Goal: Task Accomplishment & Management: Manage account settings

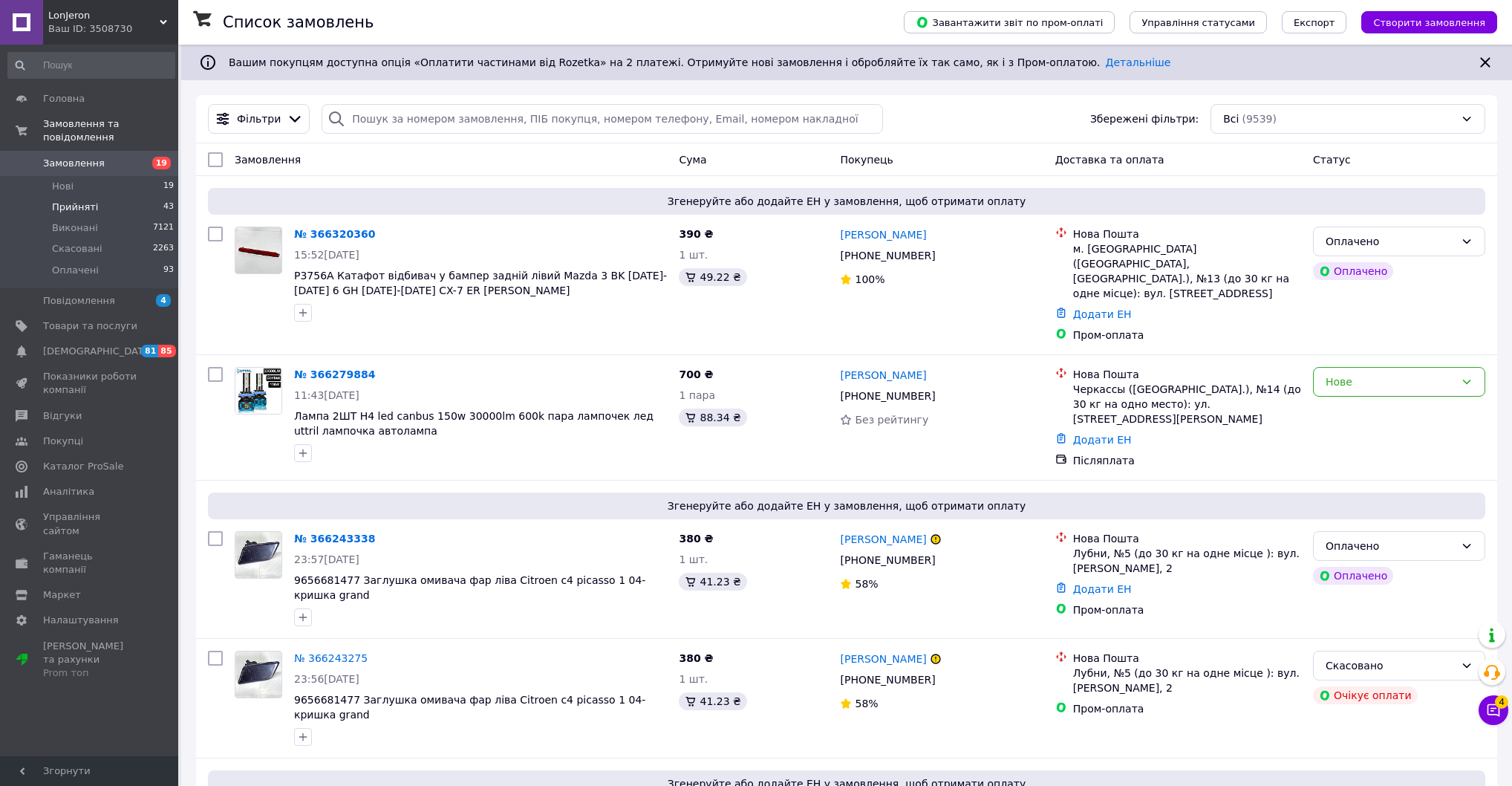
click at [89, 201] on span "Прийняті" at bounding box center [75, 208] width 46 height 13
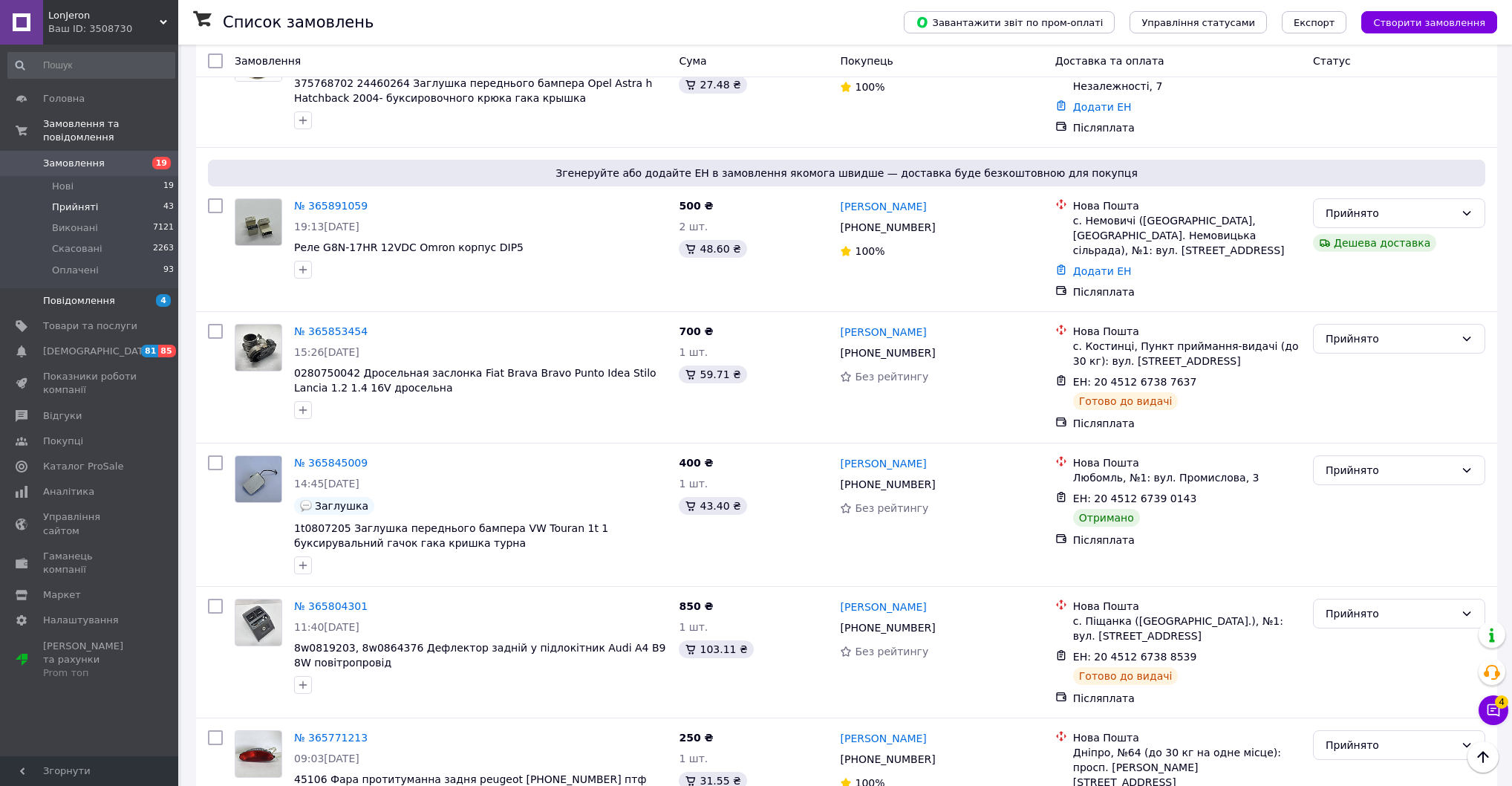
scroll to position [713, 0]
click at [86, 157] on span "Замовлення" at bounding box center [74, 163] width 61 height 13
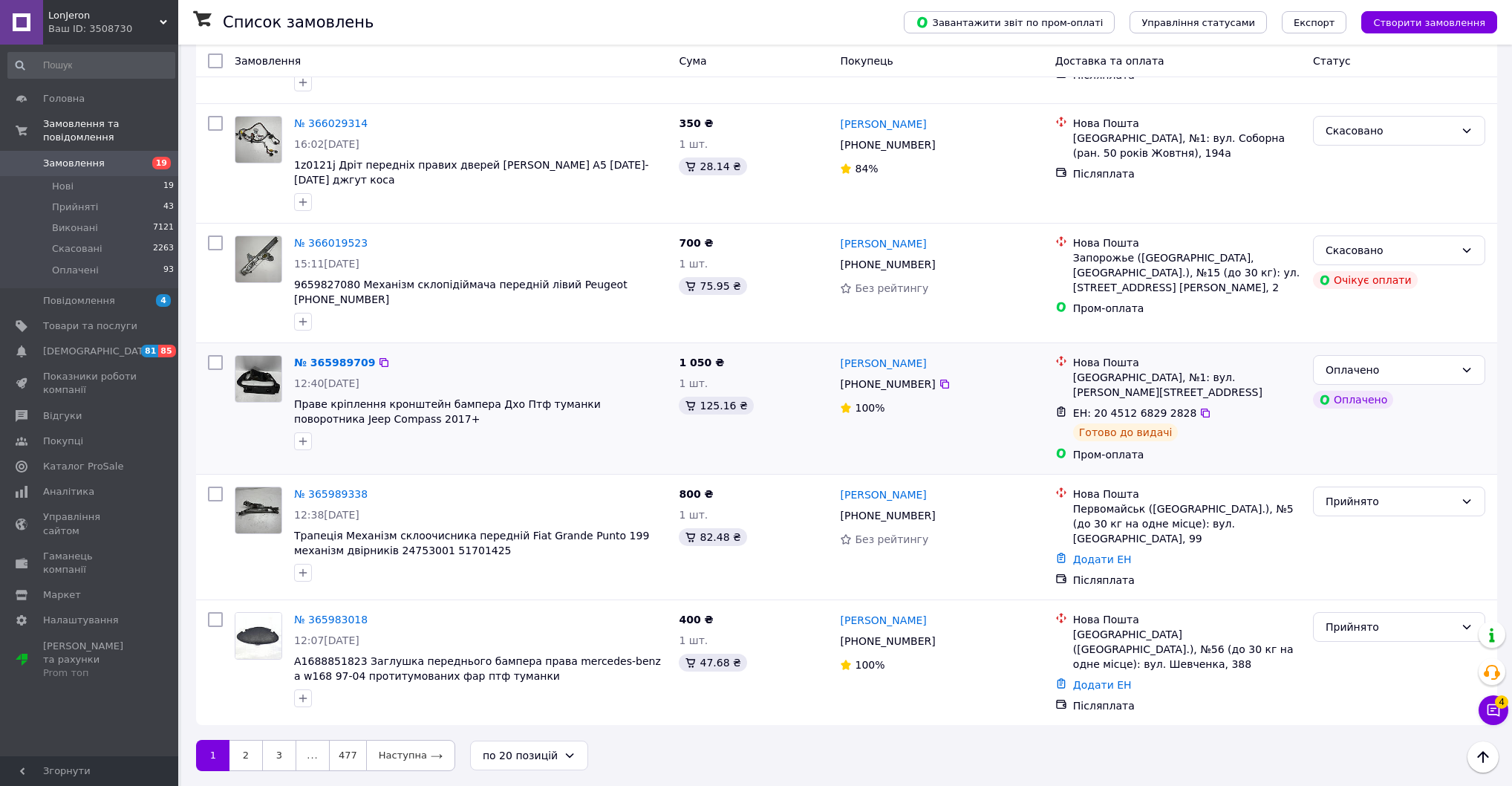
scroll to position [2494, 0]
click at [240, 758] on link "2" at bounding box center [246, 755] width 33 height 31
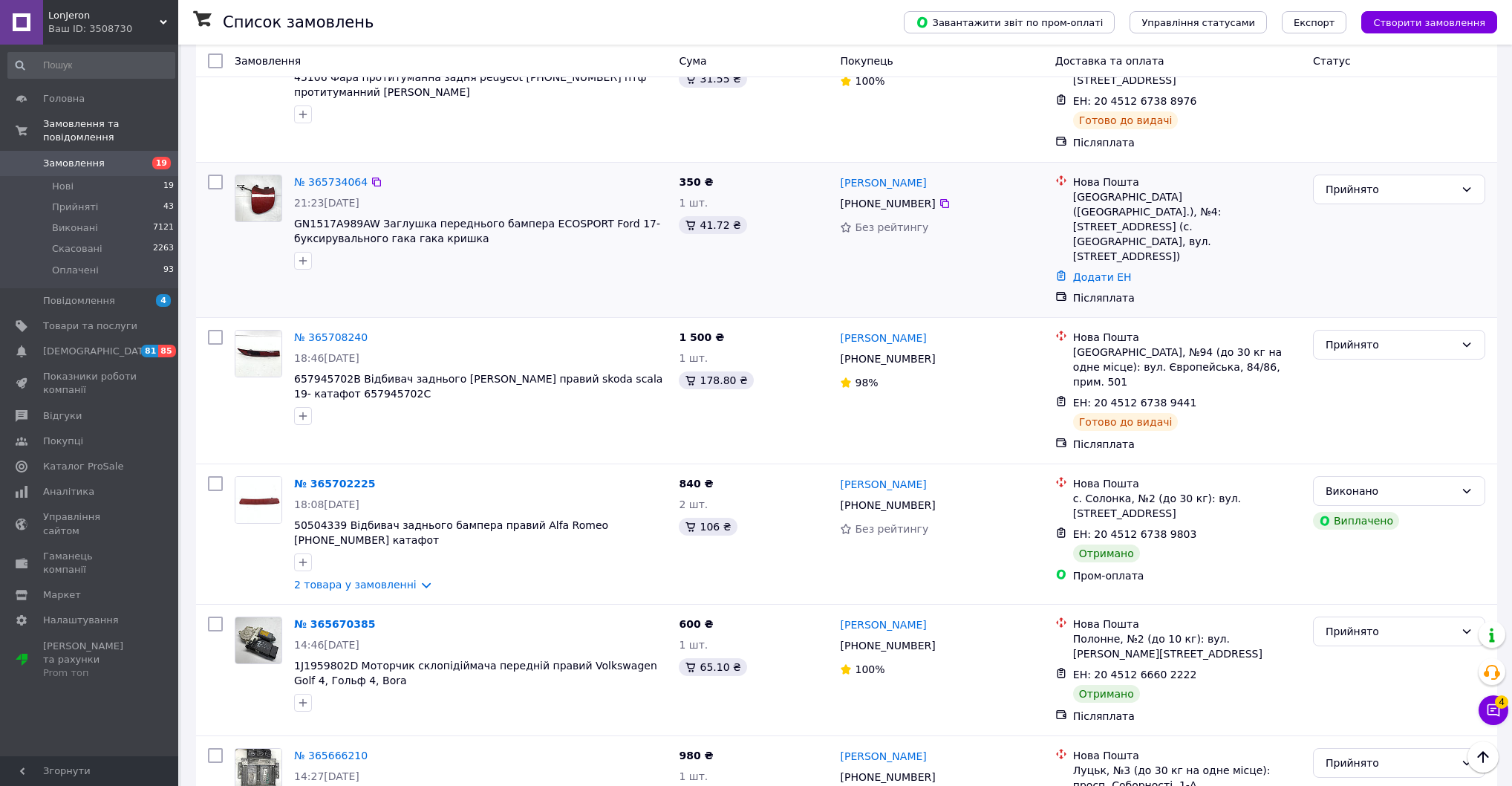
scroll to position [2198, 0]
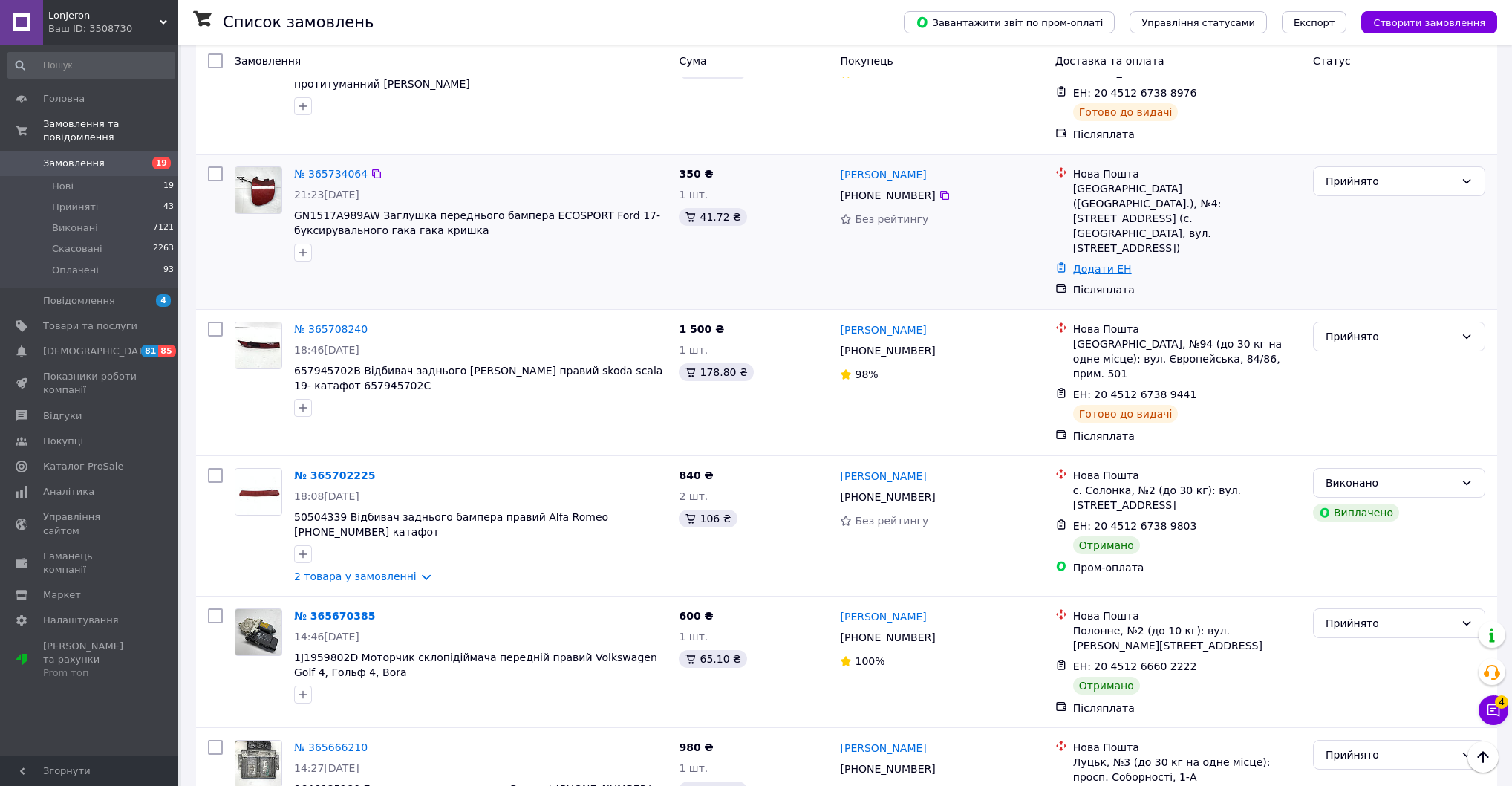
click at [1102, 275] on link "Додати ЕН" at bounding box center [1102, 269] width 59 height 12
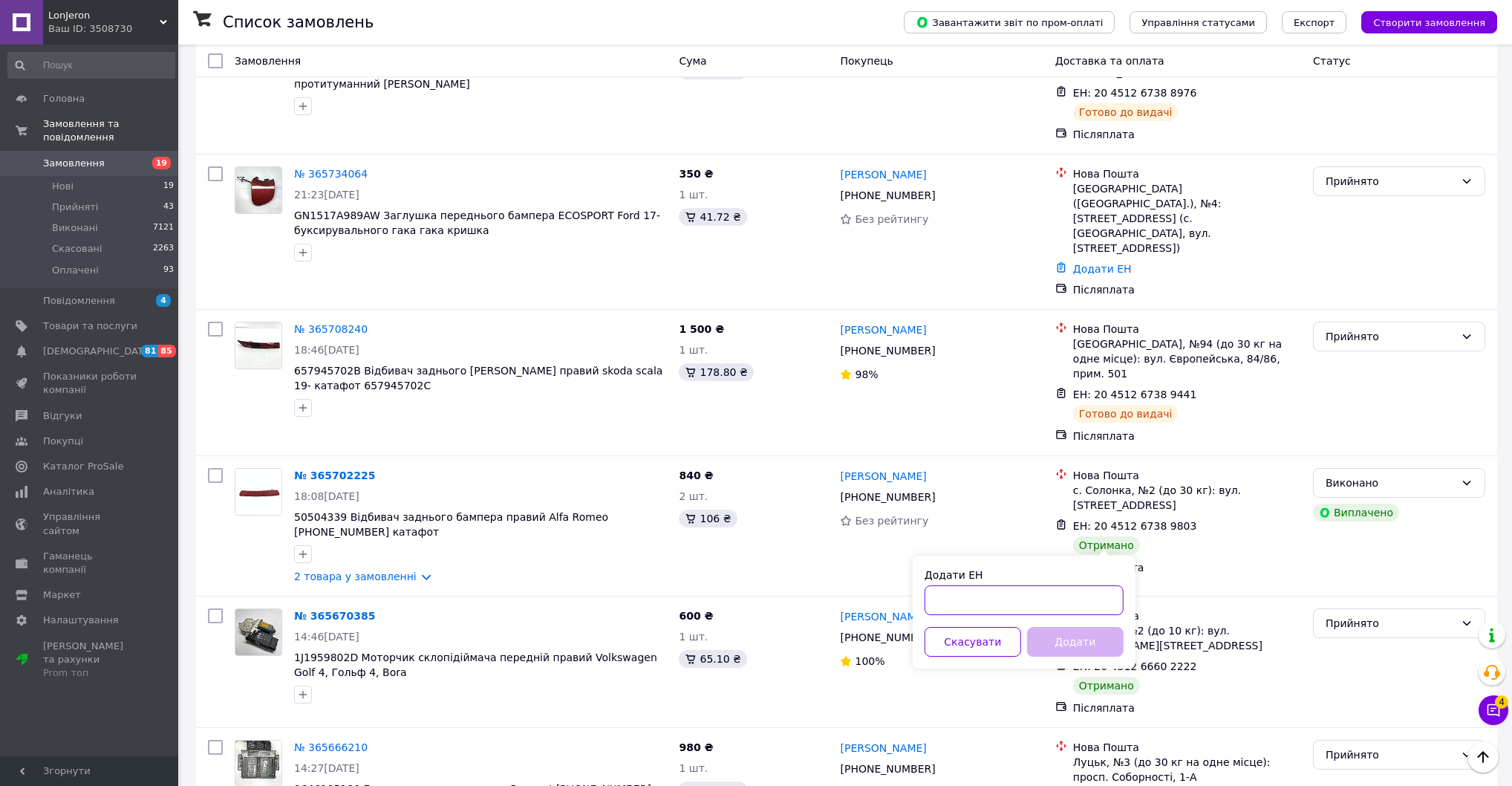
drag, startPoint x: 1069, startPoint y: 599, endPoint x: 1061, endPoint y: 633, distance: 34.9
click at [1069, 600] on input "Додати ЕН" at bounding box center [1023, 600] width 199 height 30
paste input "20451268302693"
type input "20451268302693"
click at [1069, 656] on button "Додати" at bounding box center [1075, 641] width 96 height 30
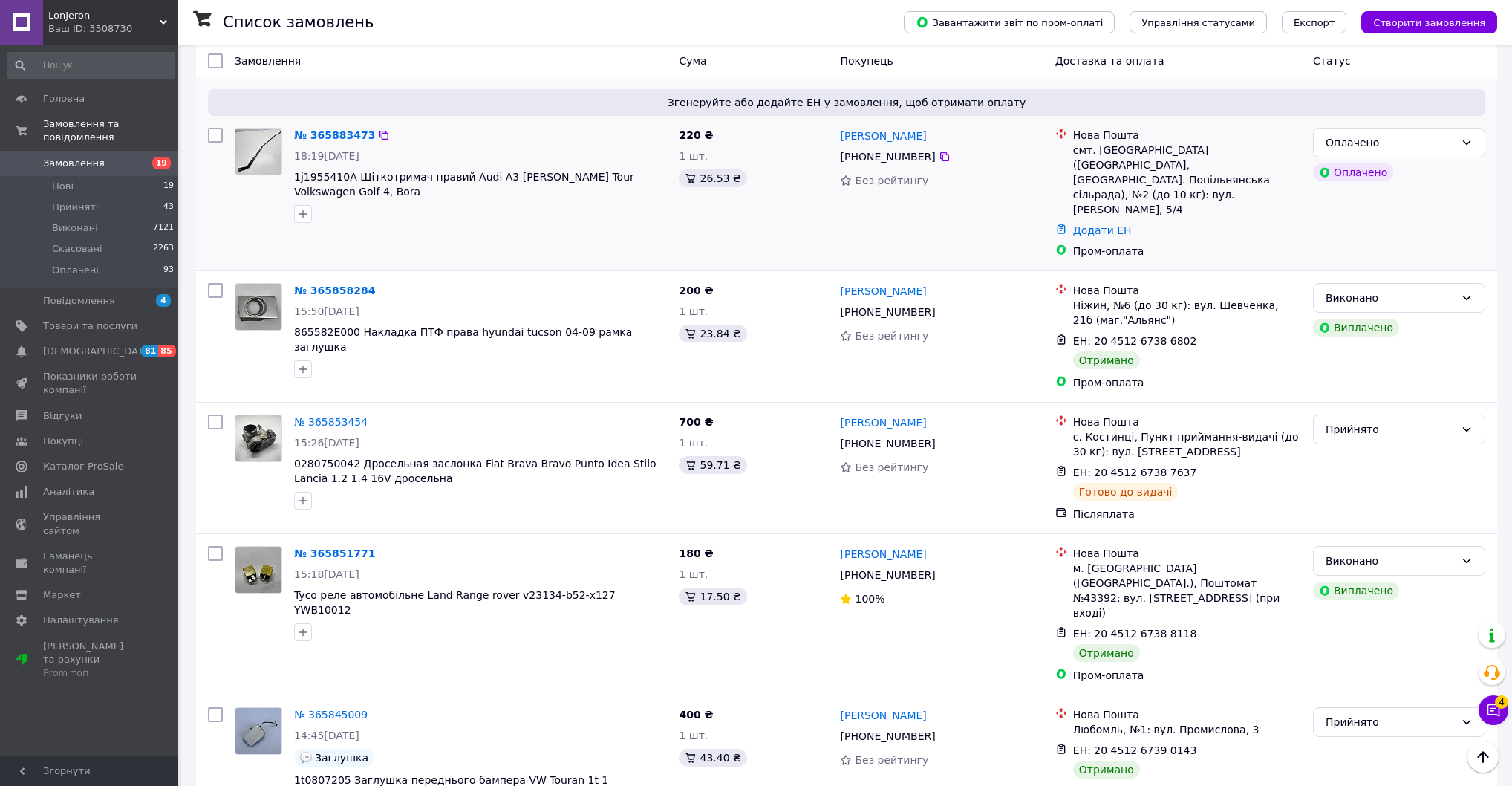
scroll to position [1069, 0]
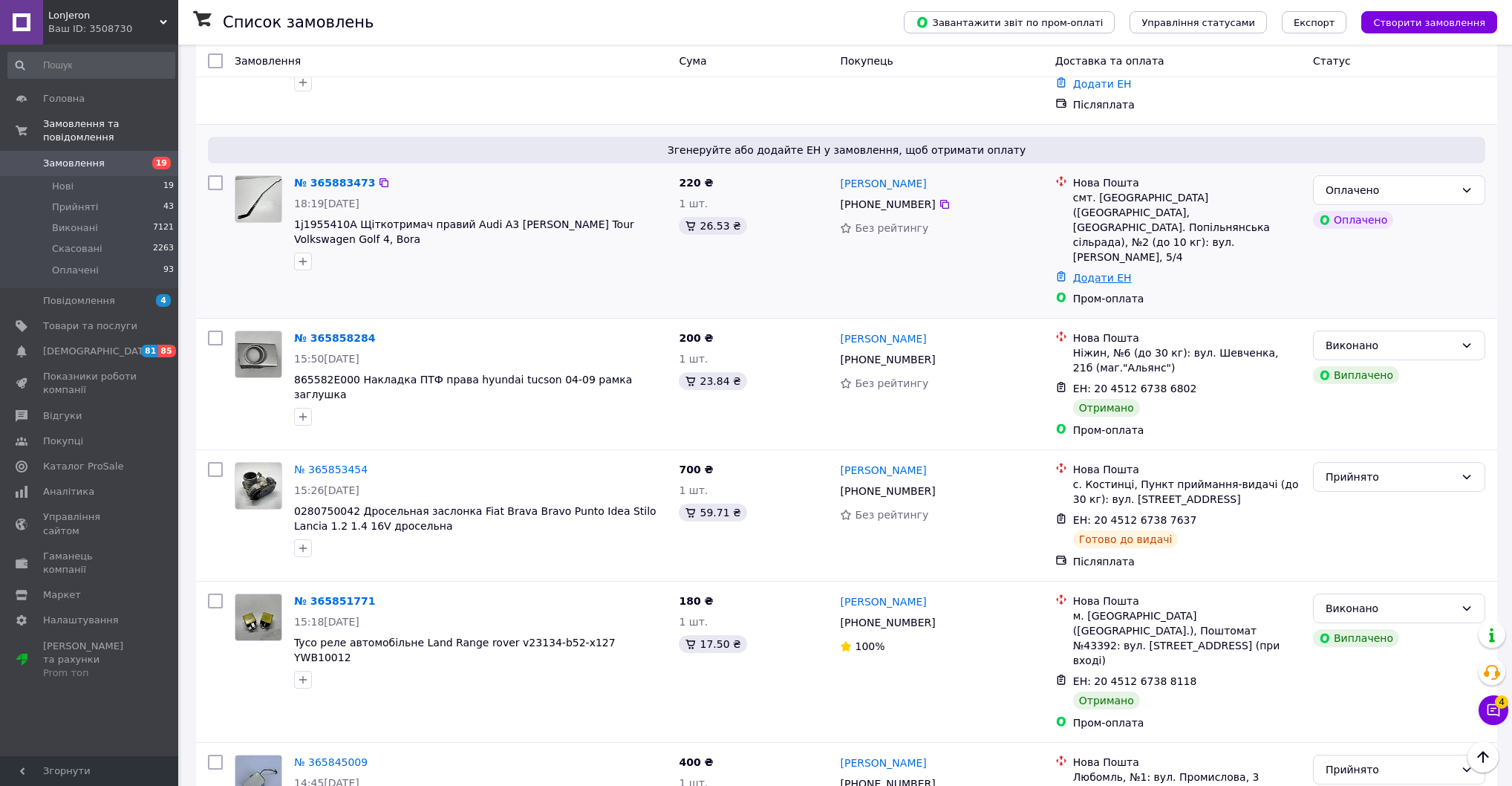
click at [1085, 283] on link "Додати ЕН" at bounding box center [1102, 278] width 59 height 12
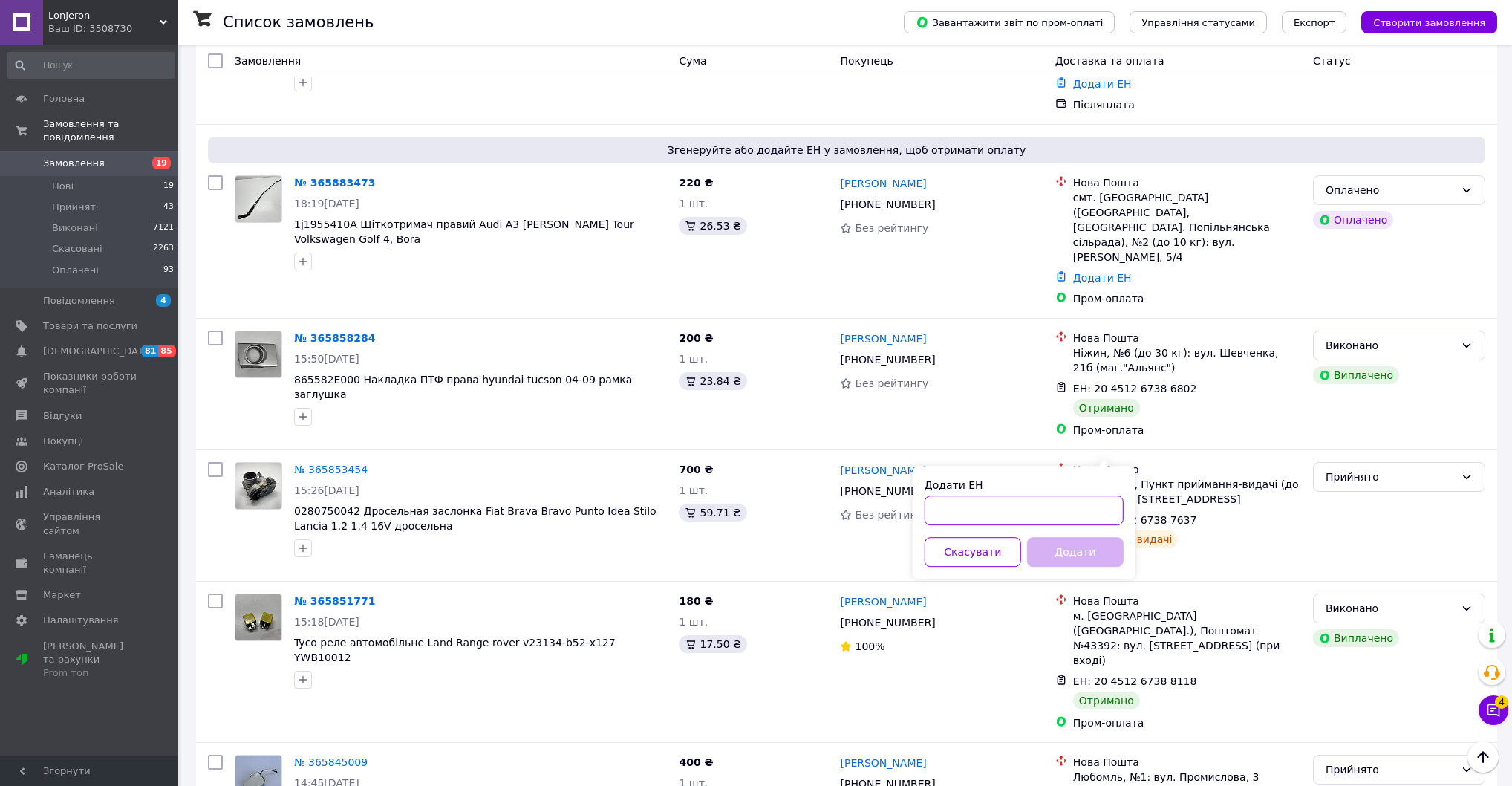
drag, startPoint x: 1060, startPoint y: 525, endPoint x: 1081, endPoint y: 542, distance: 27.0
click at [1061, 523] on input "Додати ЕН" at bounding box center [1023, 510] width 199 height 30
paste input "20451268295192"
type input "20451268295192"
drag, startPoint x: 1085, startPoint y: 558, endPoint x: 829, endPoint y: 411, distance: 295.2
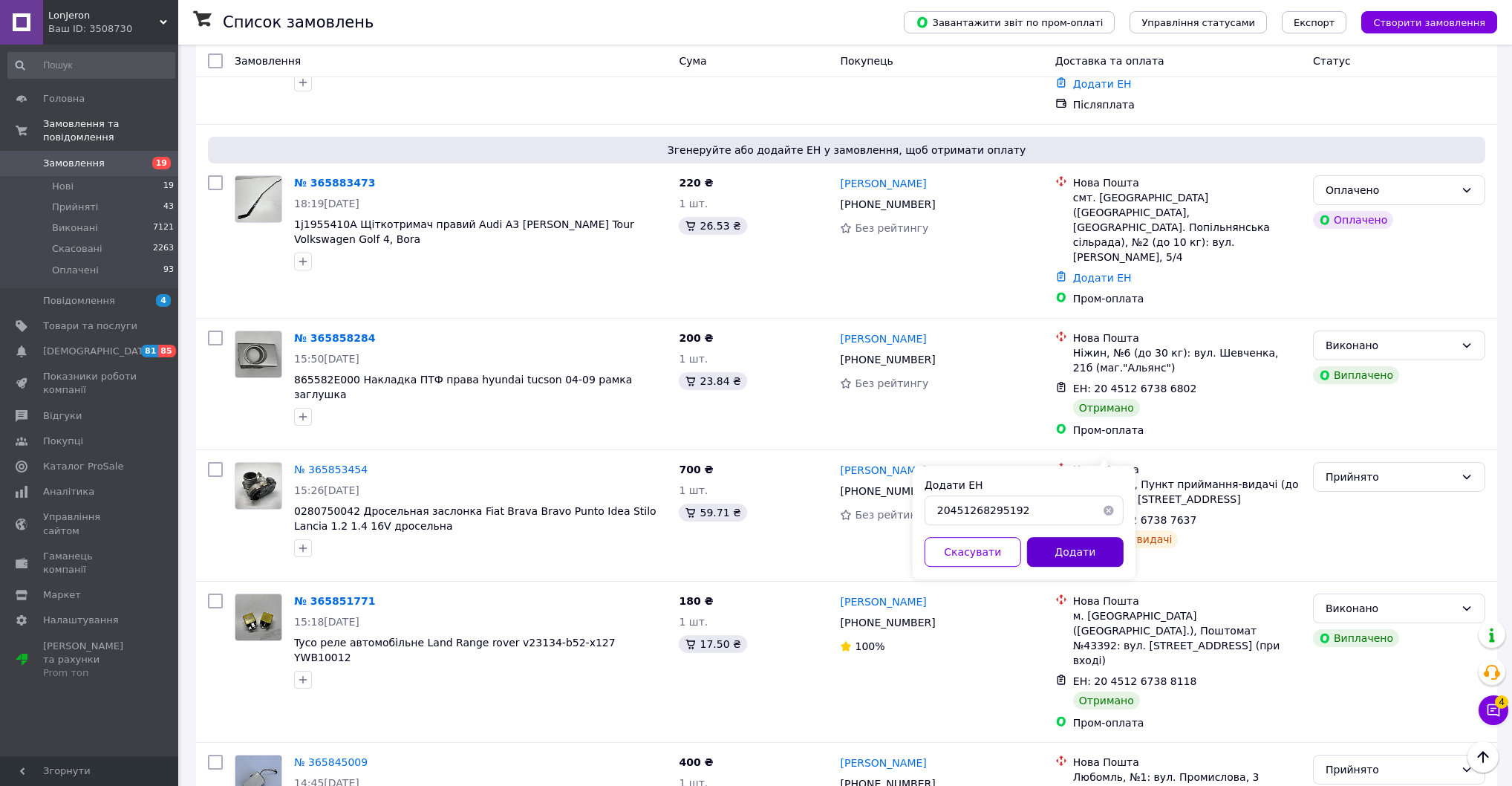
click at [1085, 558] on button "Додати" at bounding box center [1075, 552] width 96 height 30
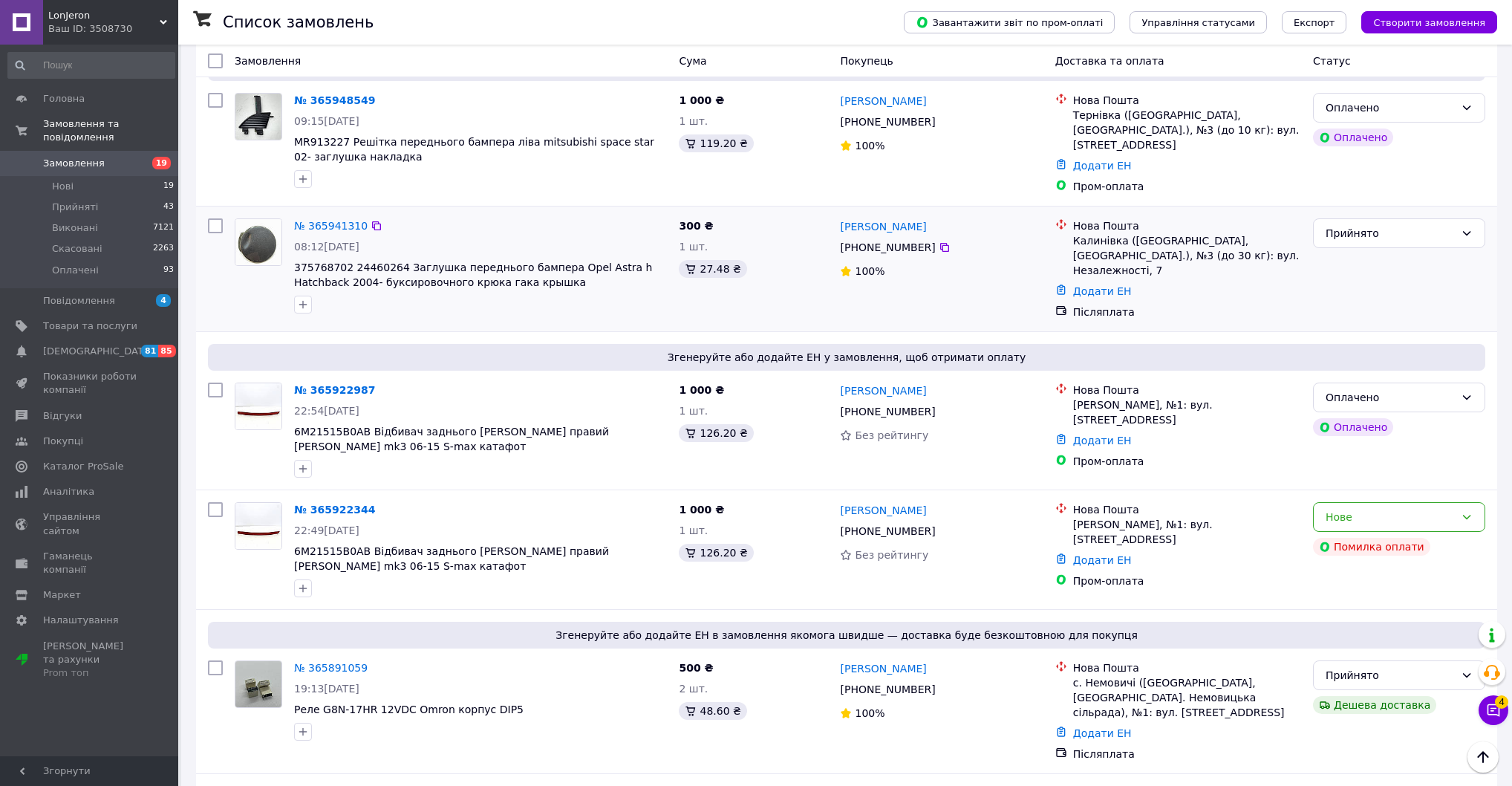
scroll to position [416, 0]
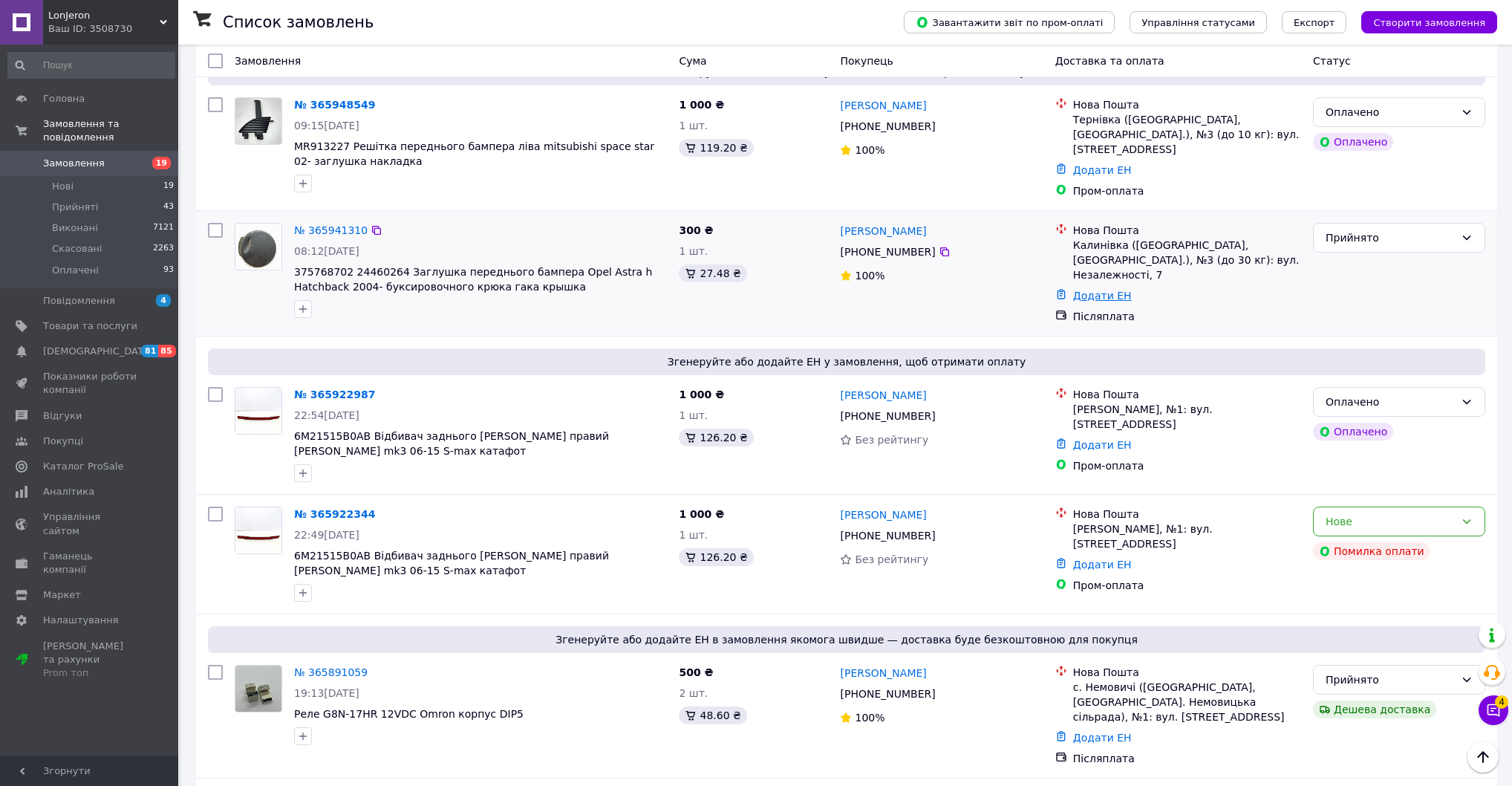
click at [1105, 302] on link "Додати ЕН" at bounding box center [1102, 295] width 59 height 12
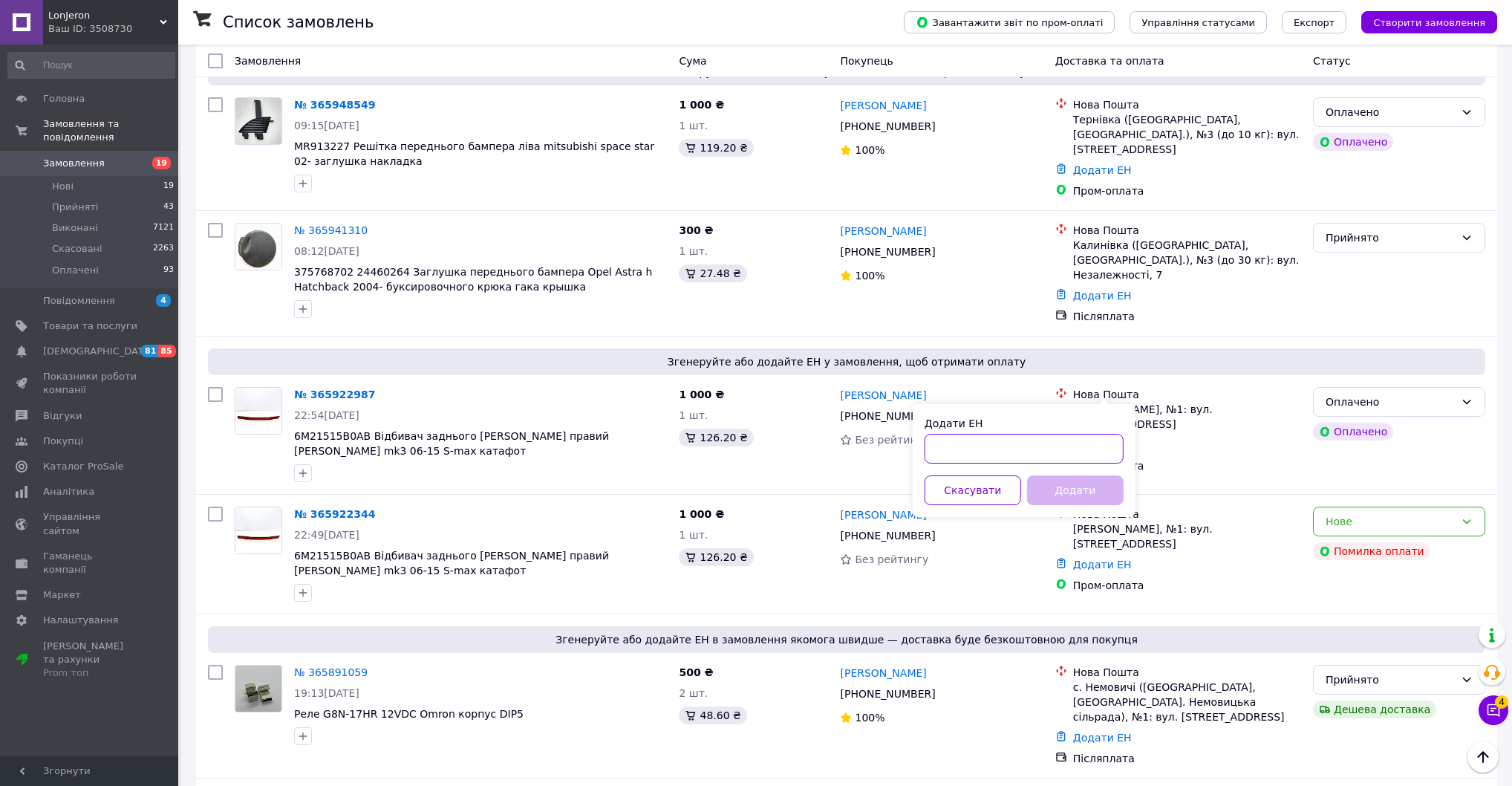
click at [1061, 442] on input "Додати ЕН" at bounding box center [1023, 448] width 199 height 30
paste input "20451268296301"
type input "20451268296301"
click at [1080, 496] on button "Додати" at bounding box center [1075, 490] width 96 height 30
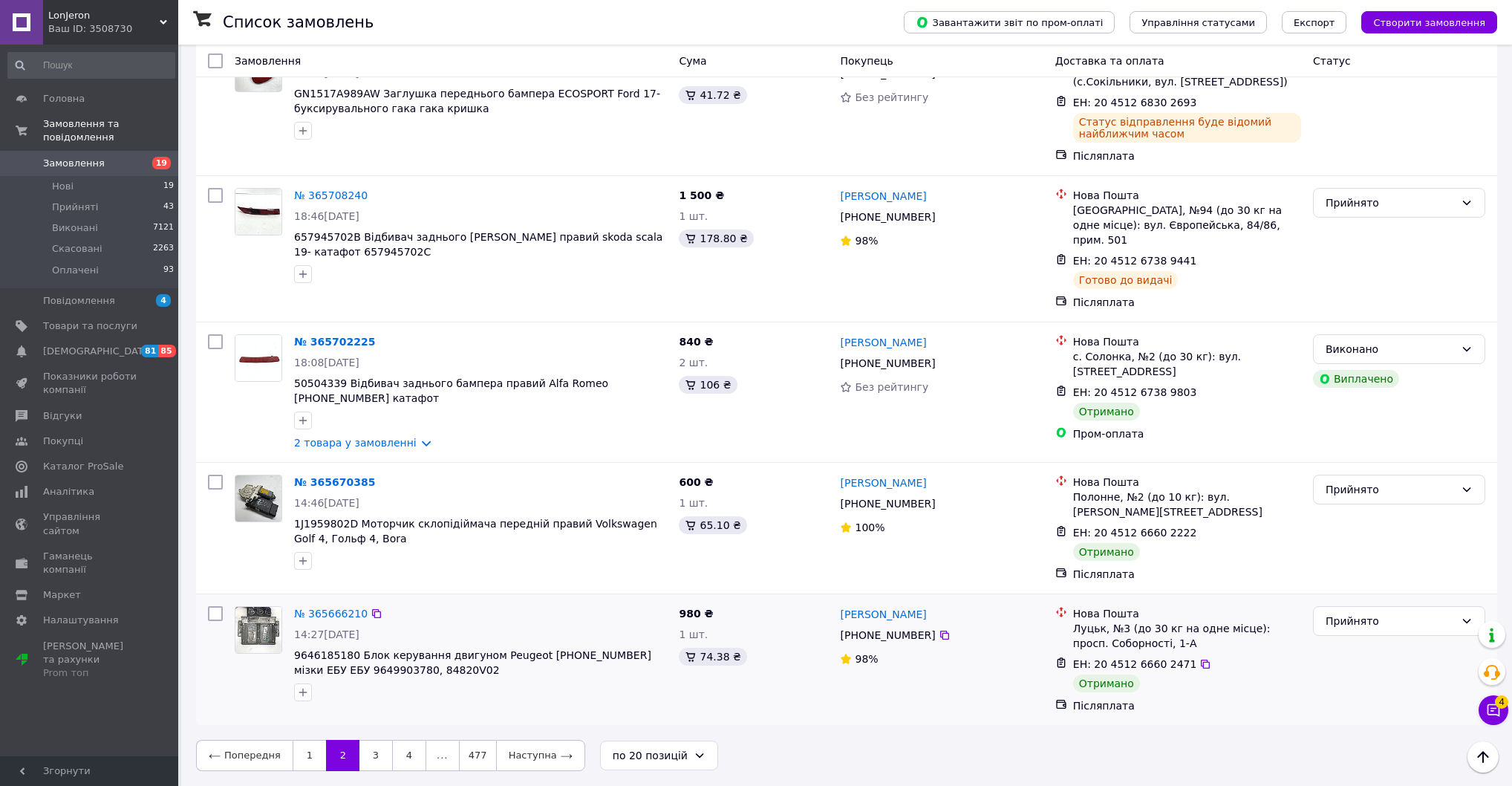
scroll to position [2795, 0]
click at [303, 763] on link "1" at bounding box center [309, 755] width 34 height 31
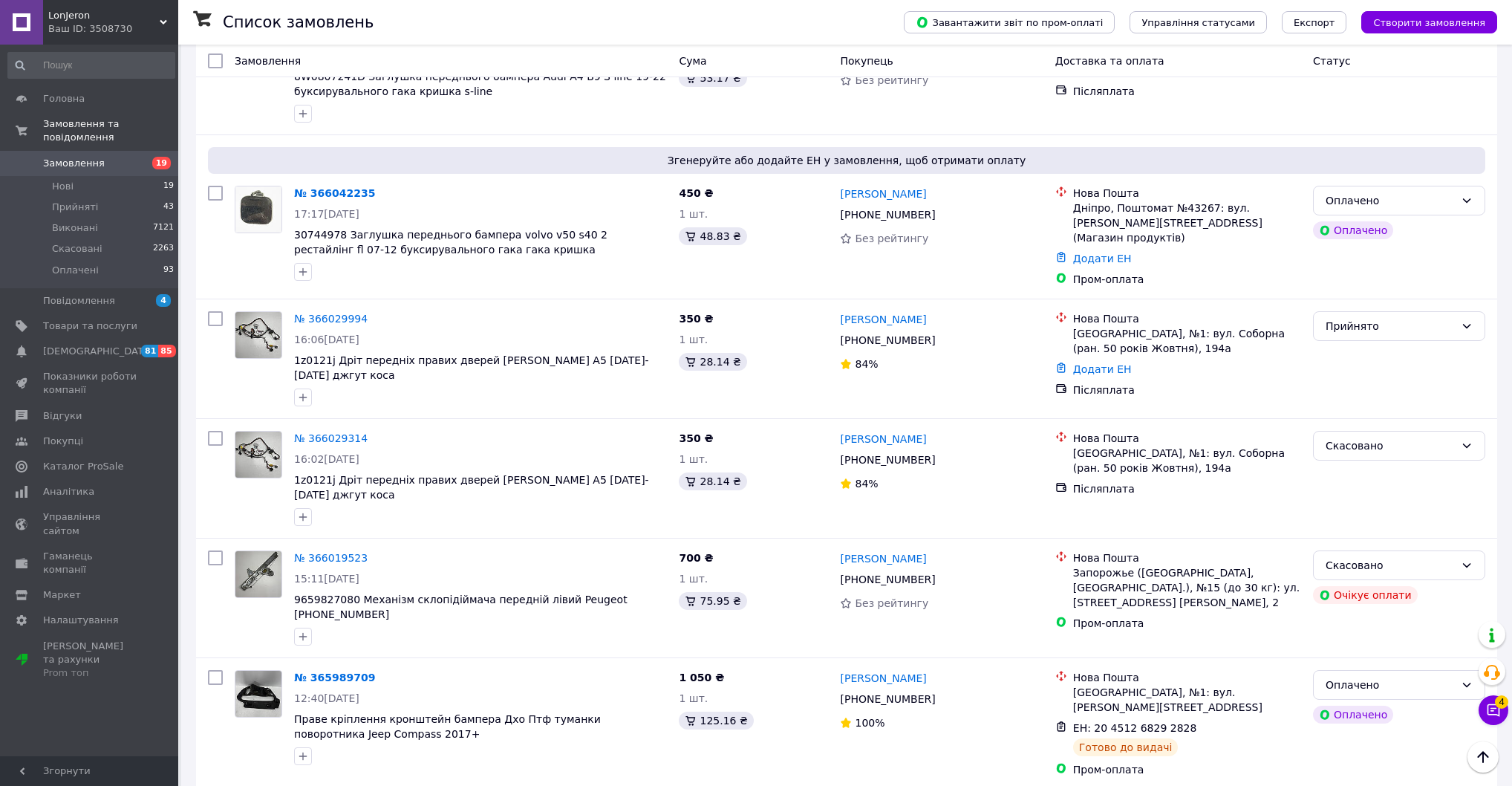
scroll to position [2020, 0]
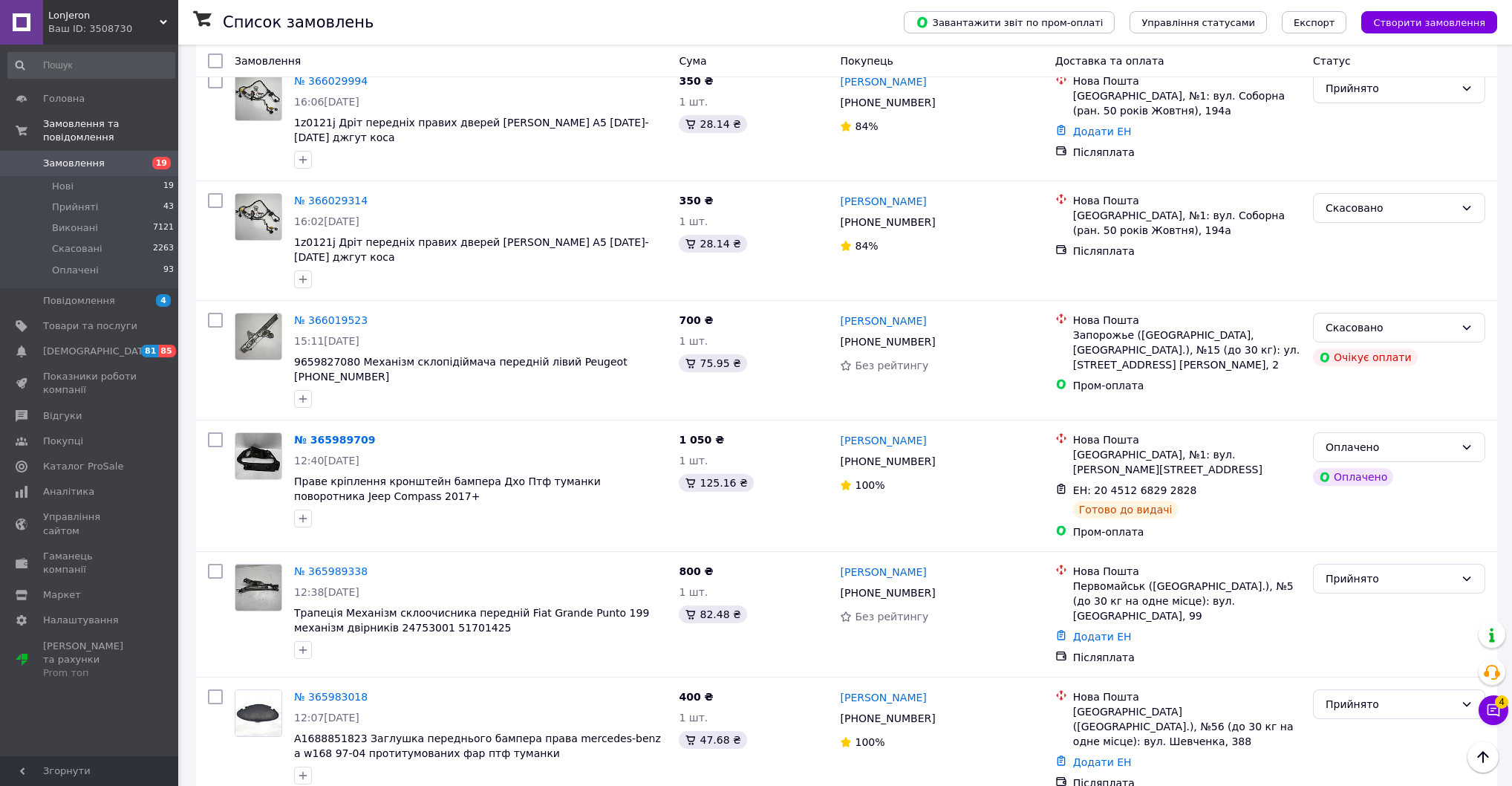
click at [1102, 27] on link "Додати ЕН" at bounding box center [1102, 20] width 59 height 12
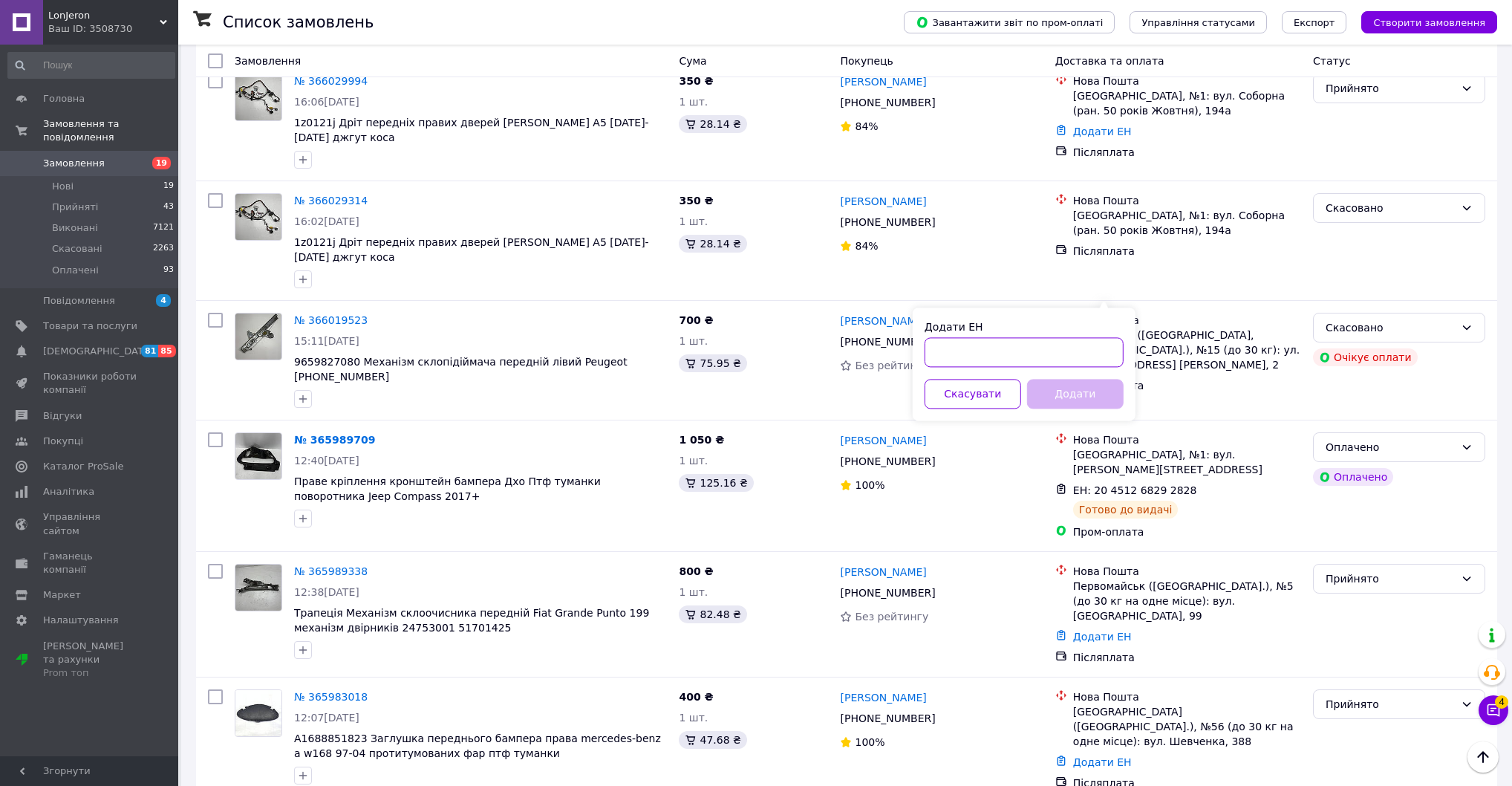
click at [1061, 364] on input "Додати ЕН" at bounding box center [1023, 352] width 199 height 30
paste input "20451268292520"
type input "20451268292520"
click at [1071, 408] on button "Додати" at bounding box center [1075, 393] width 96 height 30
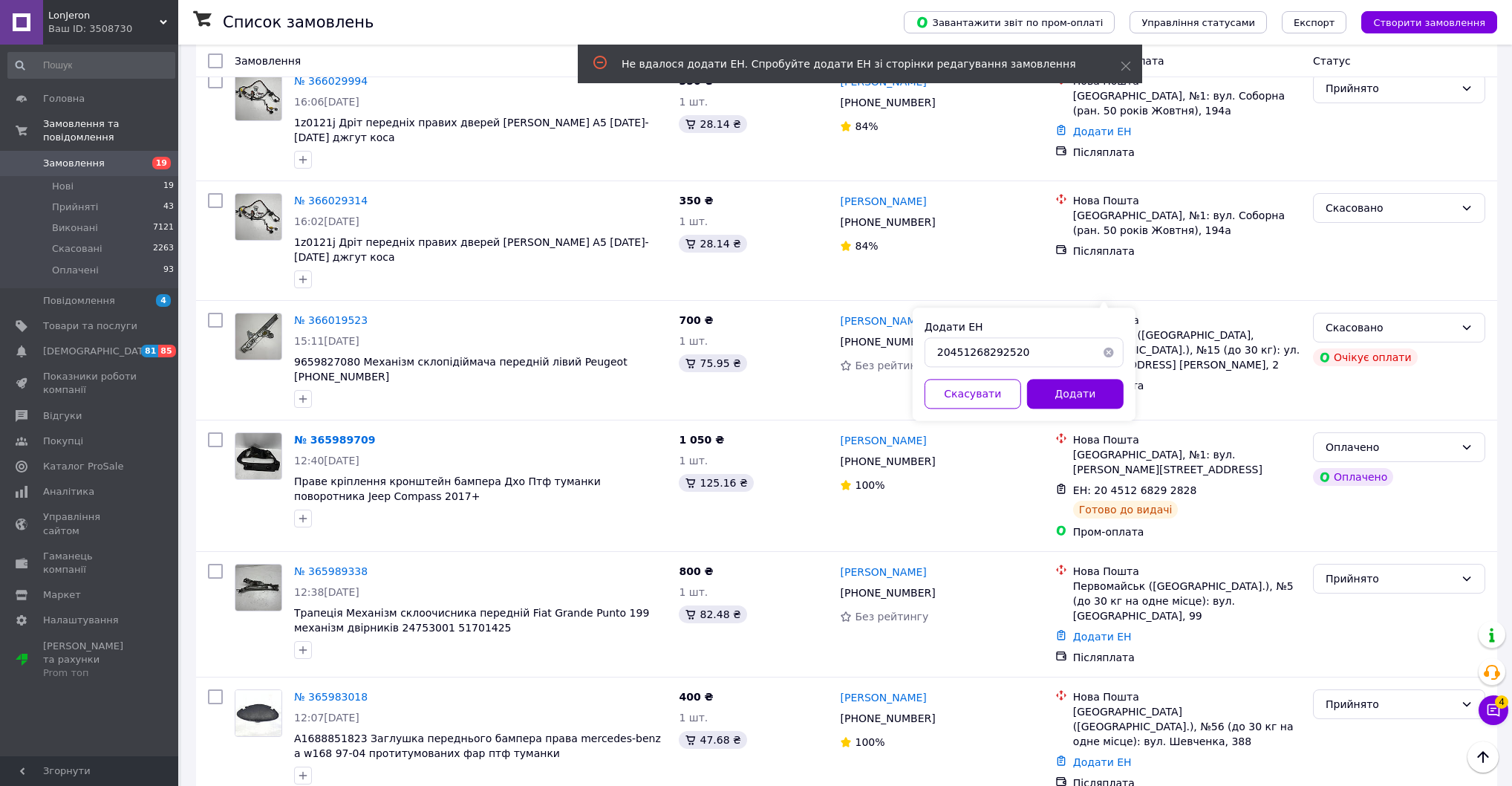
click at [1107, 356] on button "button" at bounding box center [1109, 352] width 30 height 30
click at [997, 405] on button "Скасувати" at bounding box center [972, 393] width 96 height 30
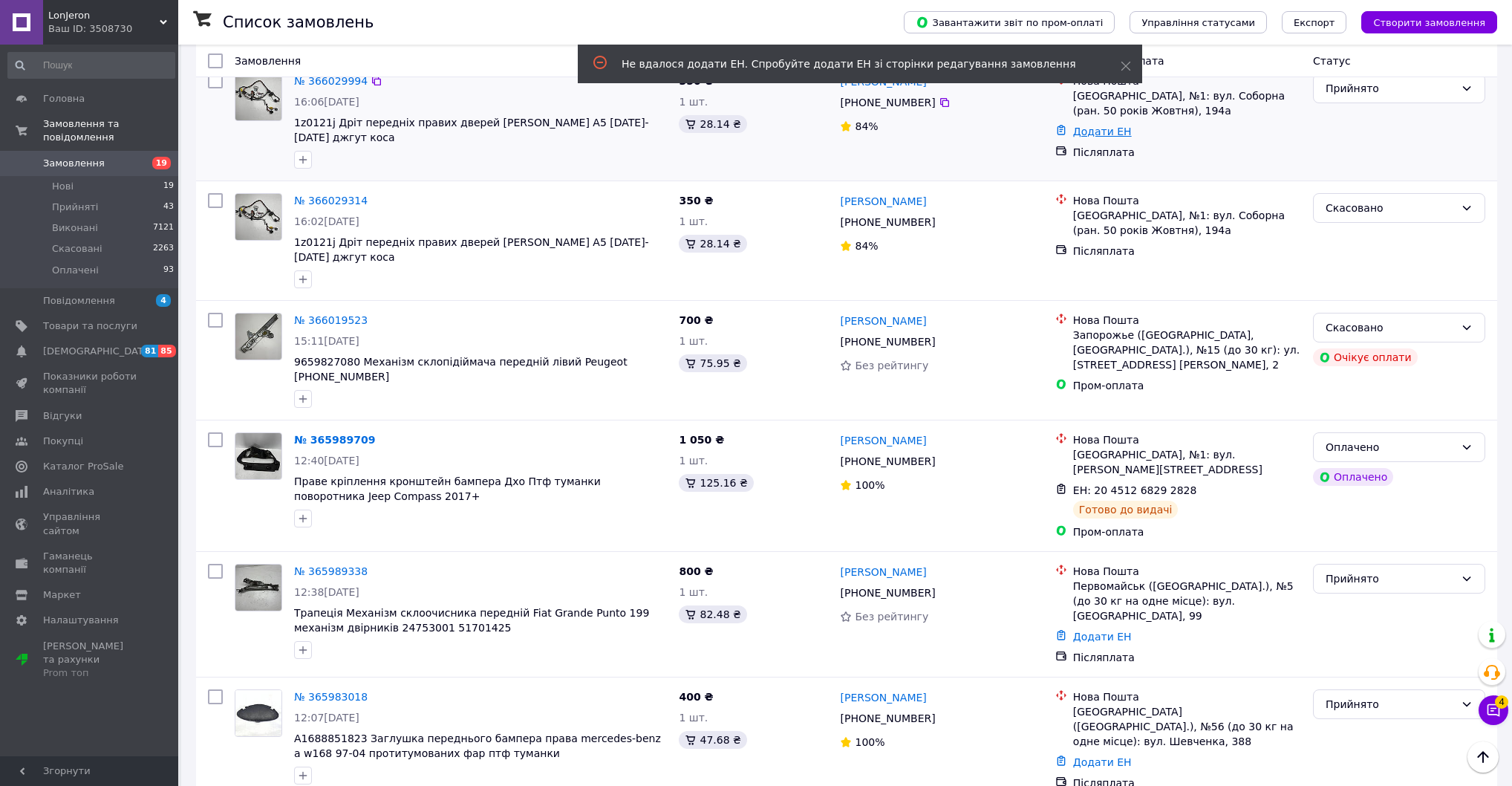
click at [1089, 137] on link "Додати ЕН" at bounding box center [1102, 132] width 59 height 12
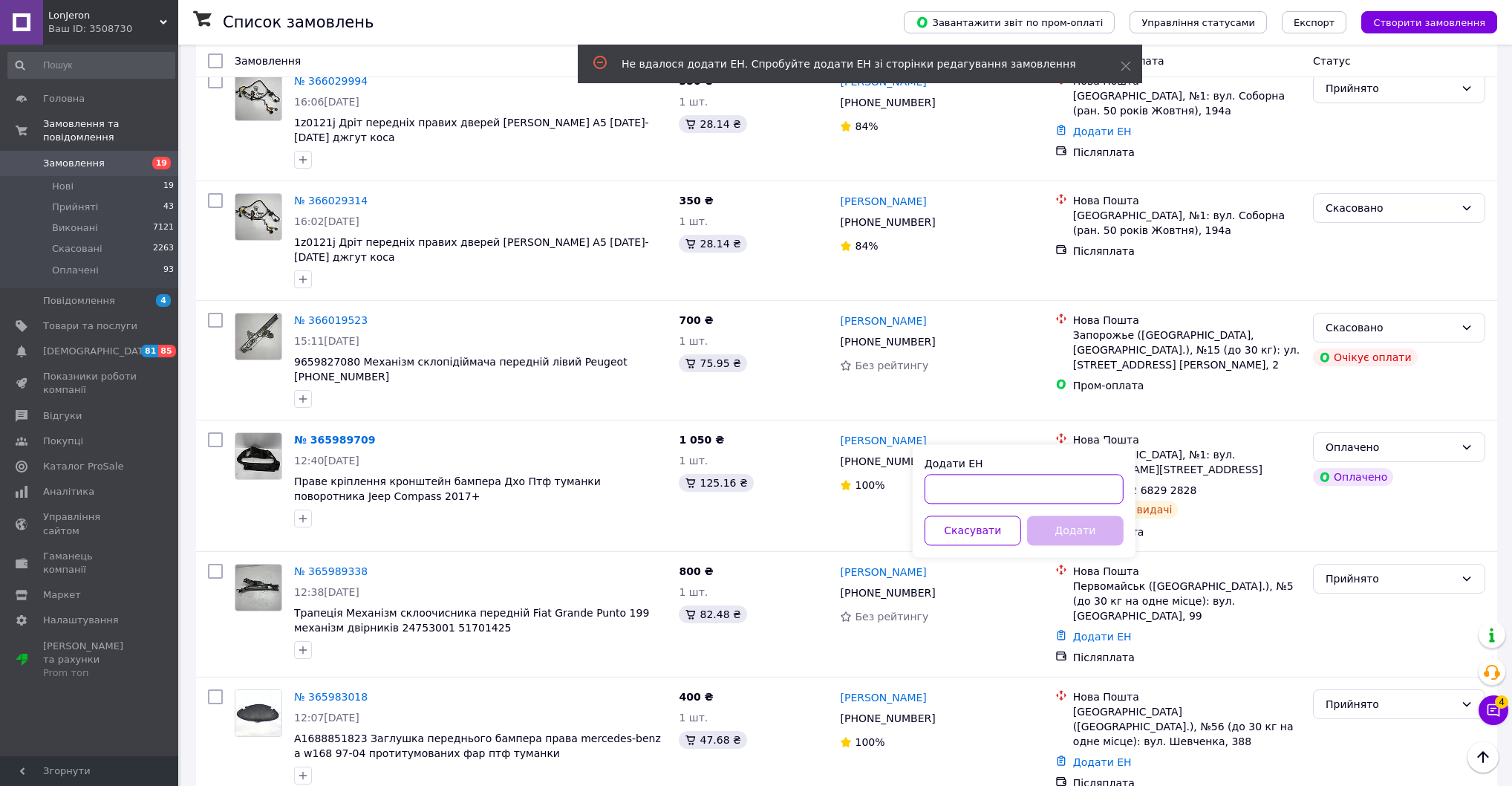
click at [1030, 491] on input "Додати ЕН" at bounding box center [1023, 488] width 199 height 30
paste input "20451268292520"
type input "20451268292520"
drag, startPoint x: 1065, startPoint y: 522, endPoint x: 1064, endPoint y: 531, distance: 9.1
click at [1066, 523] on div "Додати ЕН 20451268292520 Скасувати Додати" at bounding box center [1024, 500] width 223 height 112
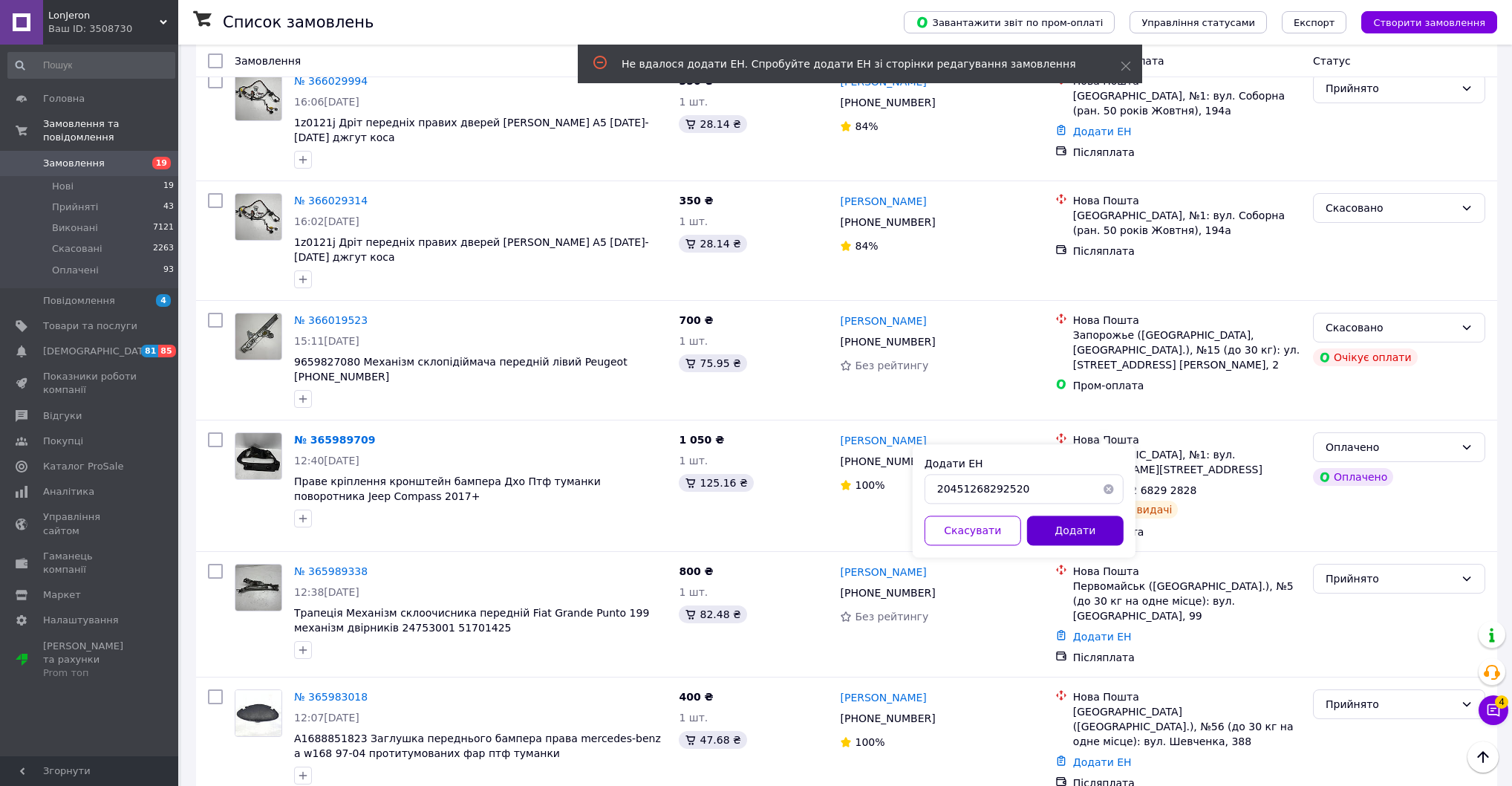
click at [1091, 544] on button "Додати" at bounding box center [1075, 529] width 96 height 30
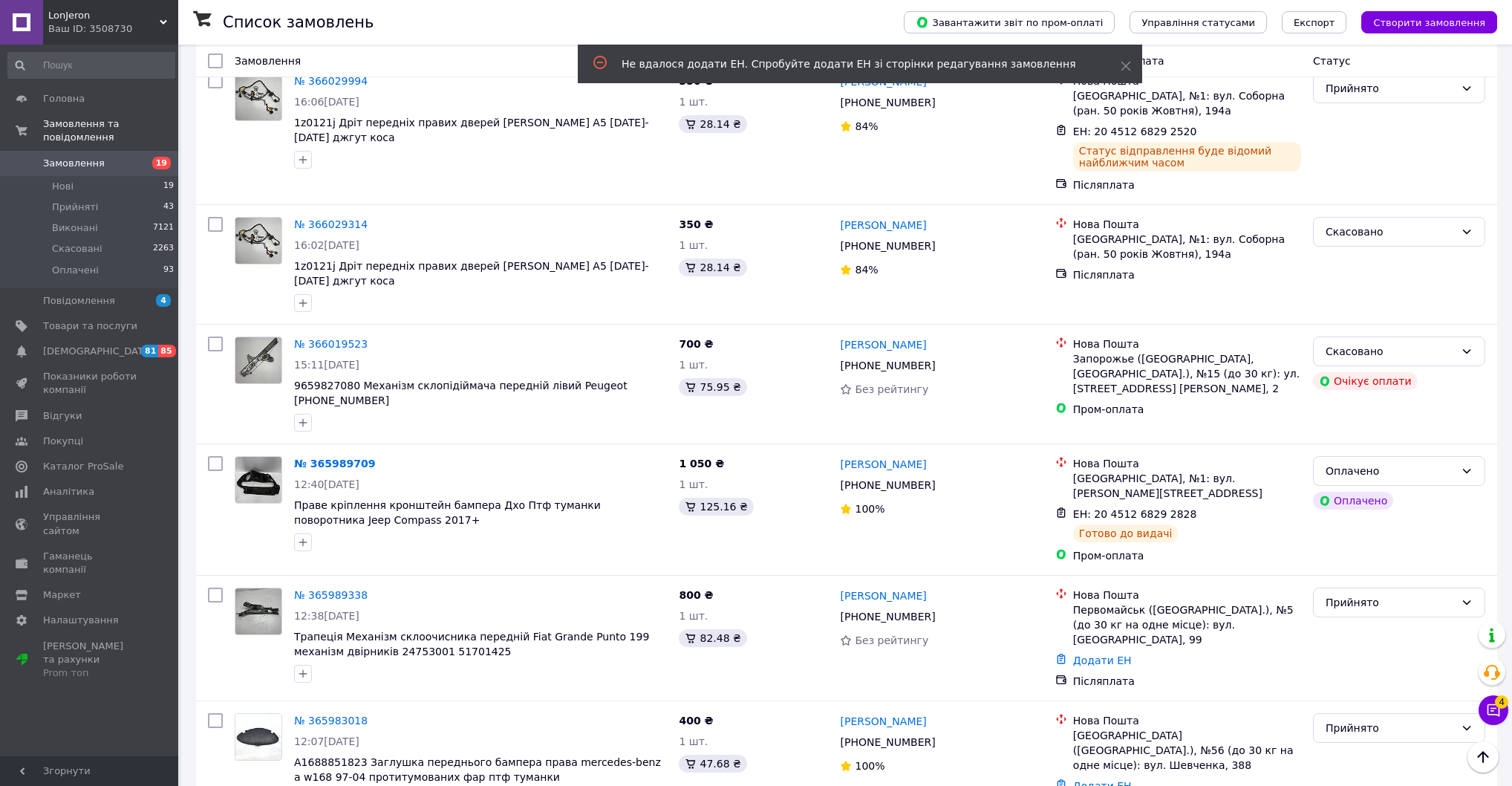
click at [1094, 27] on link "Додати ЕН" at bounding box center [1102, 20] width 59 height 12
click at [1051, 375] on div "Додати ЕН Скасувати Додати" at bounding box center [1024, 363] width 223 height 112
paste input "20451268292238"
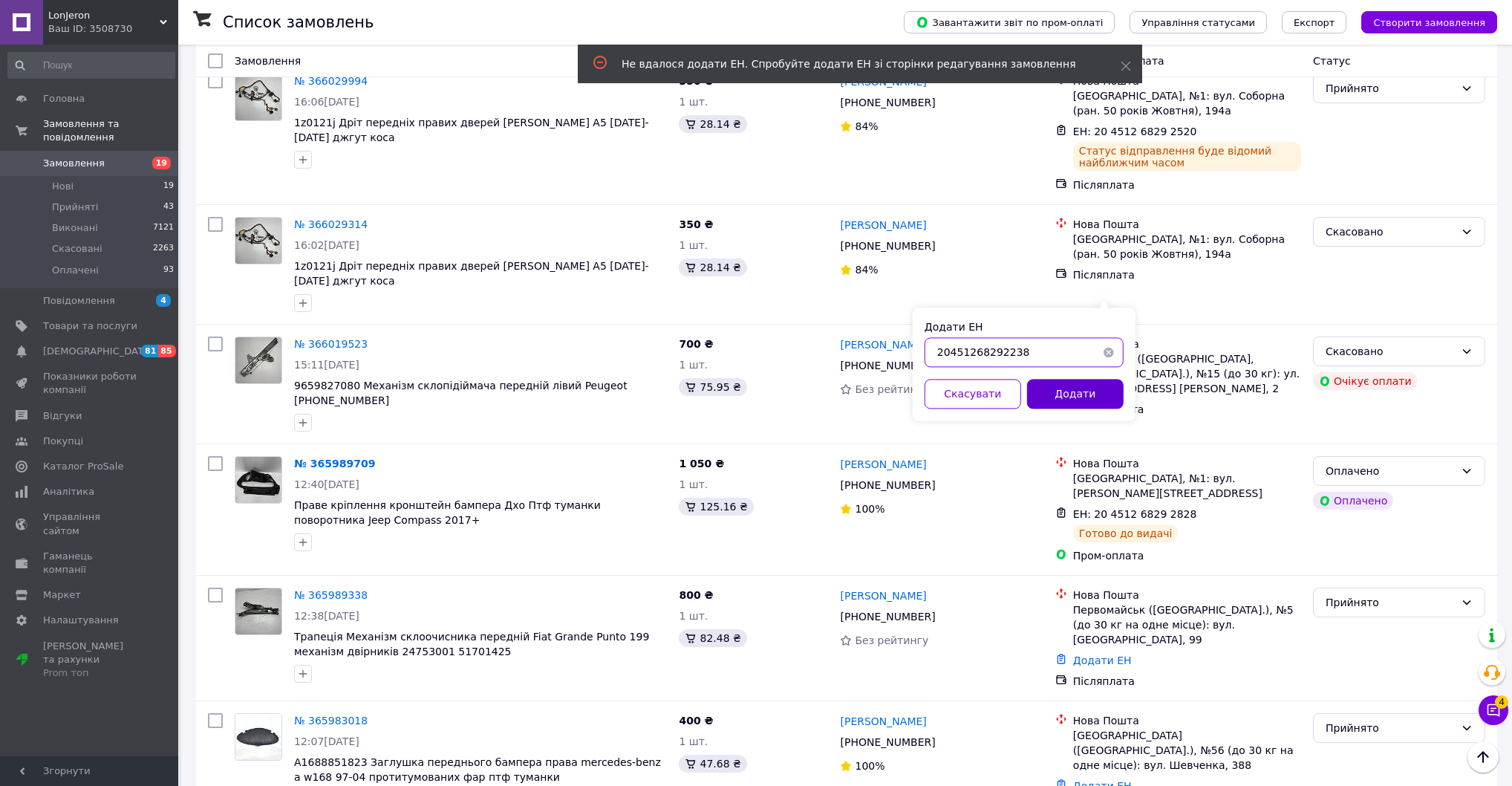
type input "20451268292238"
click at [1073, 408] on button "Додати" at bounding box center [1075, 393] width 96 height 30
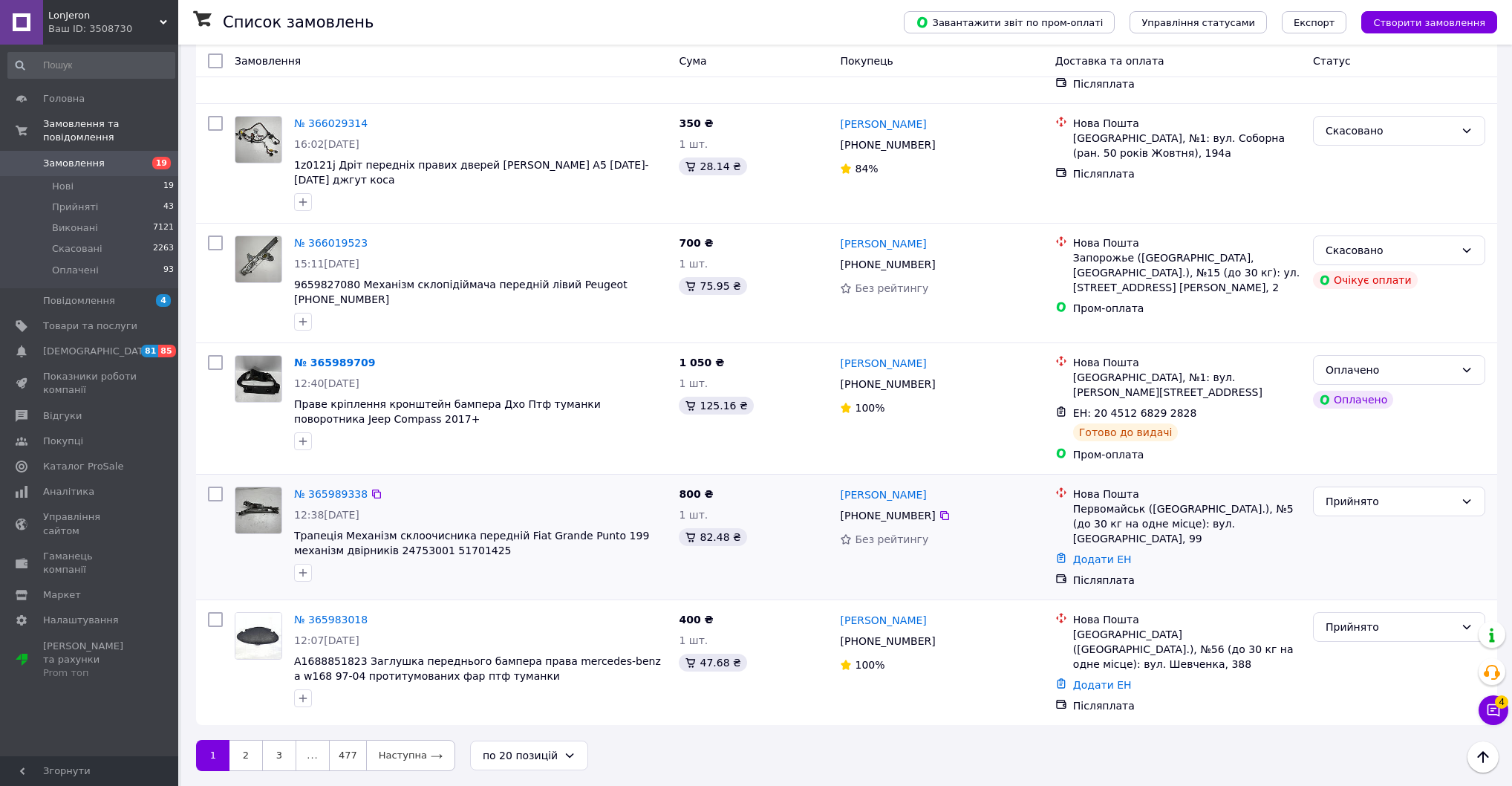
scroll to position [2555, 0]
click at [244, 755] on link "2" at bounding box center [246, 755] width 33 height 31
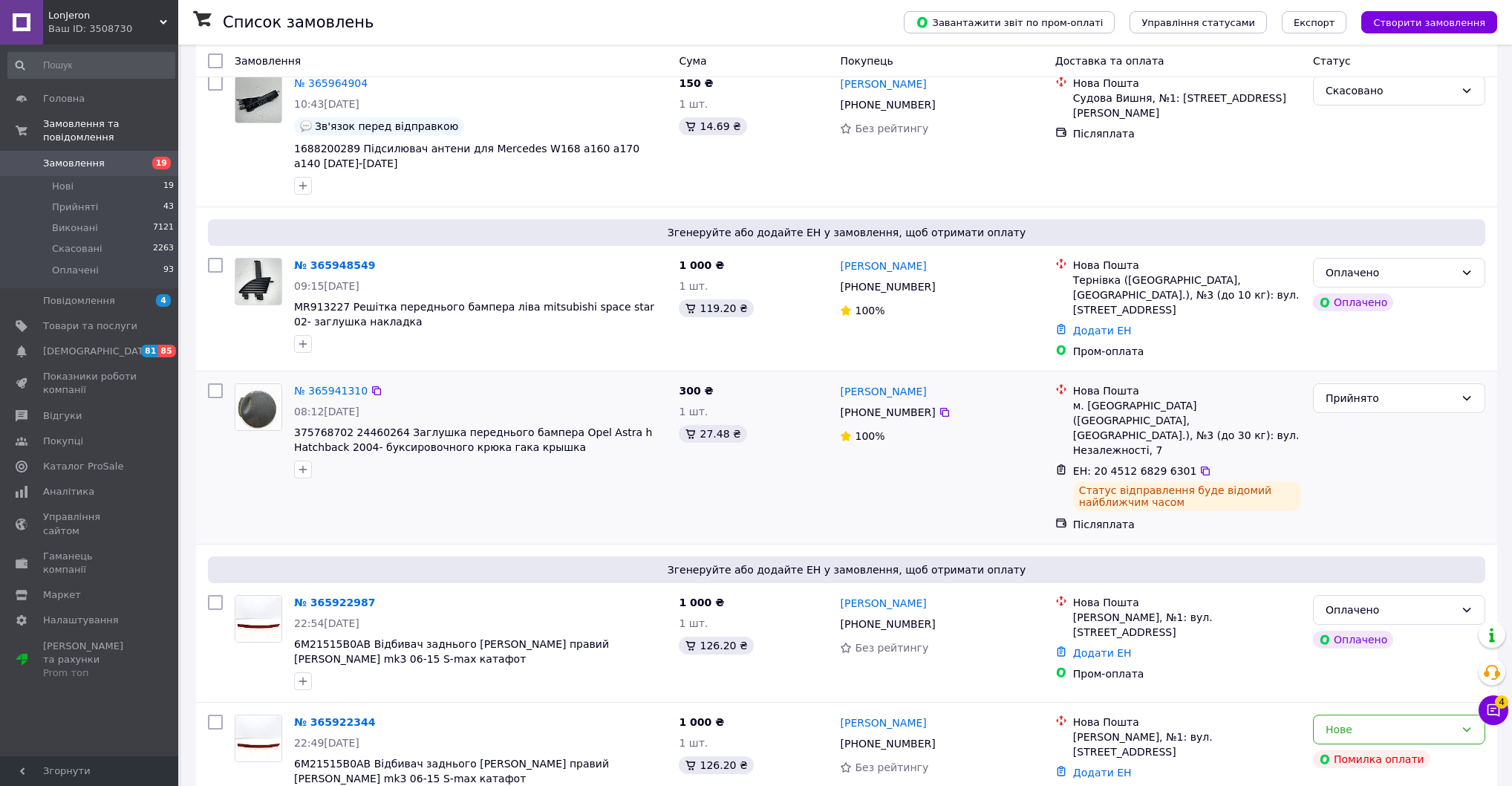
scroll to position [297, 0]
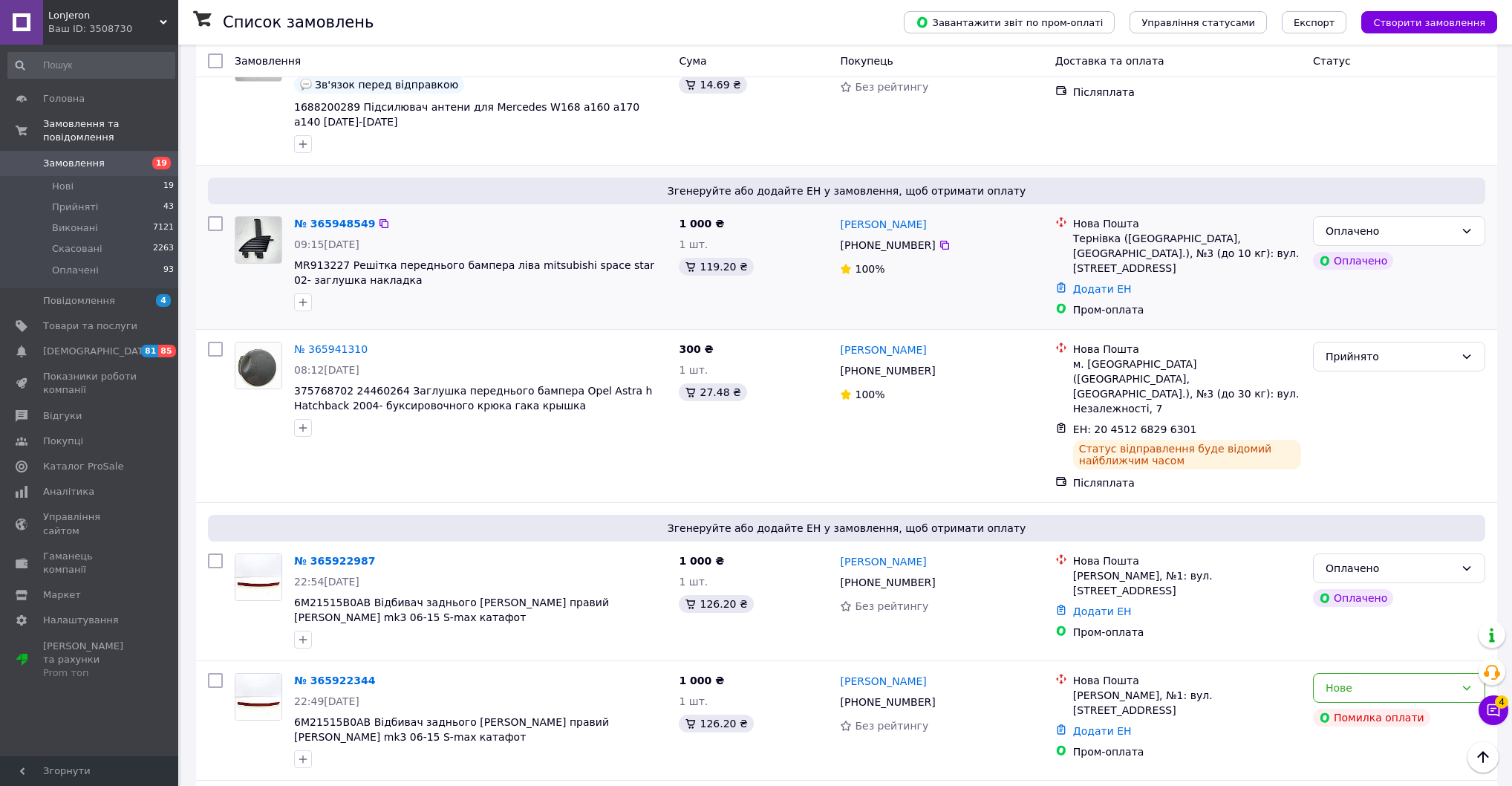
drag, startPoint x: 1110, startPoint y: 356, endPoint x: 1103, endPoint y: 371, distance: 16.6
click at [1110, 295] on link "Додати ЕН" at bounding box center [1102, 288] width 59 height 12
click at [1082, 398] on div "Додати ЕН" at bounding box center [1023, 394] width 199 height 14
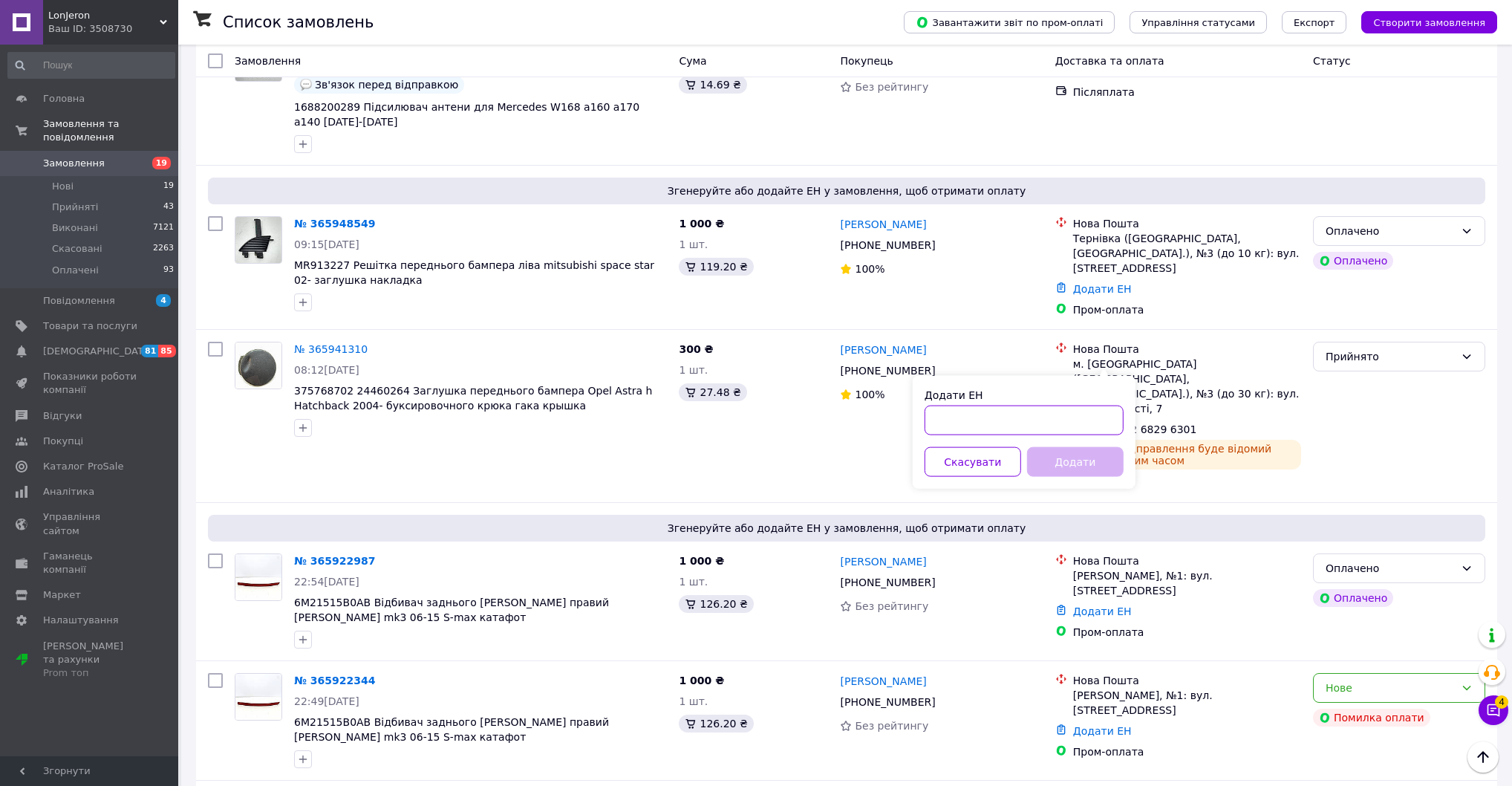
click at [1070, 424] on input "Додати ЕН" at bounding box center [1023, 420] width 199 height 30
paste input "20451268293846"
type input "20451268293846"
click at [1084, 473] on button "Додати" at bounding box center [1075, 461] width 96 height 30
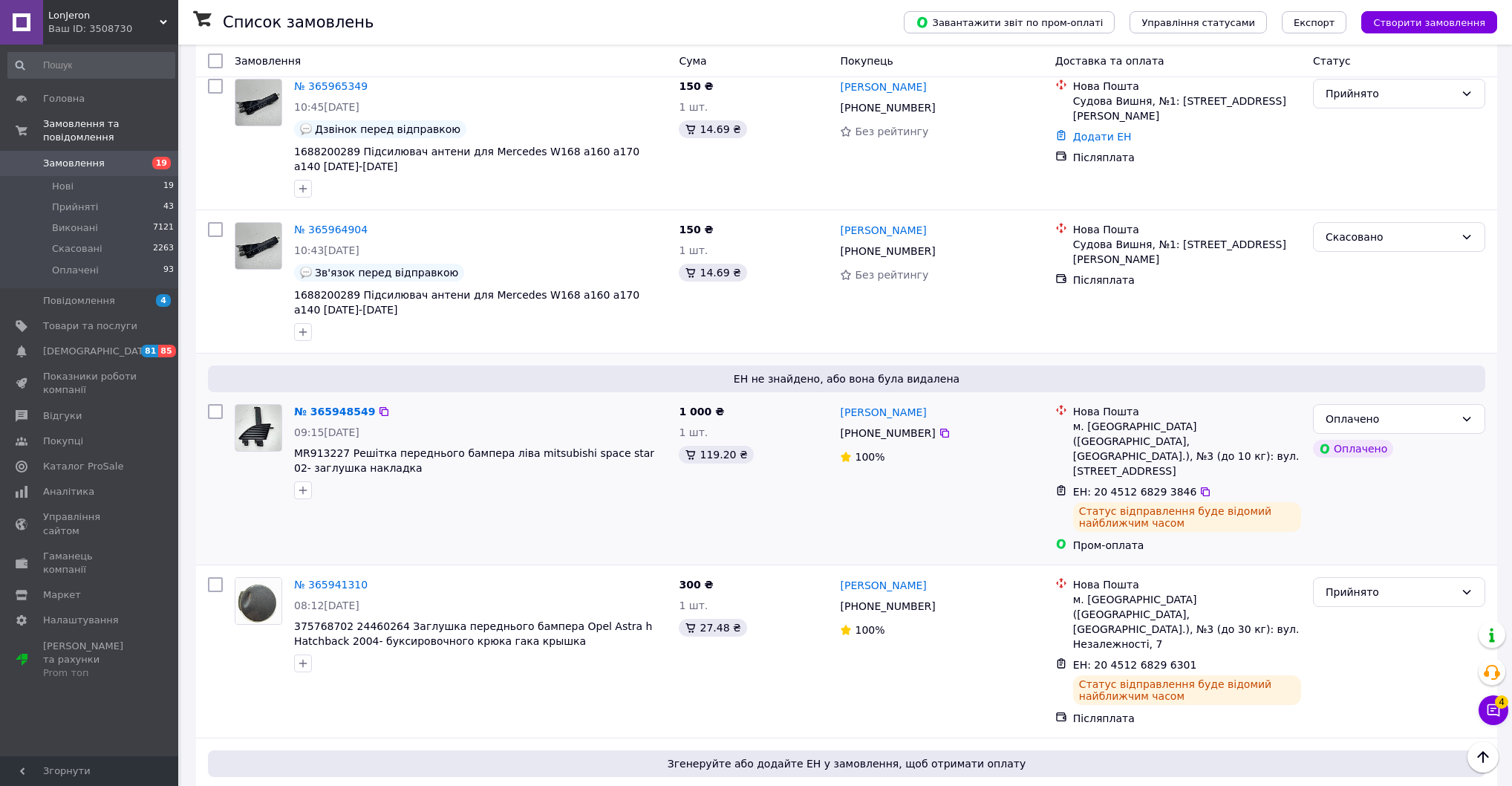
scroll to position [60, 0]
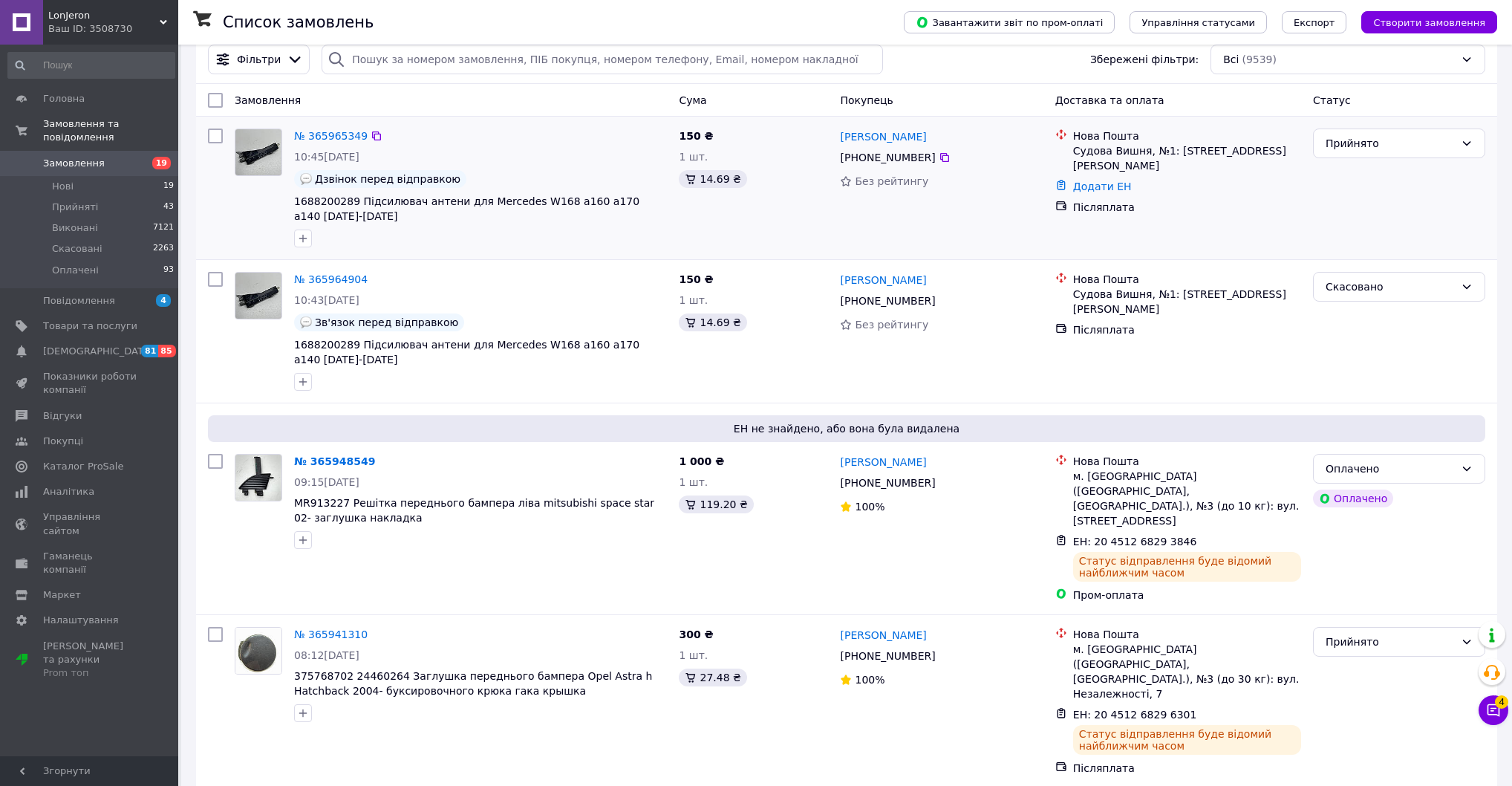
click at [1063, 191] on icon at bounding box center [1061, 184] width 12 height 12
click at [1087, 192] on link "Додати ЕН" at bounding box center [1102, 186] width 59 height 12
click at [1047, 269] on input "Додати ЕН" at bounding box center [1023, 266] width 199 height 30
paste input "20451268293497"
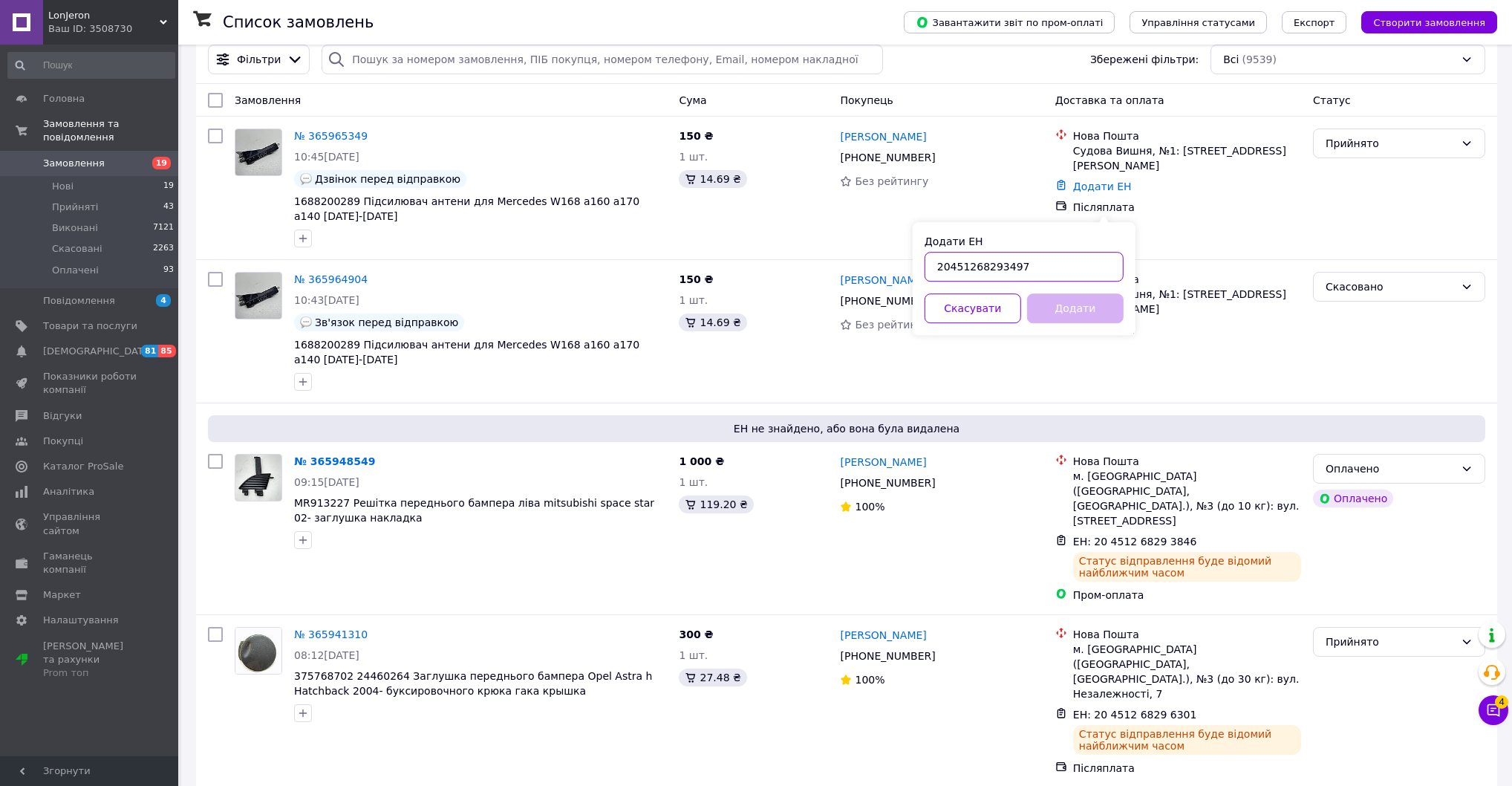
type input "20451268293497"
click at [1055, 312] on button "Додати" at bounding box center [1075, 307] width 96 height 30
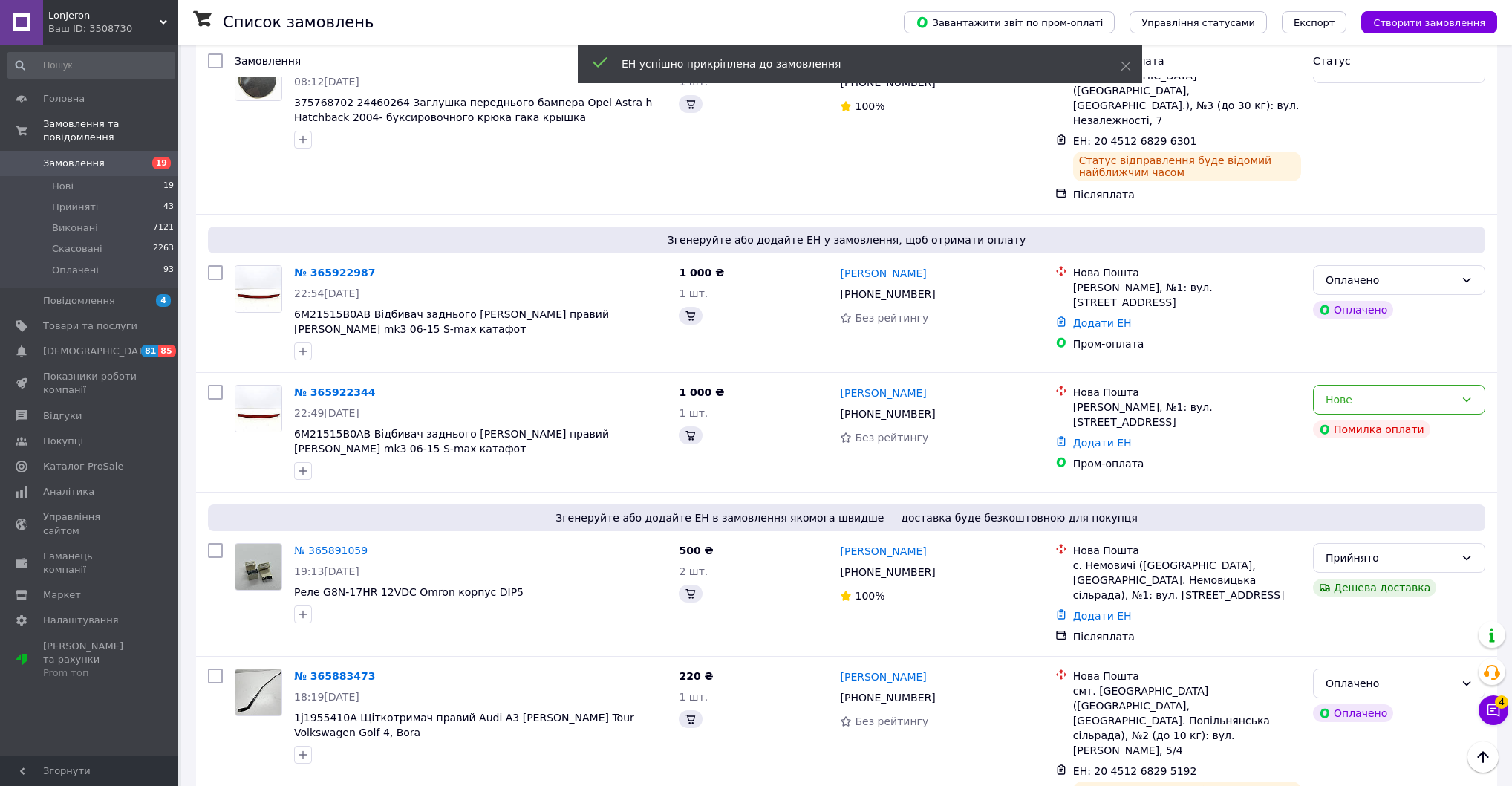
scroll to position [596, 0]
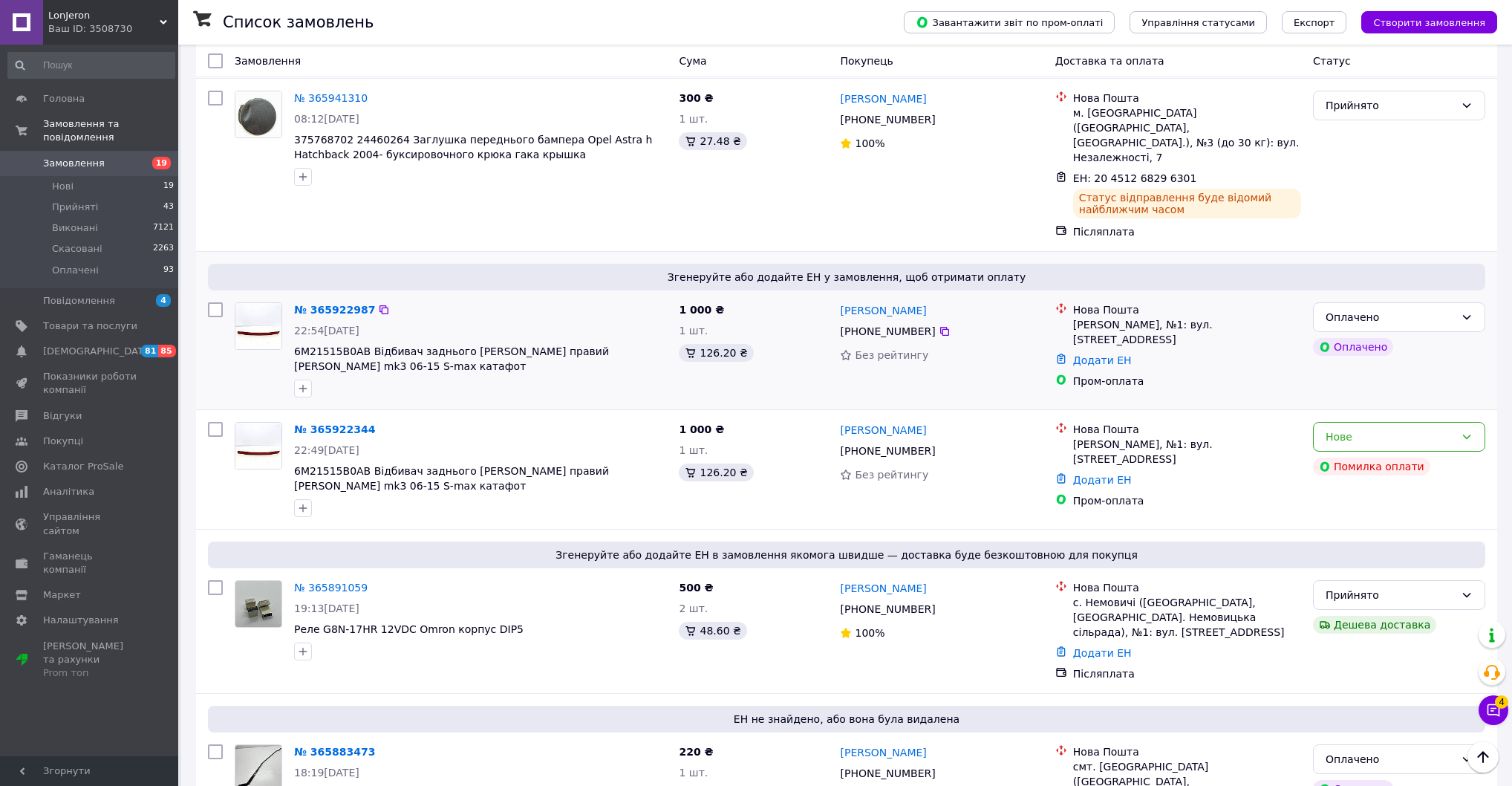
click at [1126, 371] on div "Додати ЕН" at bounding box center [1186, 360] width 233 height 21
click at [1119, 366] on link "Додати ЕН" at bounding box center [1102, 360] width 59 height 12
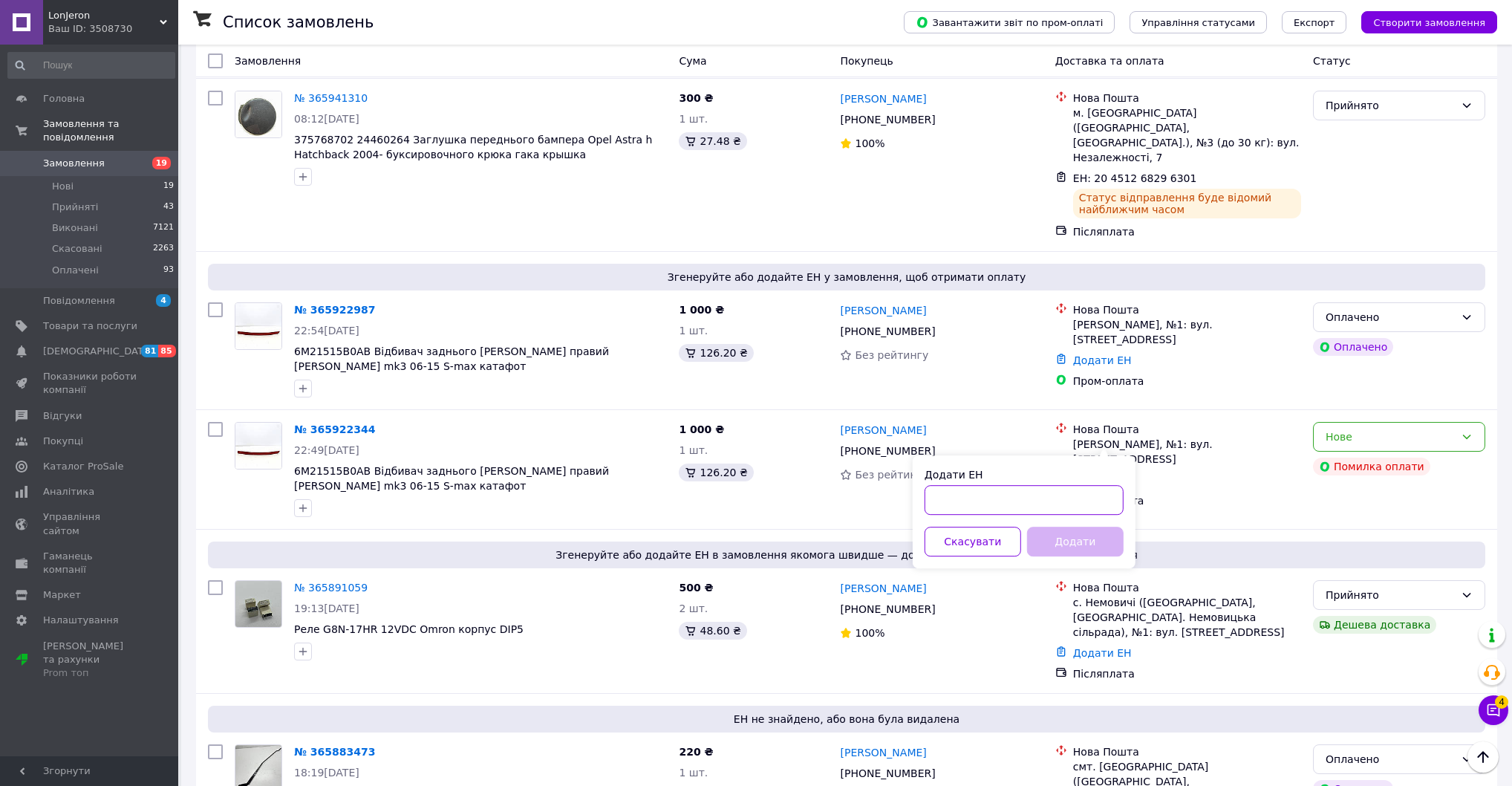
click at [1075, 511] on input "Додати ЕН" at bounding box center [1023, 500] width 199 height 30
paste input "20451268294623"
type input "20451268294623"
click at [1087, 549] on button "Додати" at bounding box center [1075, 541] width 96 height 30
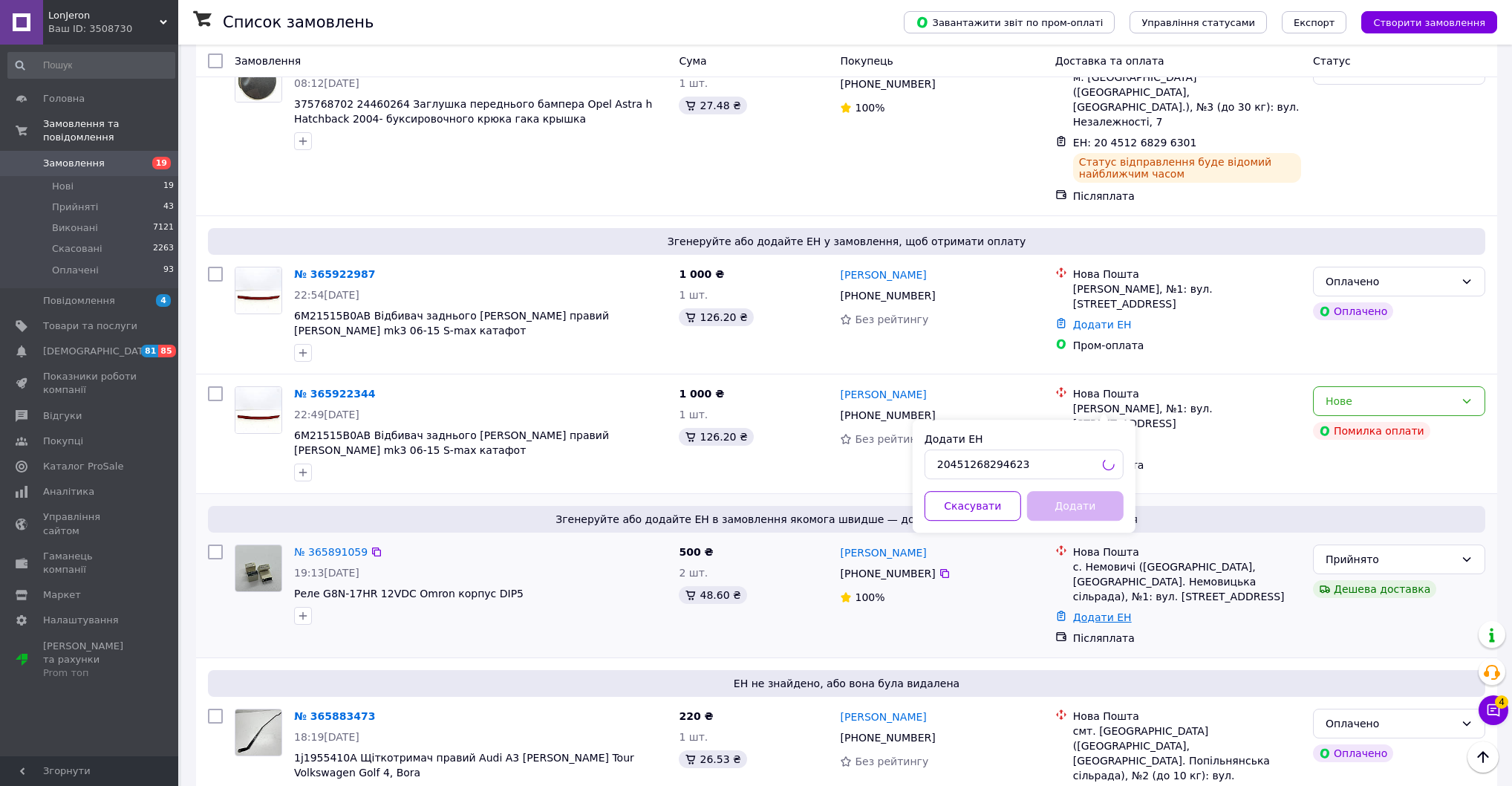
scroll to position [833, 0]
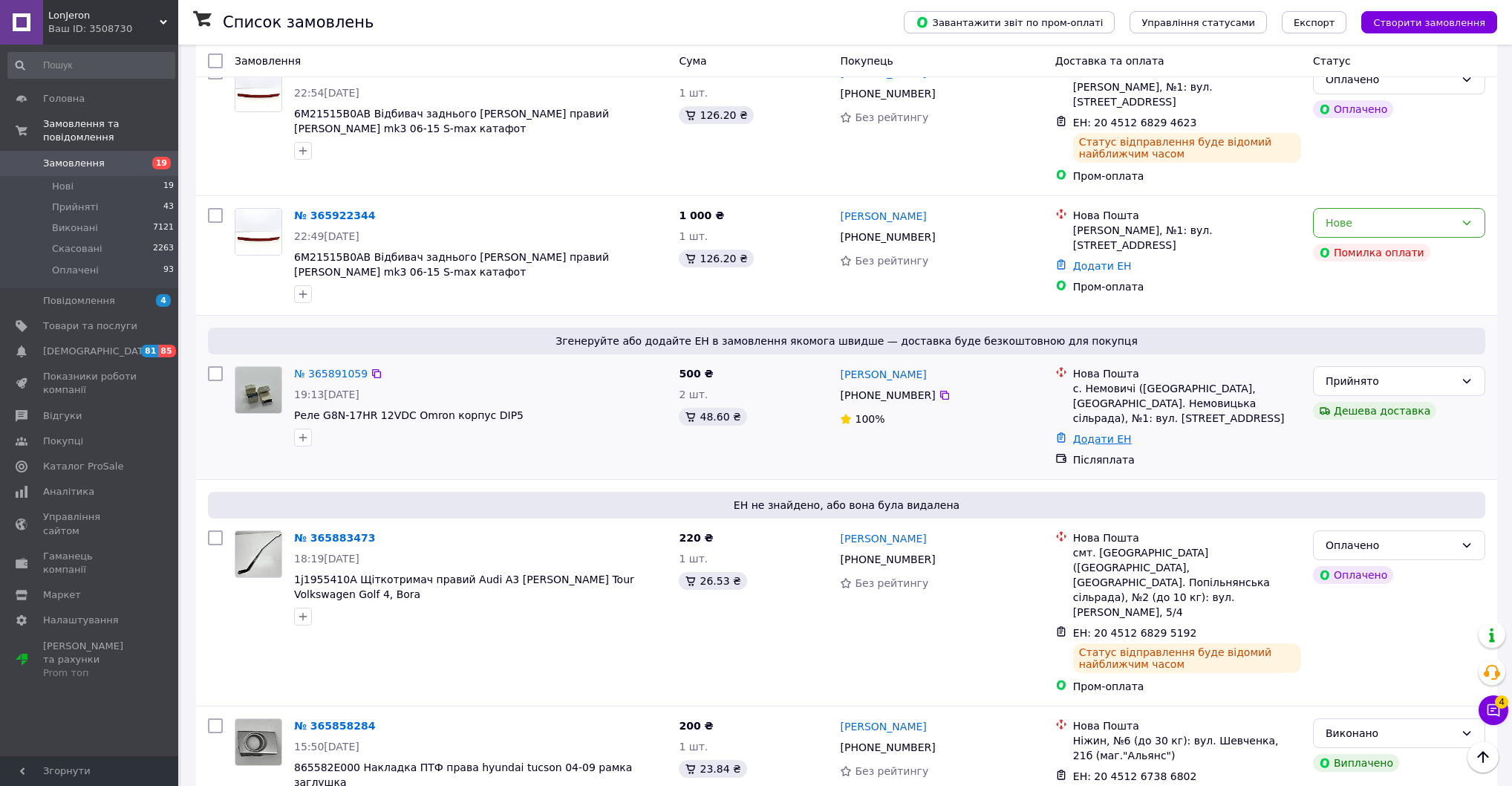
click at [1113, 445] on link "Додати ЕН" at bounding box center [1102, 439] width 59 height 12
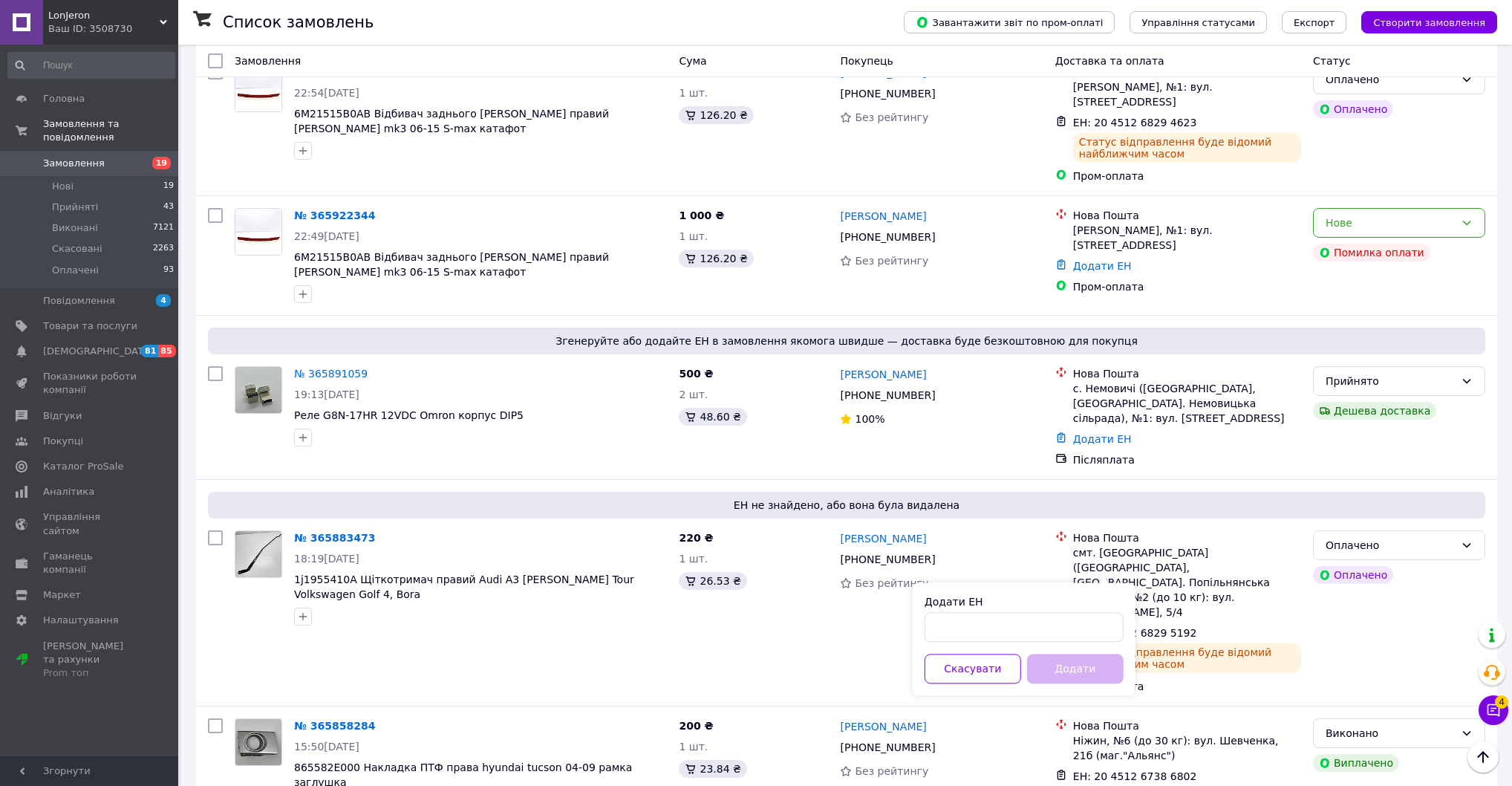
click at [1067, 609] on div "Додати ЕН" at bounding box center [1023, 601] width 199 height 14
click at [1073, 635] on input "Додати ЕН" at bounding box center [1023, 626] width 199 height 30
paste input "20451268304552"
type input "20451268304552"
drag, startPoint x: 1092, startPoint y: 678, endPoint x: 1041, endPoint y: 664, distance: 52.9
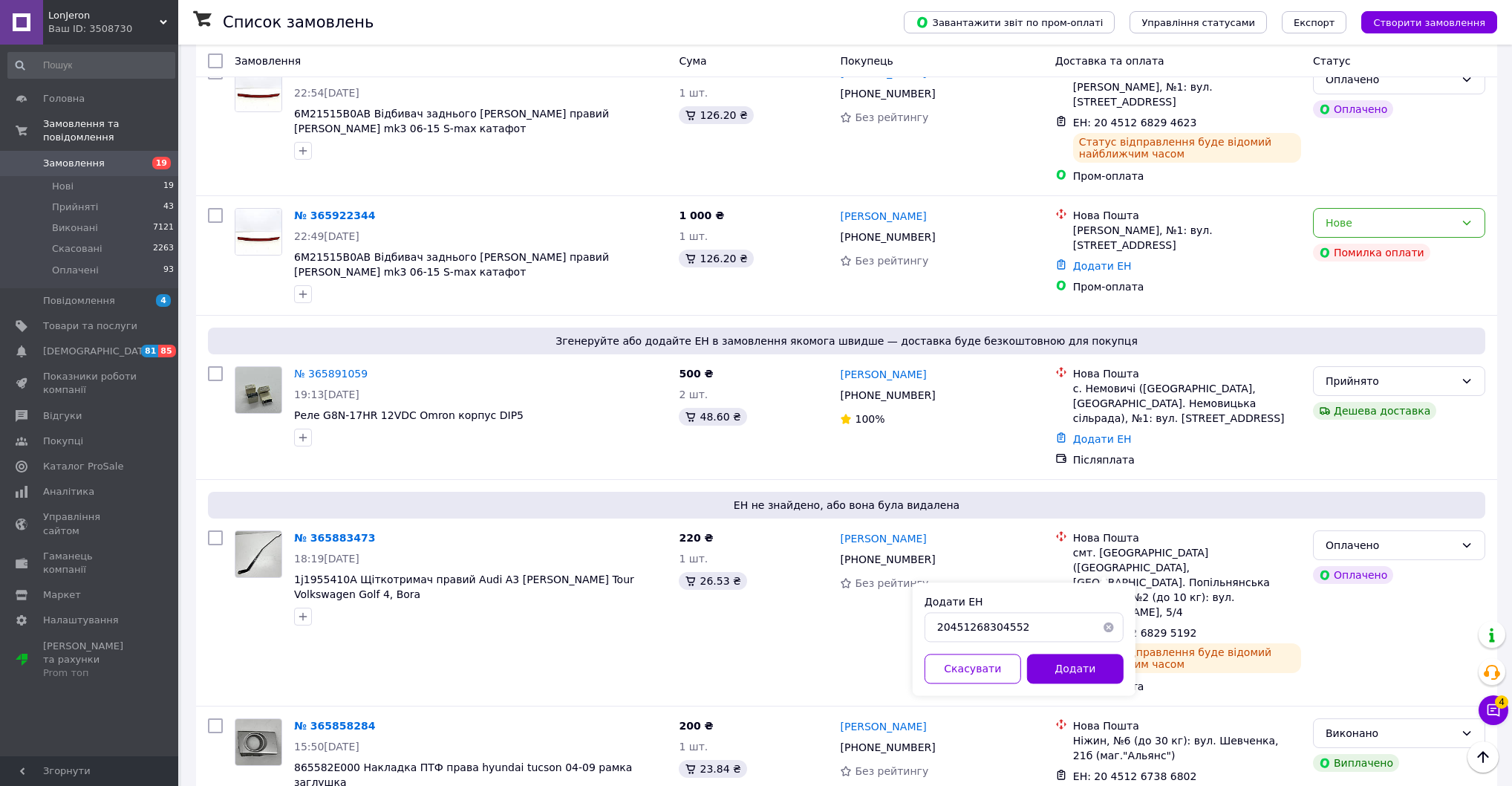
click at [1093, 677] on button "Додати" at bounding box center [1075, 668] width 96 height 30
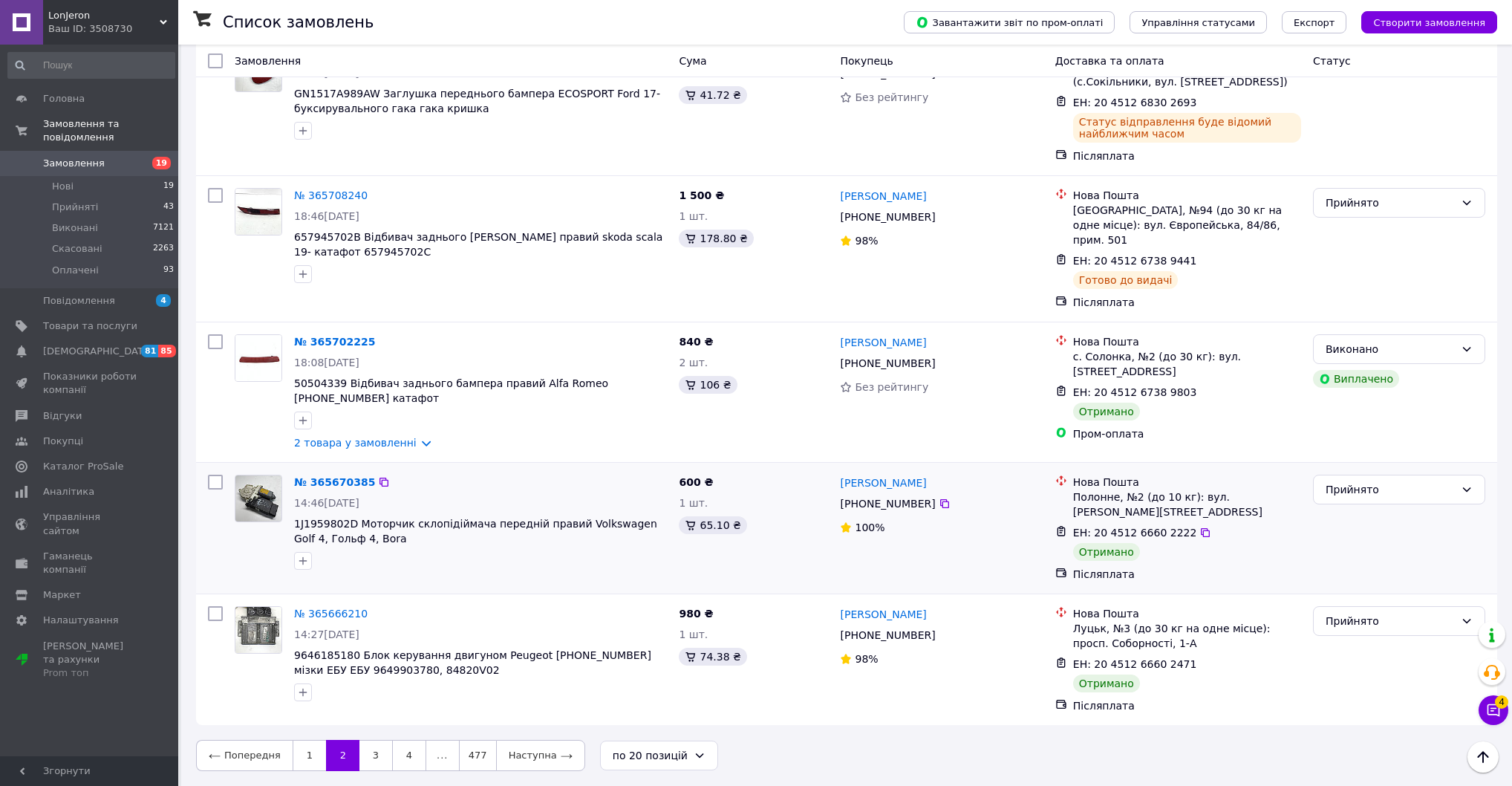
scroll to position [2843, 0]
drag, startPoint x: 303, startPoint y: 760, endPoint x: 283, endPoint y: 737, distance: 30.5
click at [302, 757] on link "1" at bounding box center [309, 755] width 34 height 31
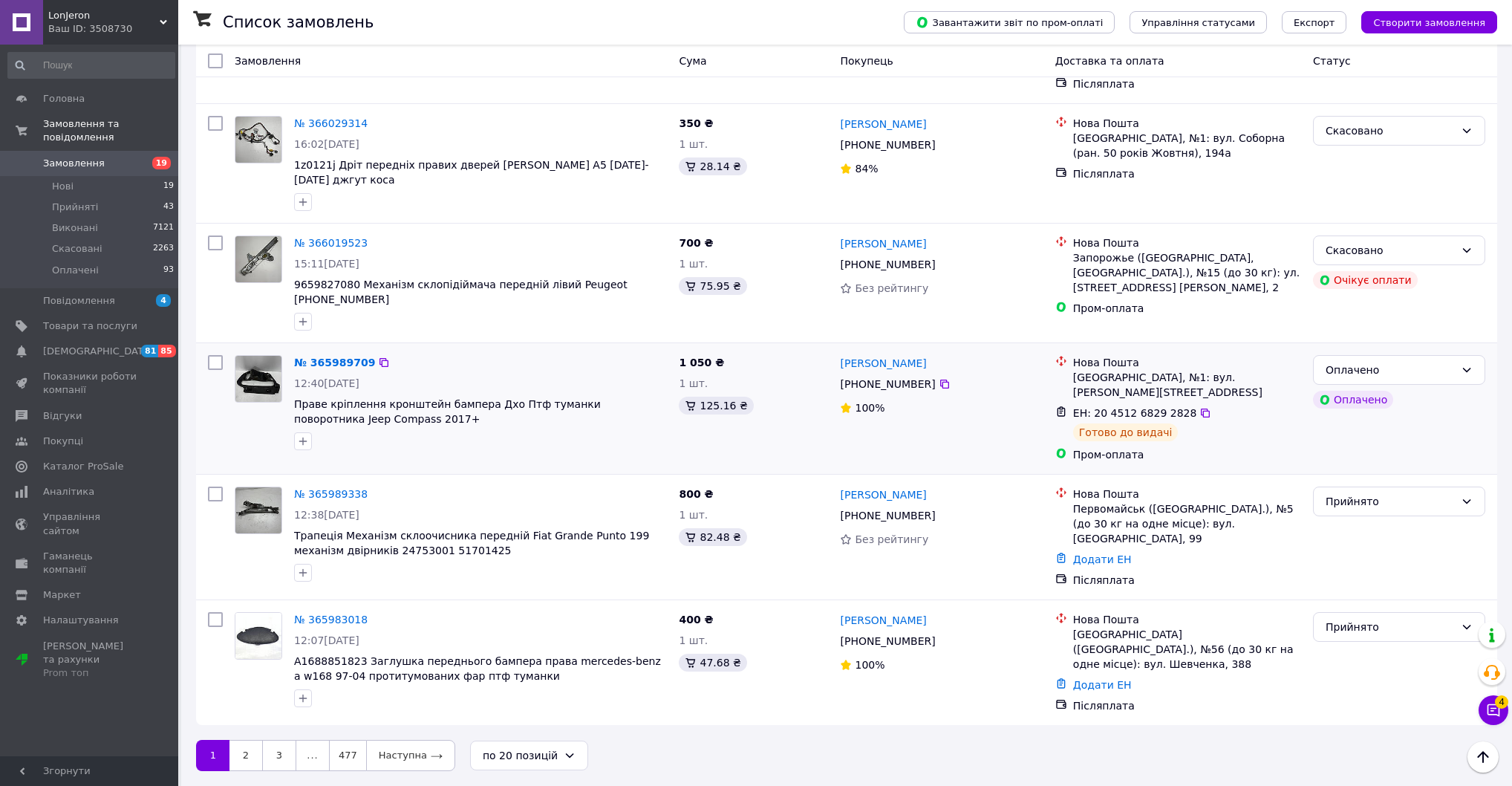
scroll to position [2555, 0]
drag, startPoint x: 1102, startPoint y: 531, endPoint x: 1108, endPoint y: 539, distance: 10.0
click at [1104, 549] on div "Додати ЕН" at bounding box center [1186, 559] width 233 height 21
click at [1108, 553] on link "Додати ЕН" at bounding box center [1102, 559] width 59 height 12
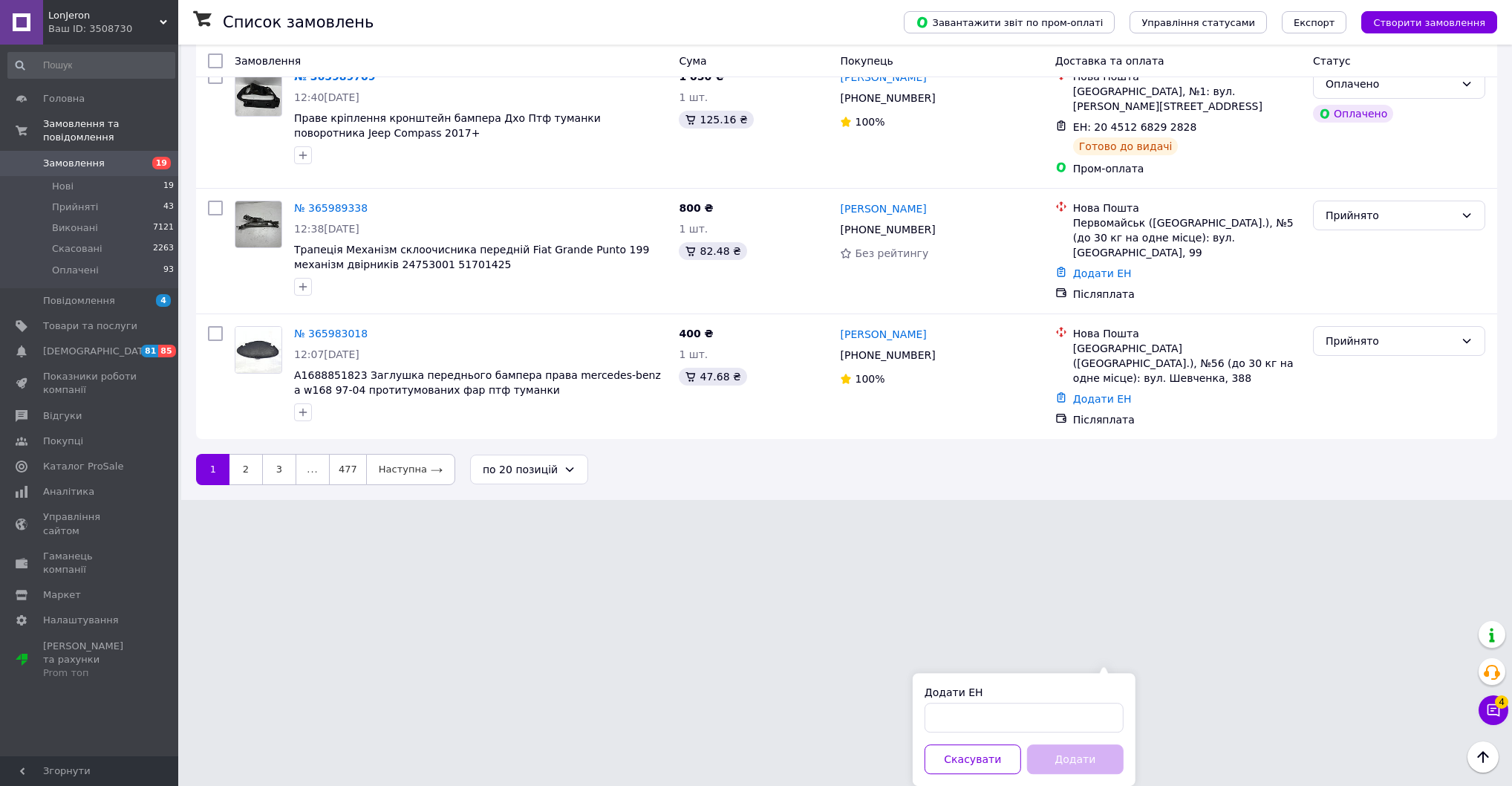
click at [1063, 685] on div "Додати ЕН" at bounding box center [1023, 692] width 199 height 14
click at [1068, 702] on input "Додати ЕН" at bounding box center [1023, 717] width 199 height 30
paste input "20451268293237"
type input "20451268293237"
drag, startPoint x: 1084, startPoint y: 660, endPoint x: 1012, endPoint y: 636, distance: 75.9
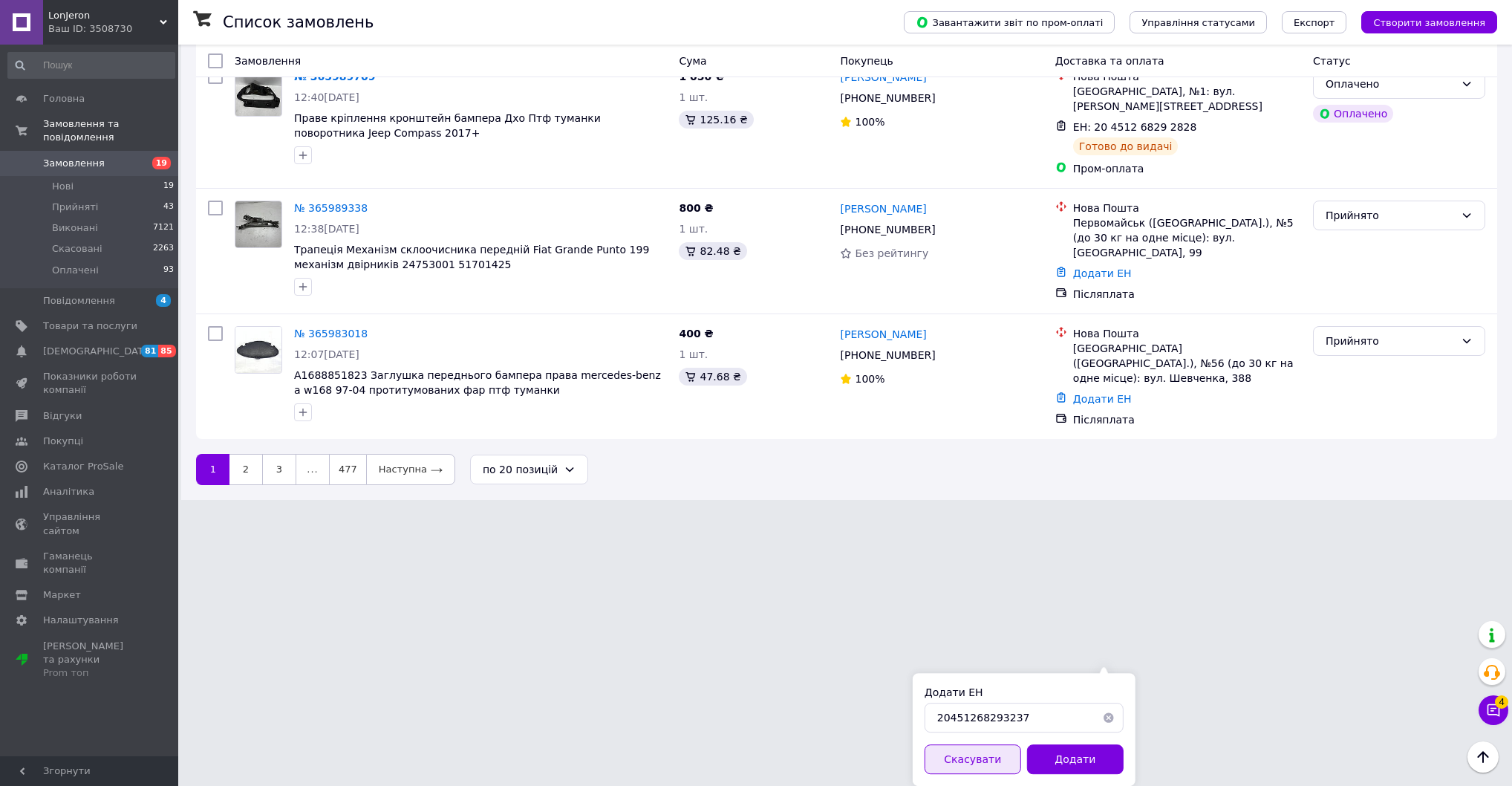
click at [1080, 744] on button "Додати" at bounding box center [1075, 758] width 96 height 30
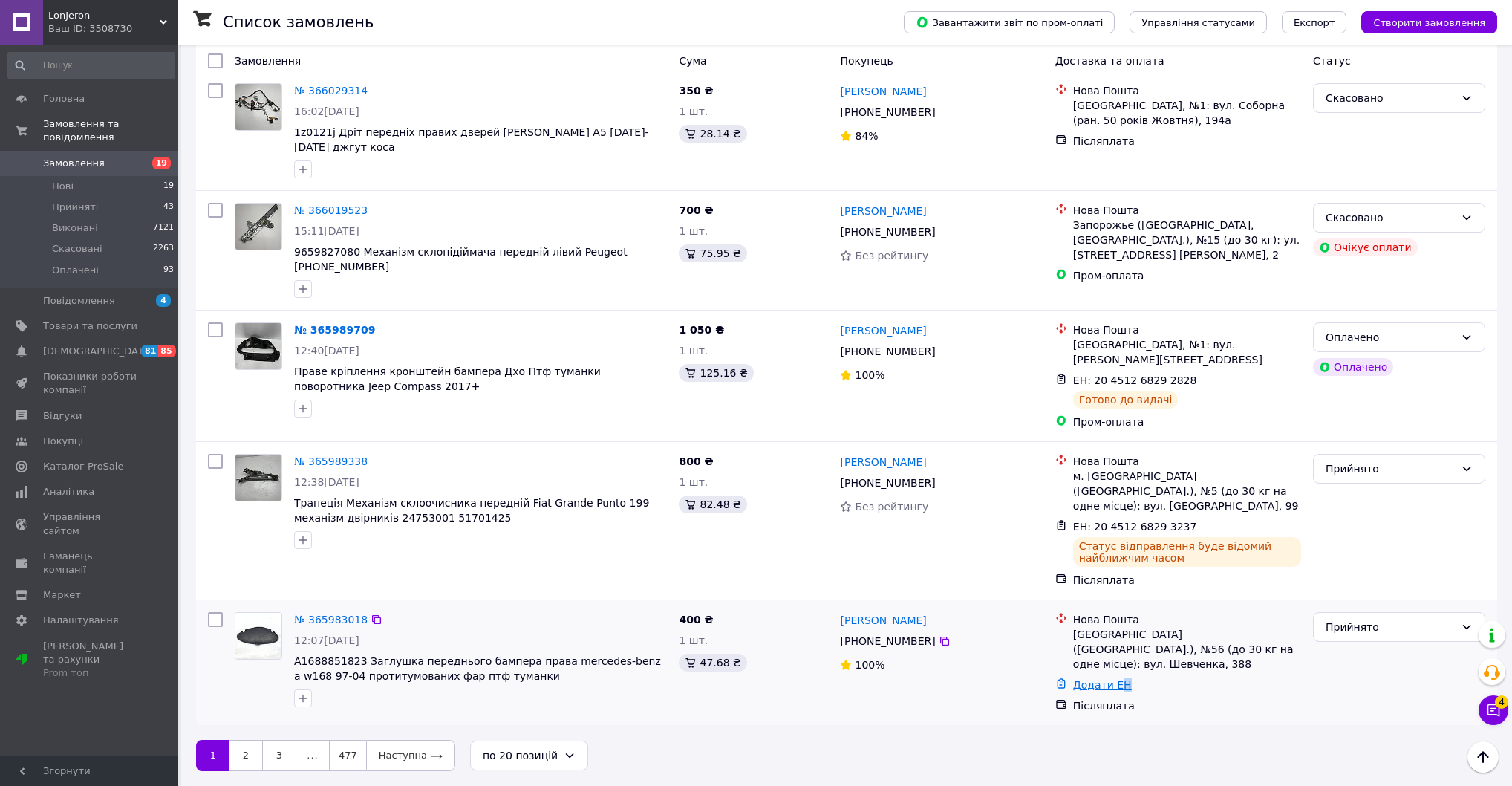
click at [1130, 691] on link "Додати ЕН" at bounding box center [1102, 684] width 59 height 12
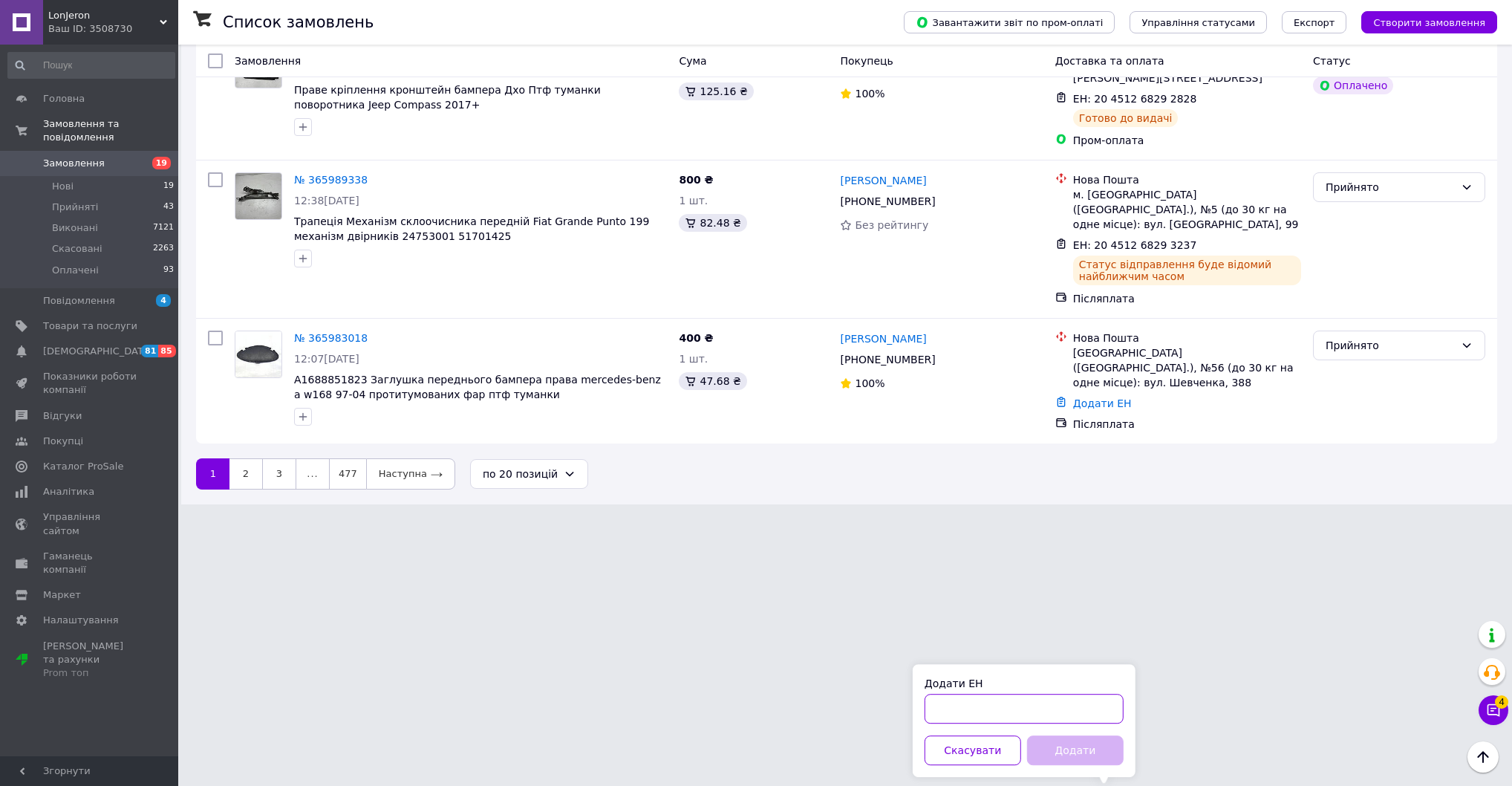
click at [1051, 694] on input "Додати ЕН" at bounding box center [1023, 708] width 199 height 30
paste input "20451268296624"
type input "20451268296624"
click at [1078, 735] on button "Додати" at bounding box center [1075, 749] width 96 height 30
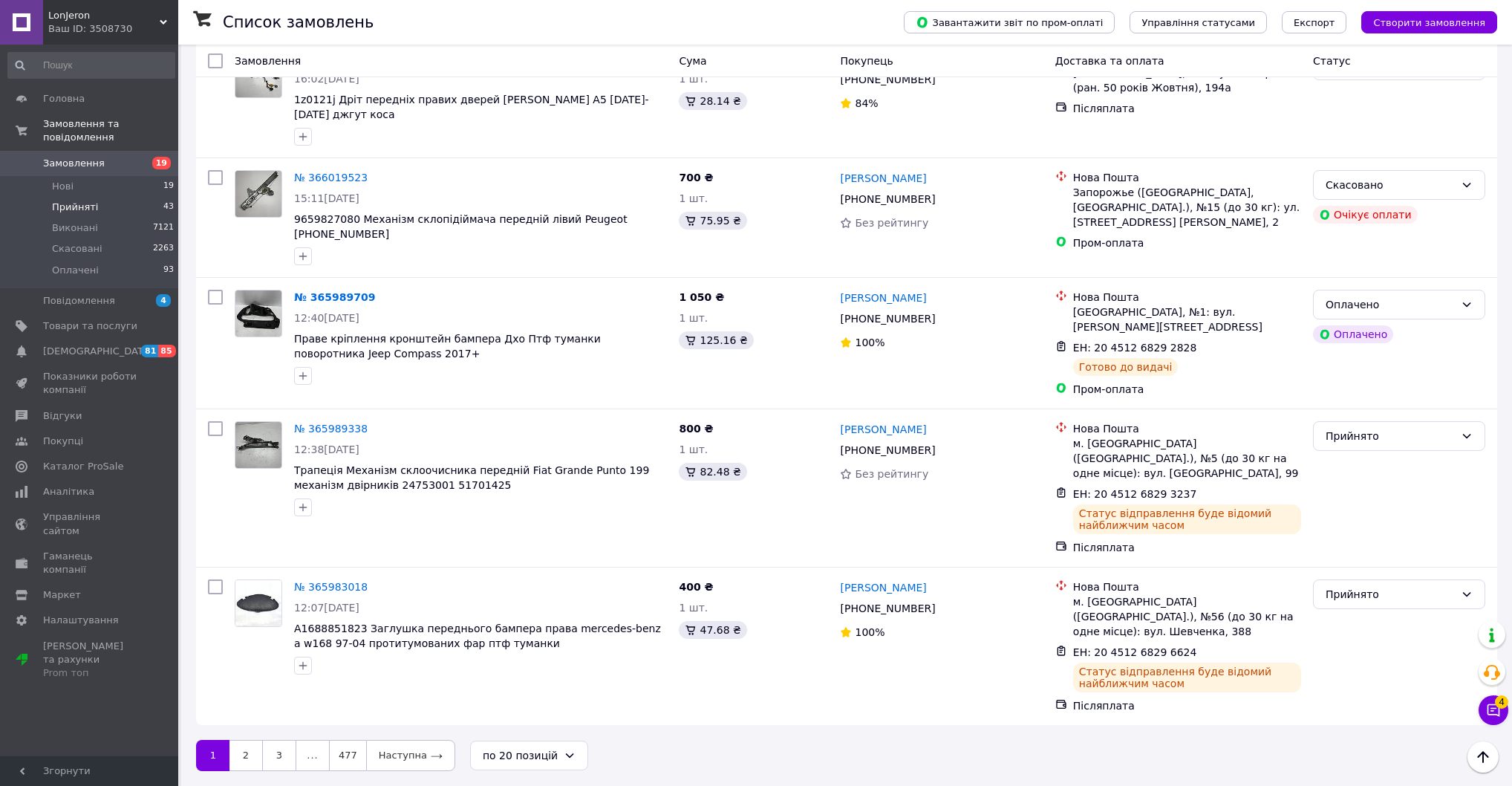
click at [77, 202] on li "Прийняті 43" at bounding box center [91, 208] width 183 height 21
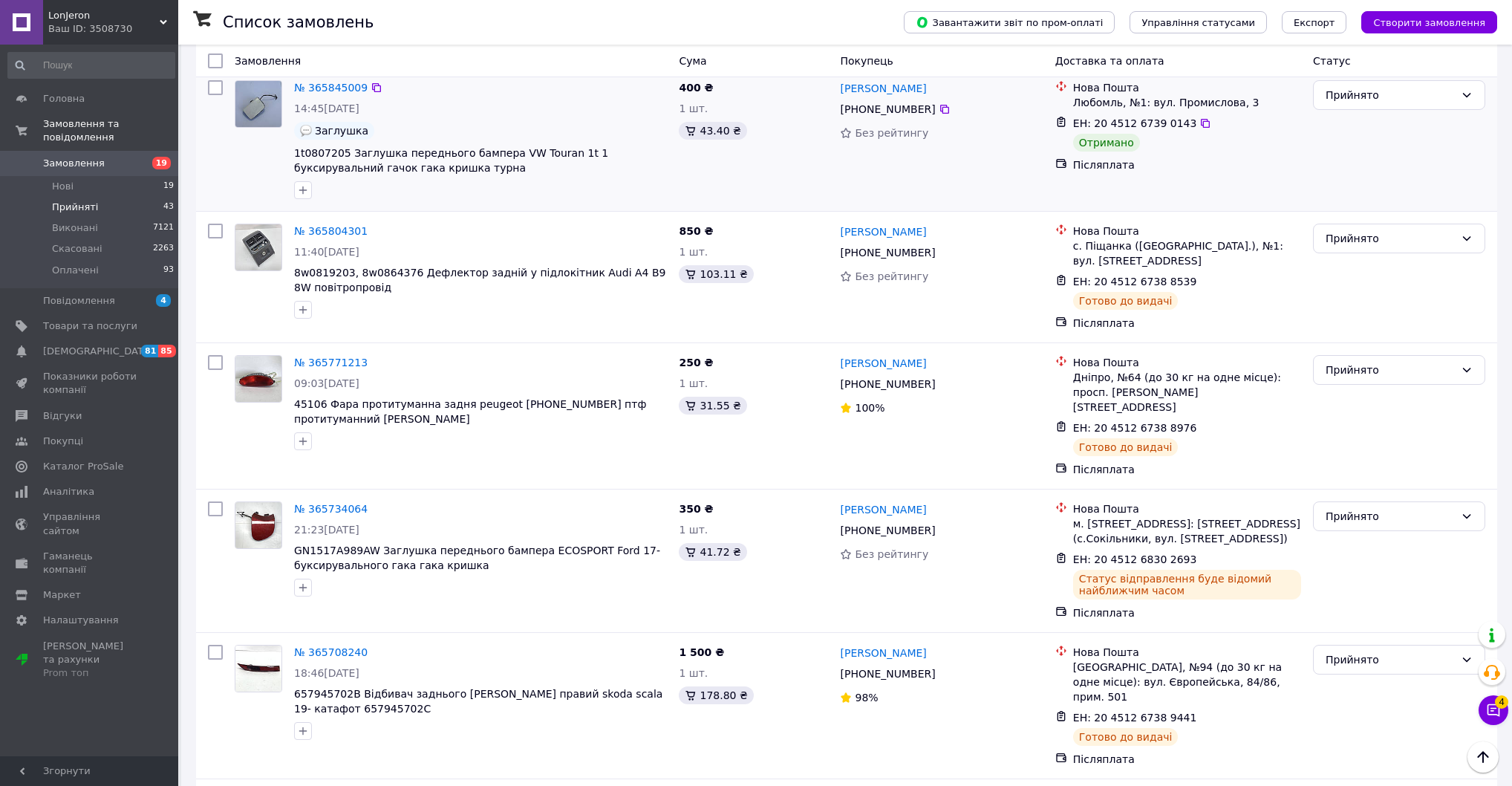
scroll to position [1189, 0]
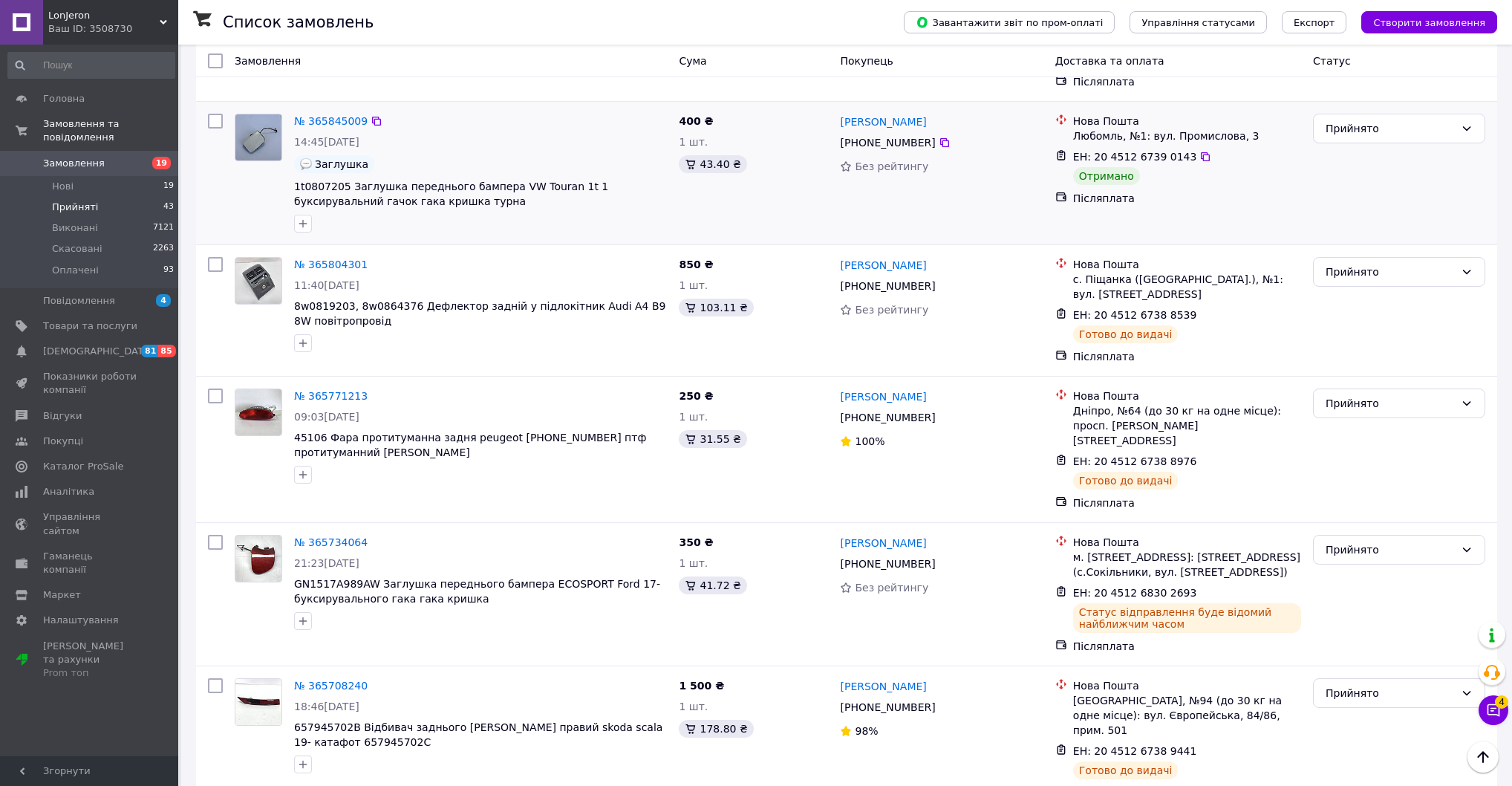
click at [215, 129] on input "checkbox" at bounding box center [214, 120] width 14 height 14
checkbox input "true"
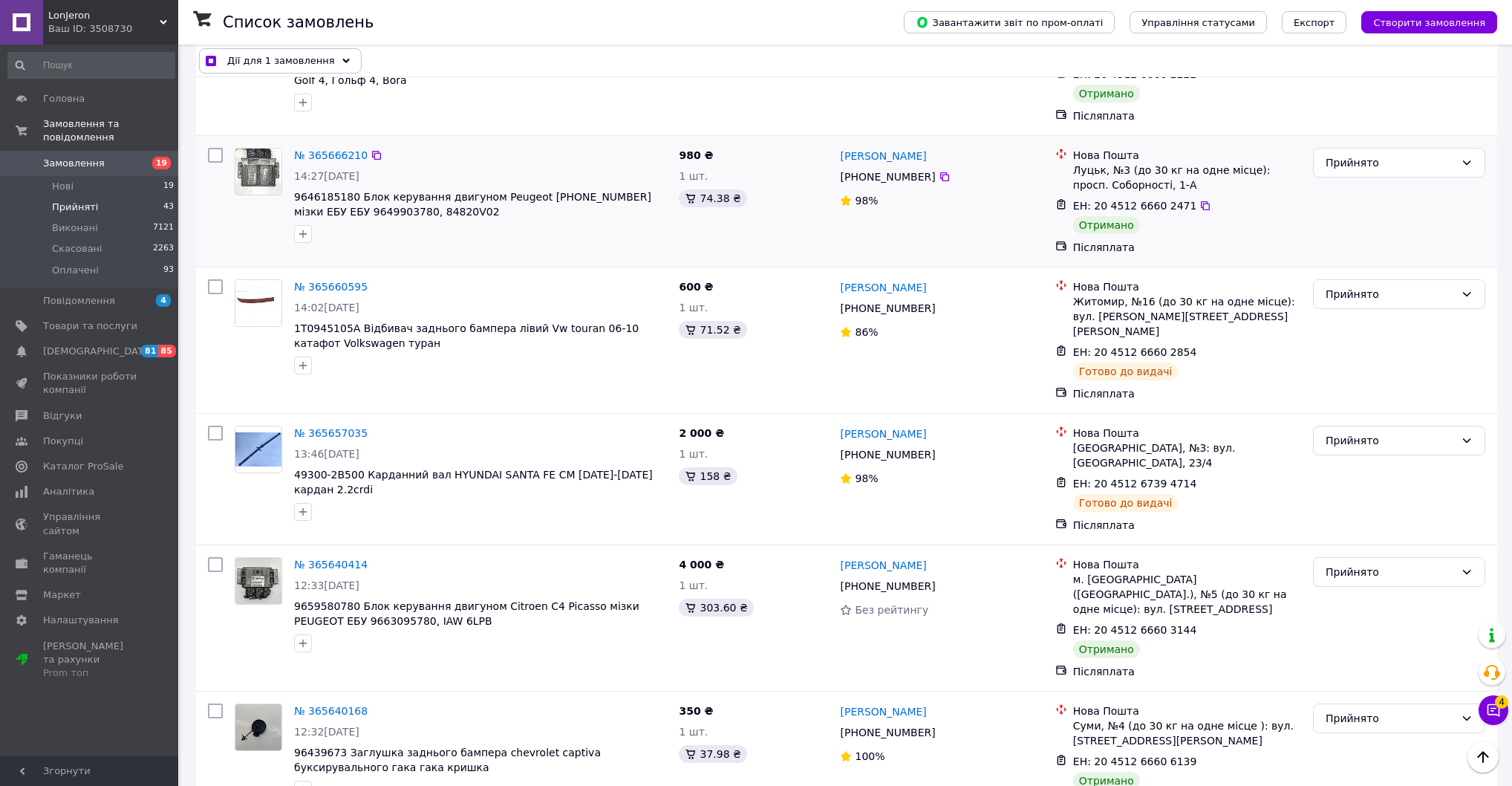
scroll to position [2020, 0]
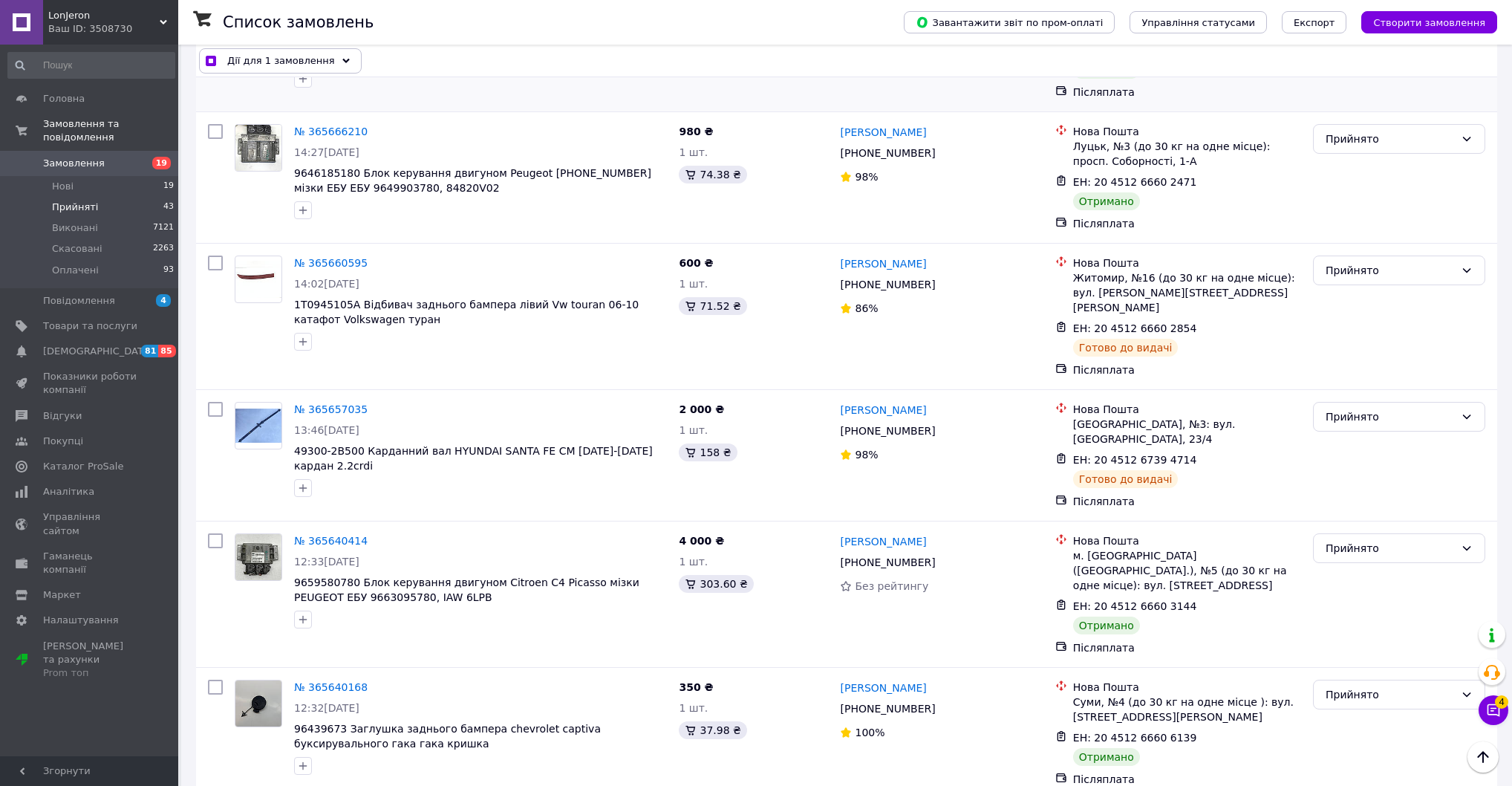
click at [216, 8] on input "checkbox" at bounding box center [214, -1] width 14 height 14
checkbox input "true"
click at [218, 139] on input "checkbox" at bounding box center [214, 131] width 14 height 14
checkbox input "true"
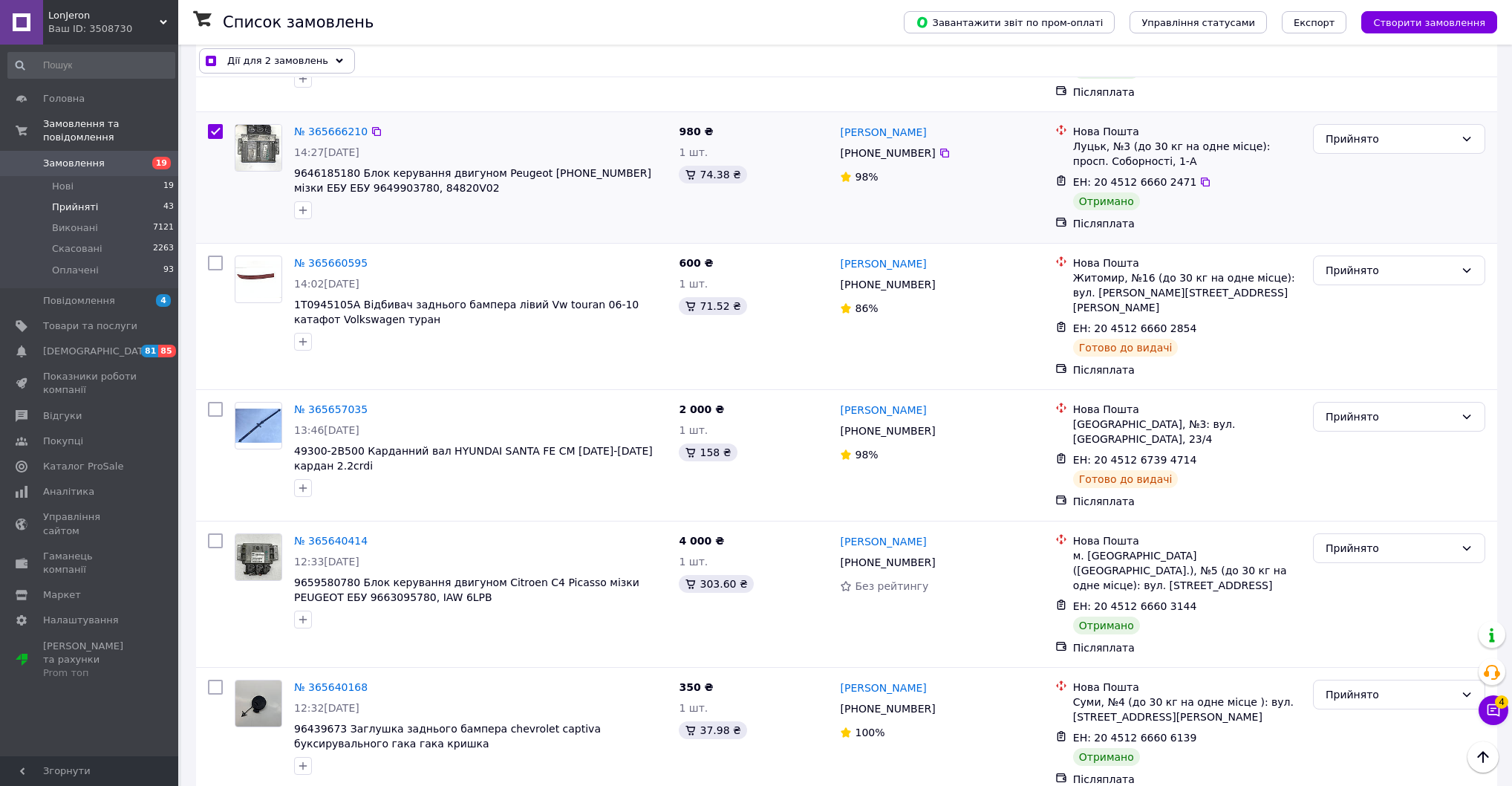
checkbox input "true"
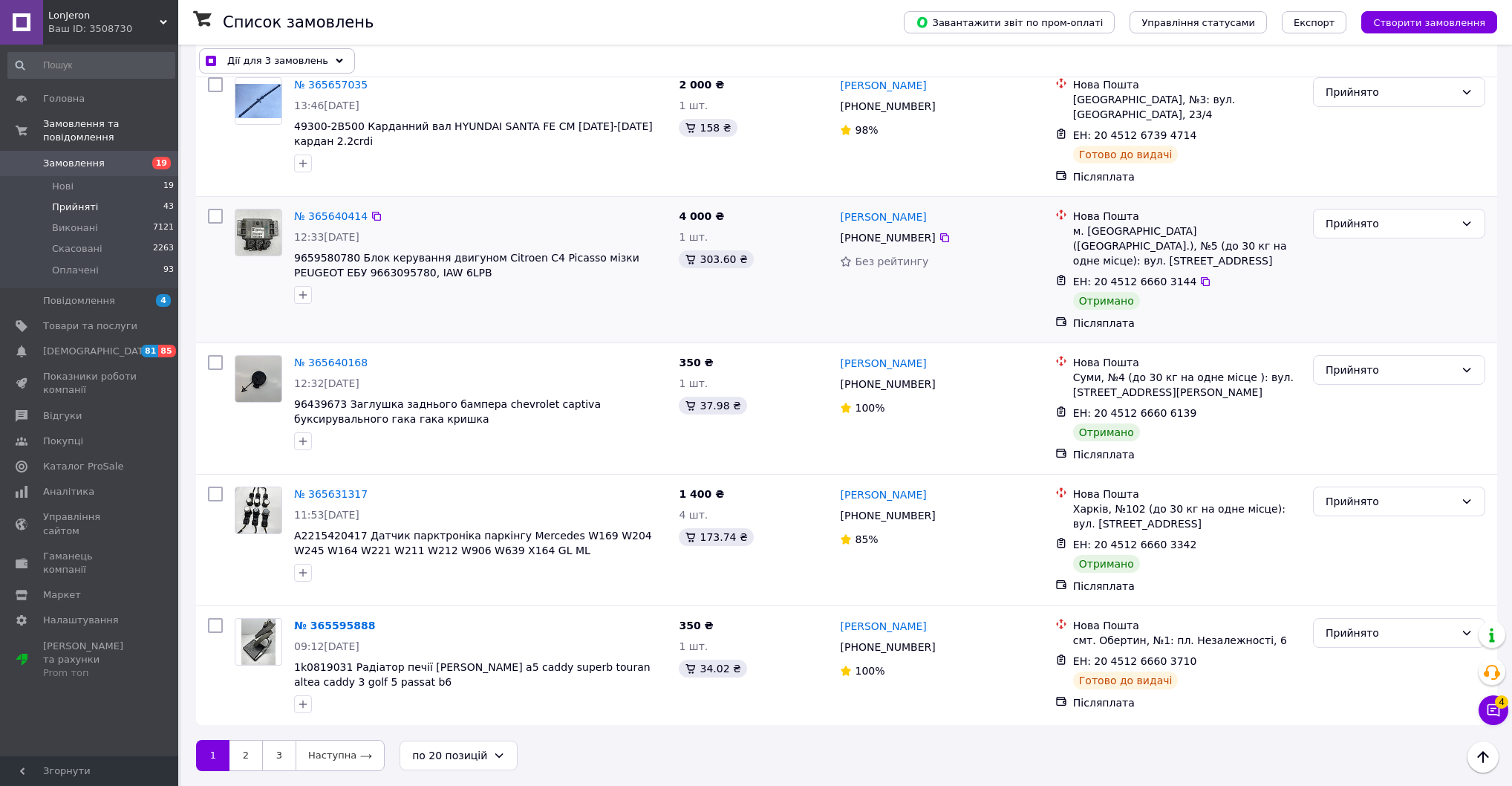
scroll to position [2495, 0]
click at [214, 224] on input "checkbox" at bounding box center [214, 215] width 14 height 14
checkbox input "true"
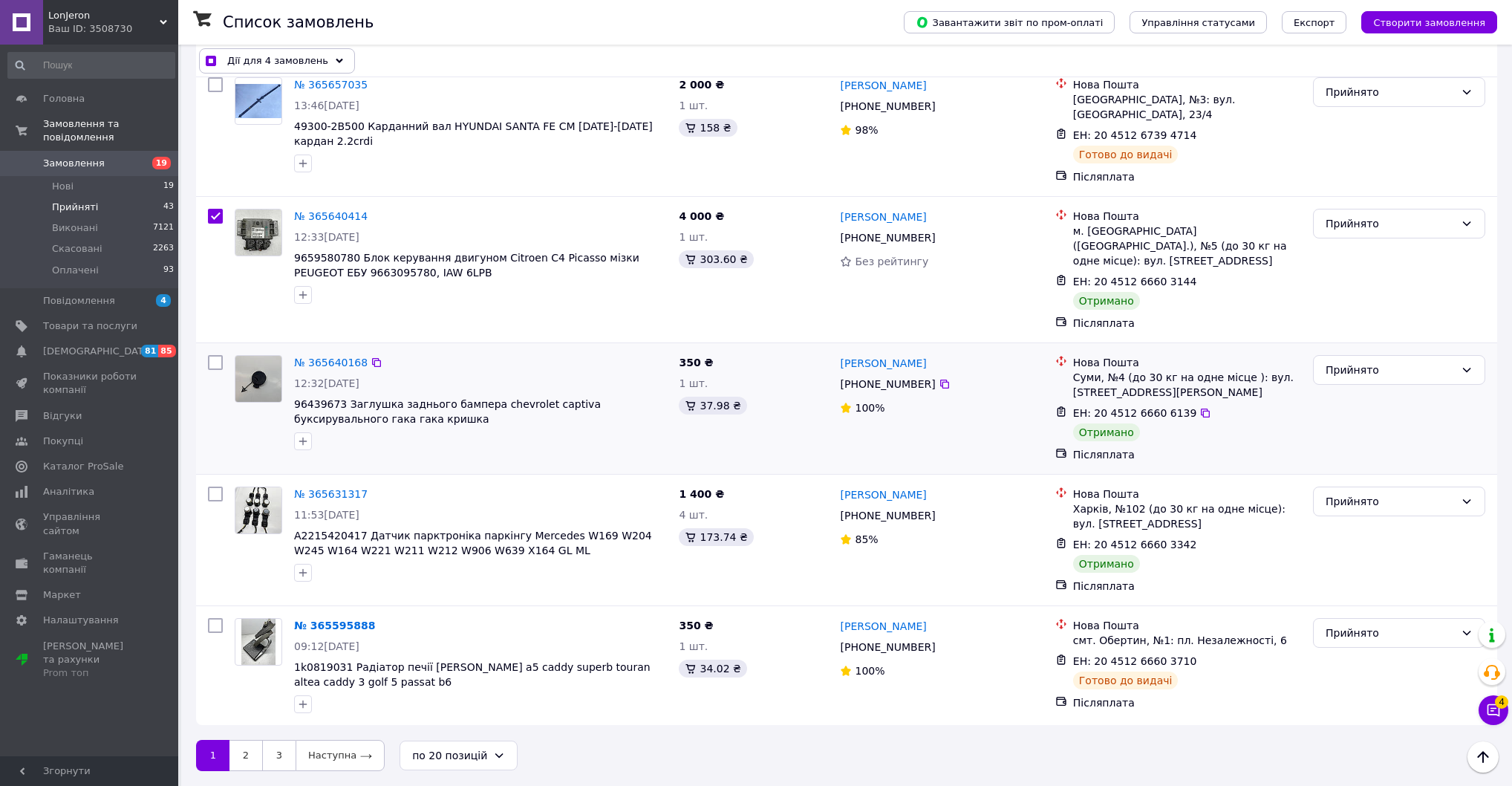
click at [217, 370] on input "checkbox" at bounding box center [214, 361] width 14 height 14
checkbox input "true"
click at [215, 502] on input "checkbox" at bounding box center [214, 493] width 14 height 14
checkbox input "true"
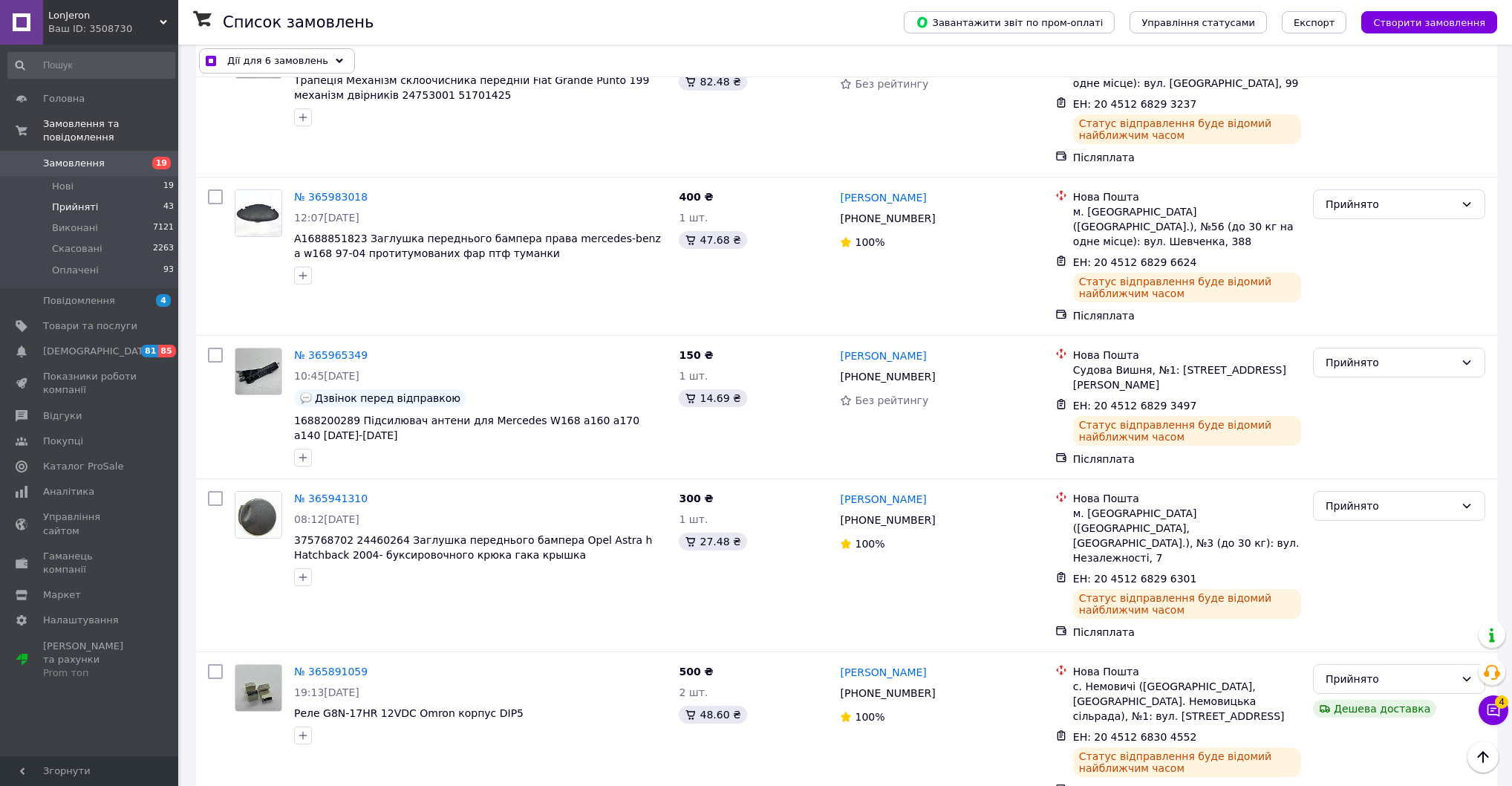
scroll to position [0, 0]
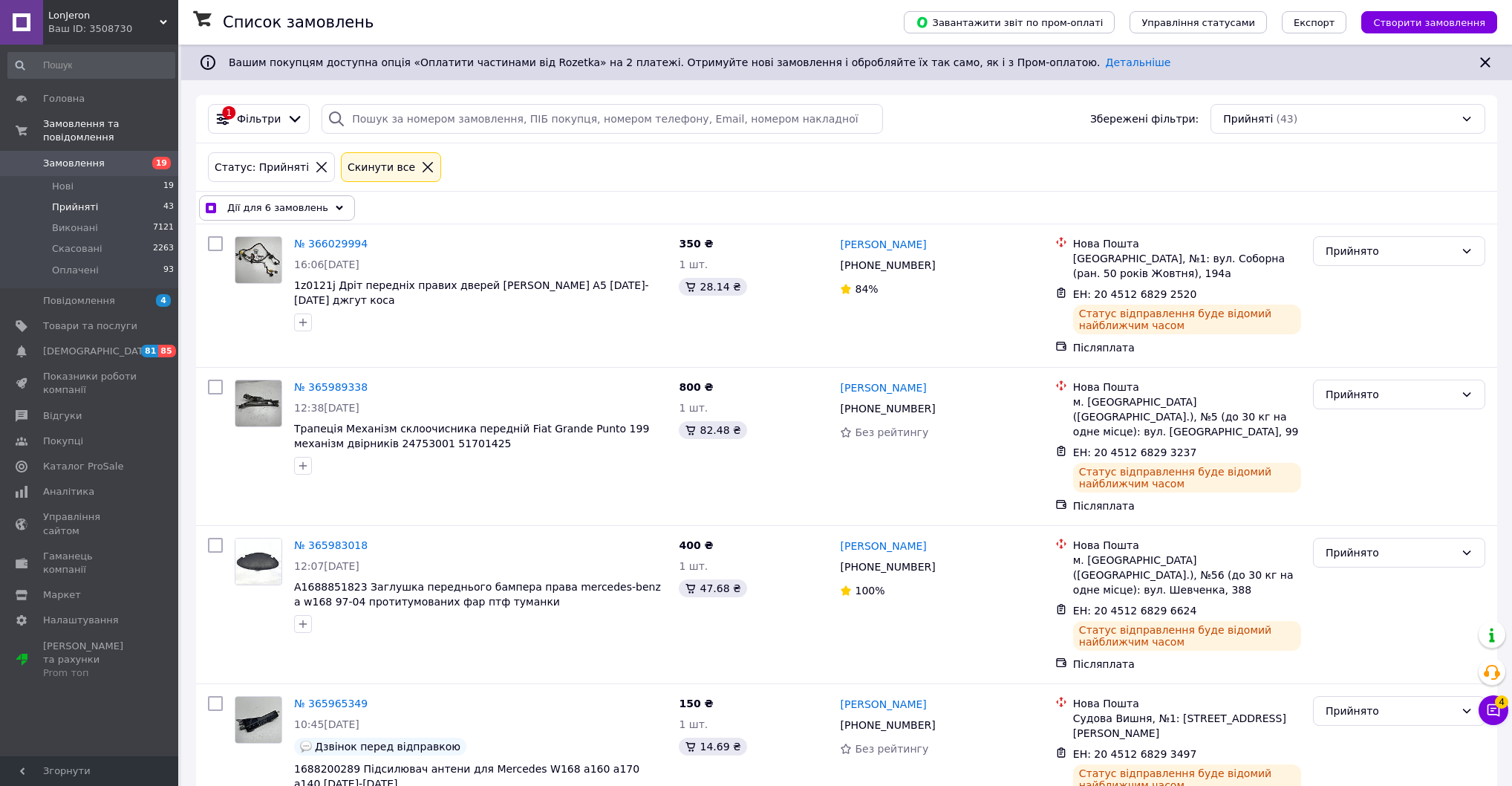
click at [289, 215] on span "Дії для 6 замовлень" at bounding box center [278, 208] width 101 height 14
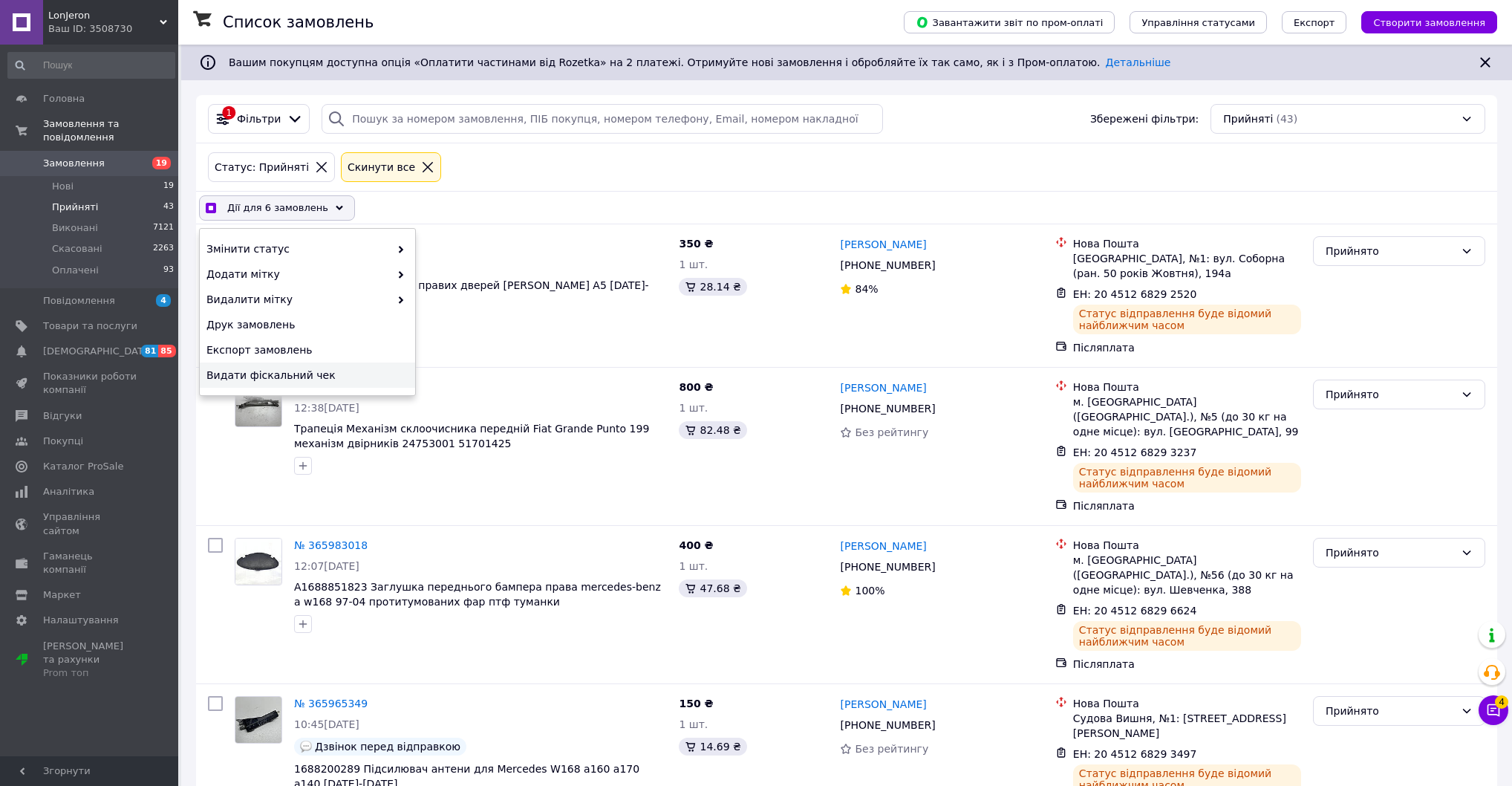
click at [335, 382] on span "Видати фіскальний чек" at bounding box center [305, 375] width 198 height 14
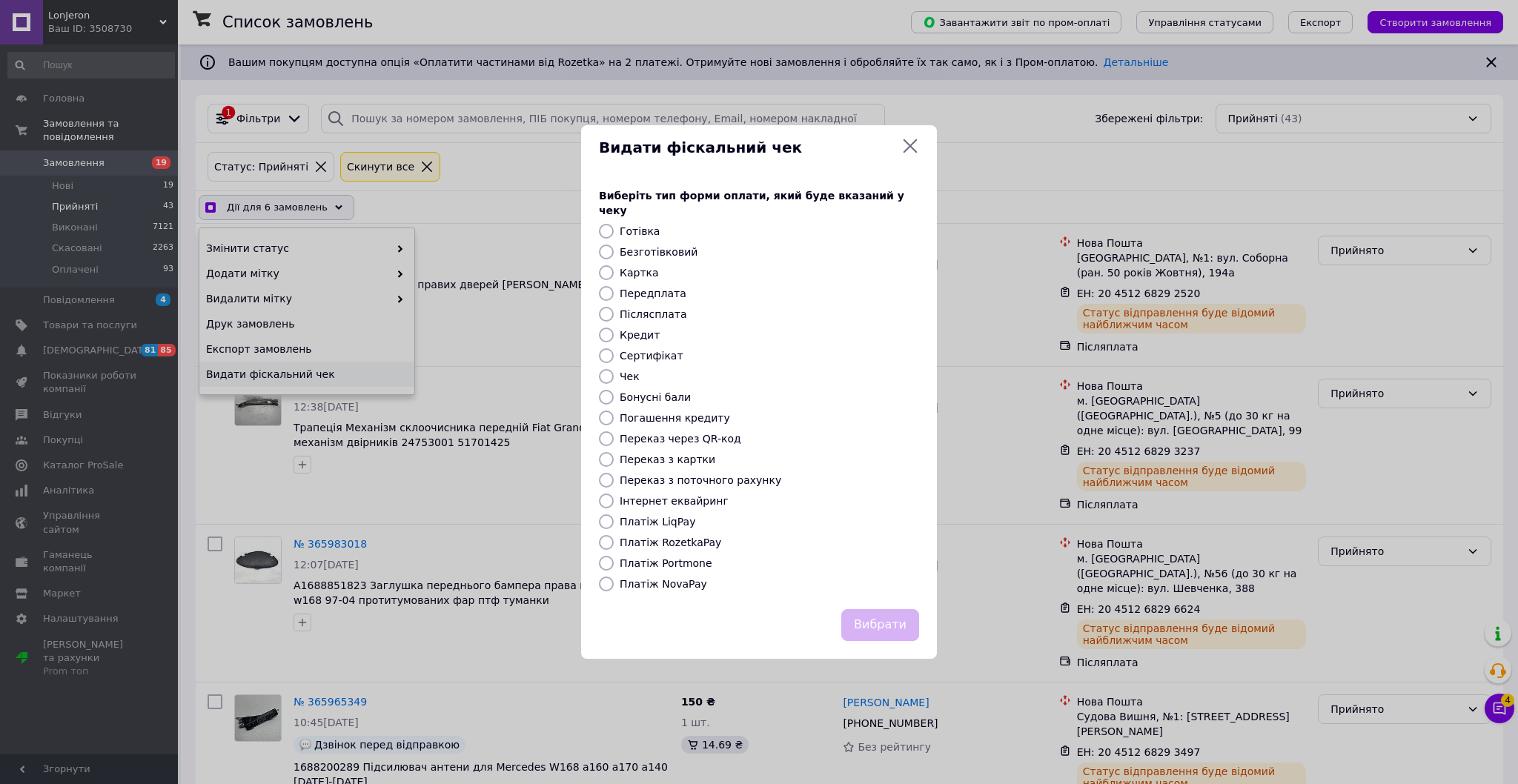
checkbox input "true"
click at [677, 589] on label "Платіж NovaPay" at bounding box center [663, 584] width 87 height 12
click at [614, 591] on input "Платіж NovaPay" at bounding box center [606, 583] width 14 height 14
radio input "true"
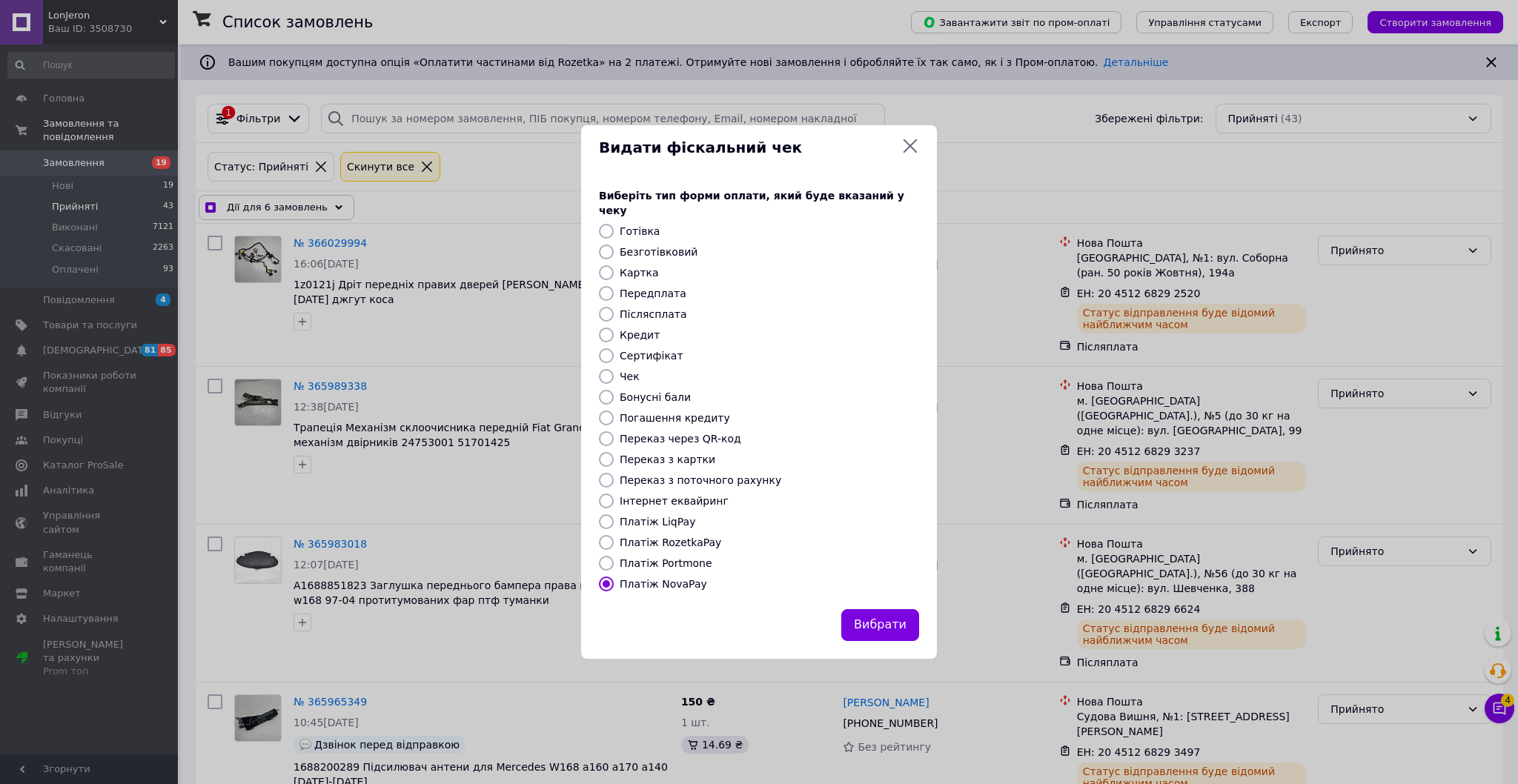
click at [844, 641] on button "Вибрати" at bounding box center [879, 624] width 78 height 32
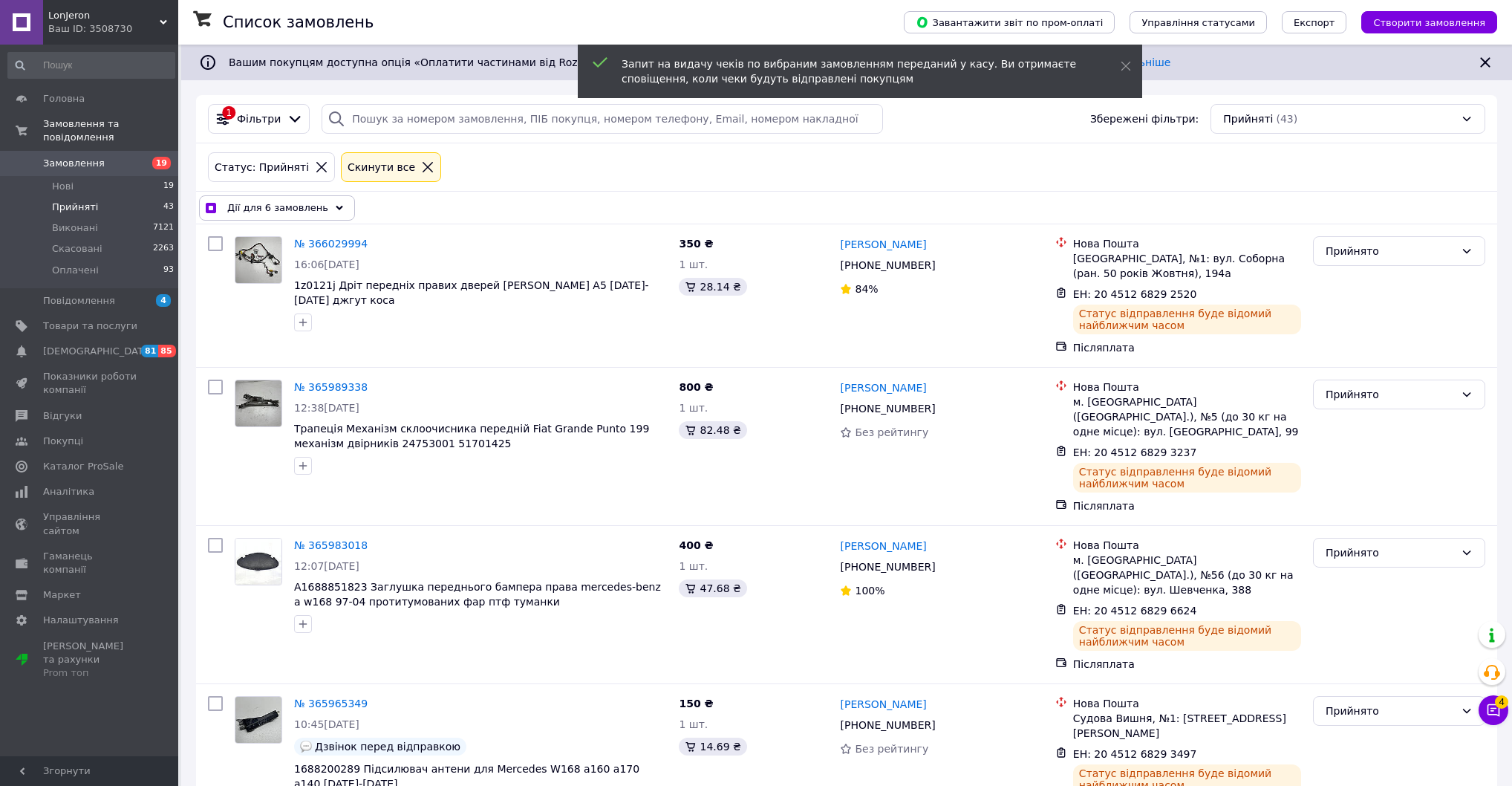
click at [311, 215] on span "Дії для 6 замовлень" at bounding box center [278, 208] width 101 height 14
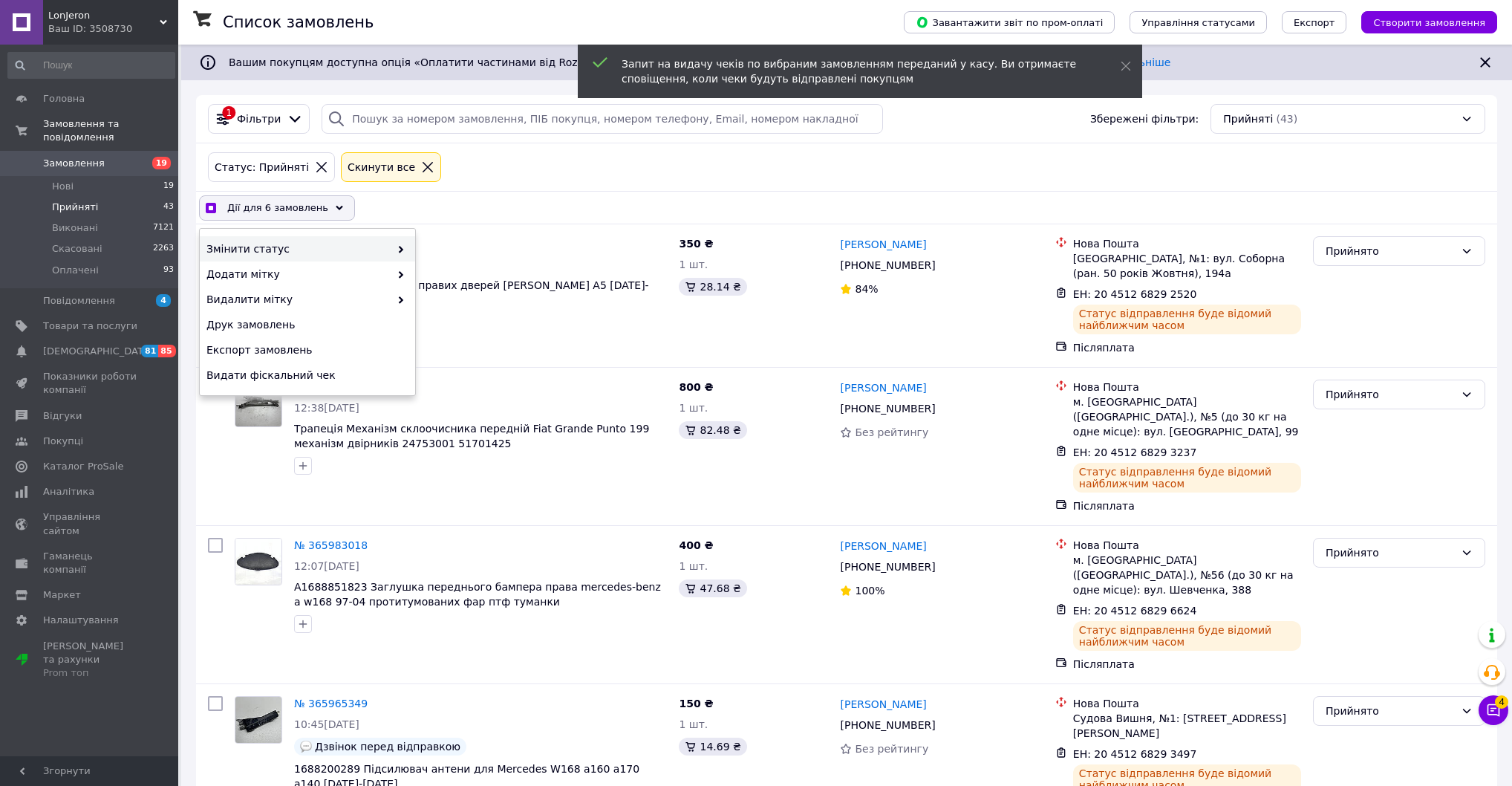
checkbox input "true"
click at [470, 286] on div "Виконано" at bounding box center [523, 274] width 215 height 25
checkbox input "false"
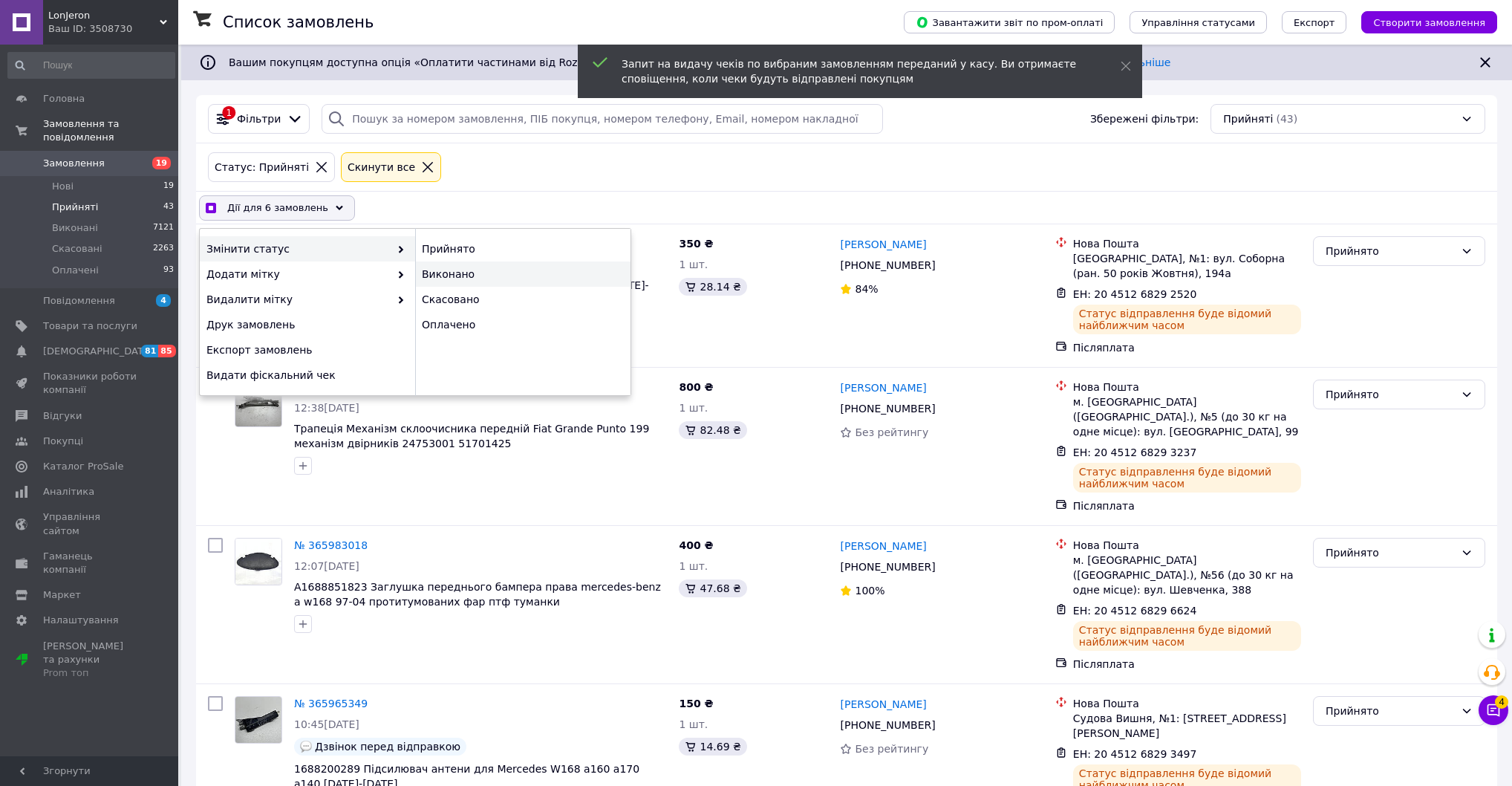
checkbox input "false"
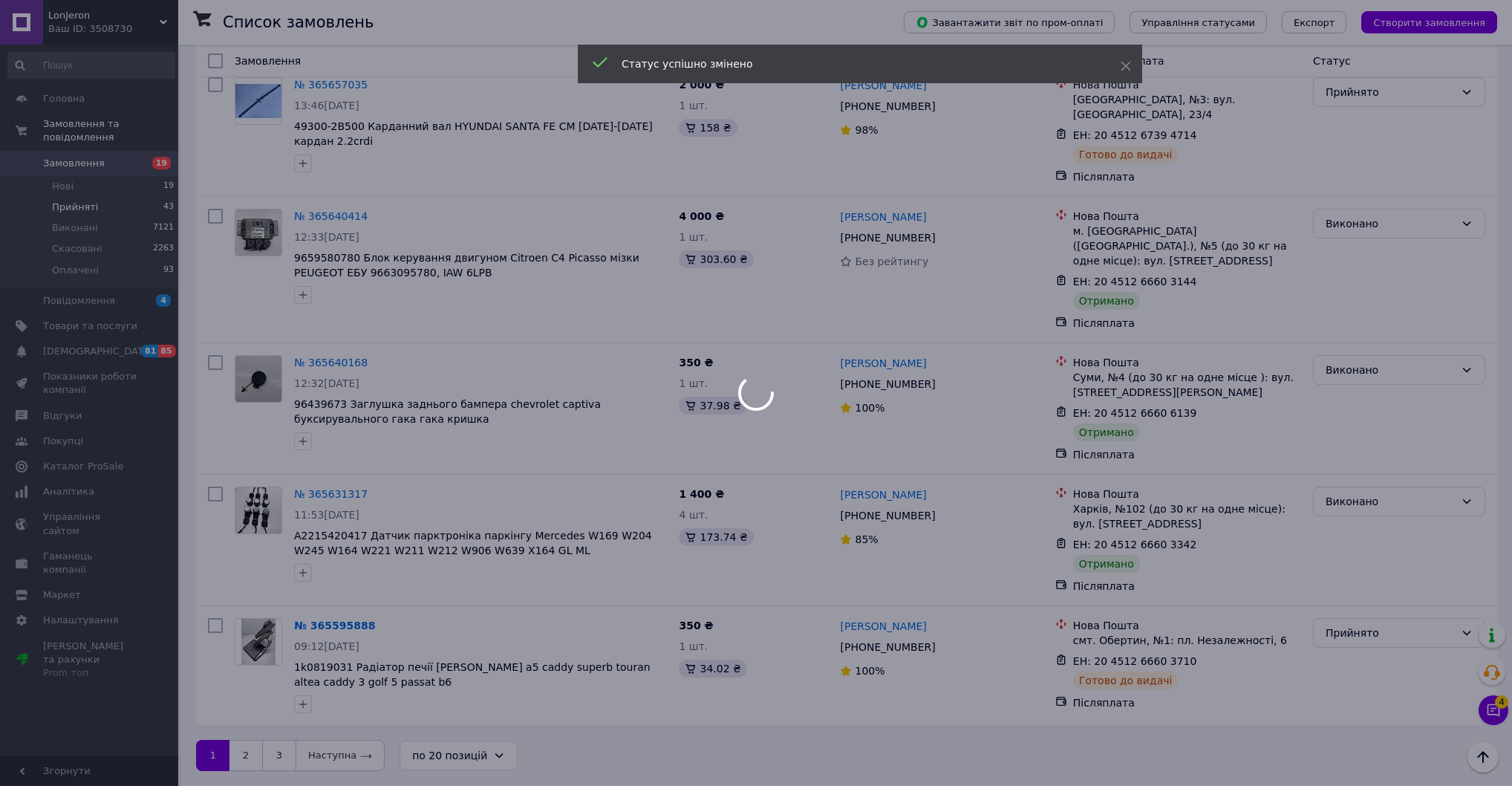
scroll to position [2785, 0]
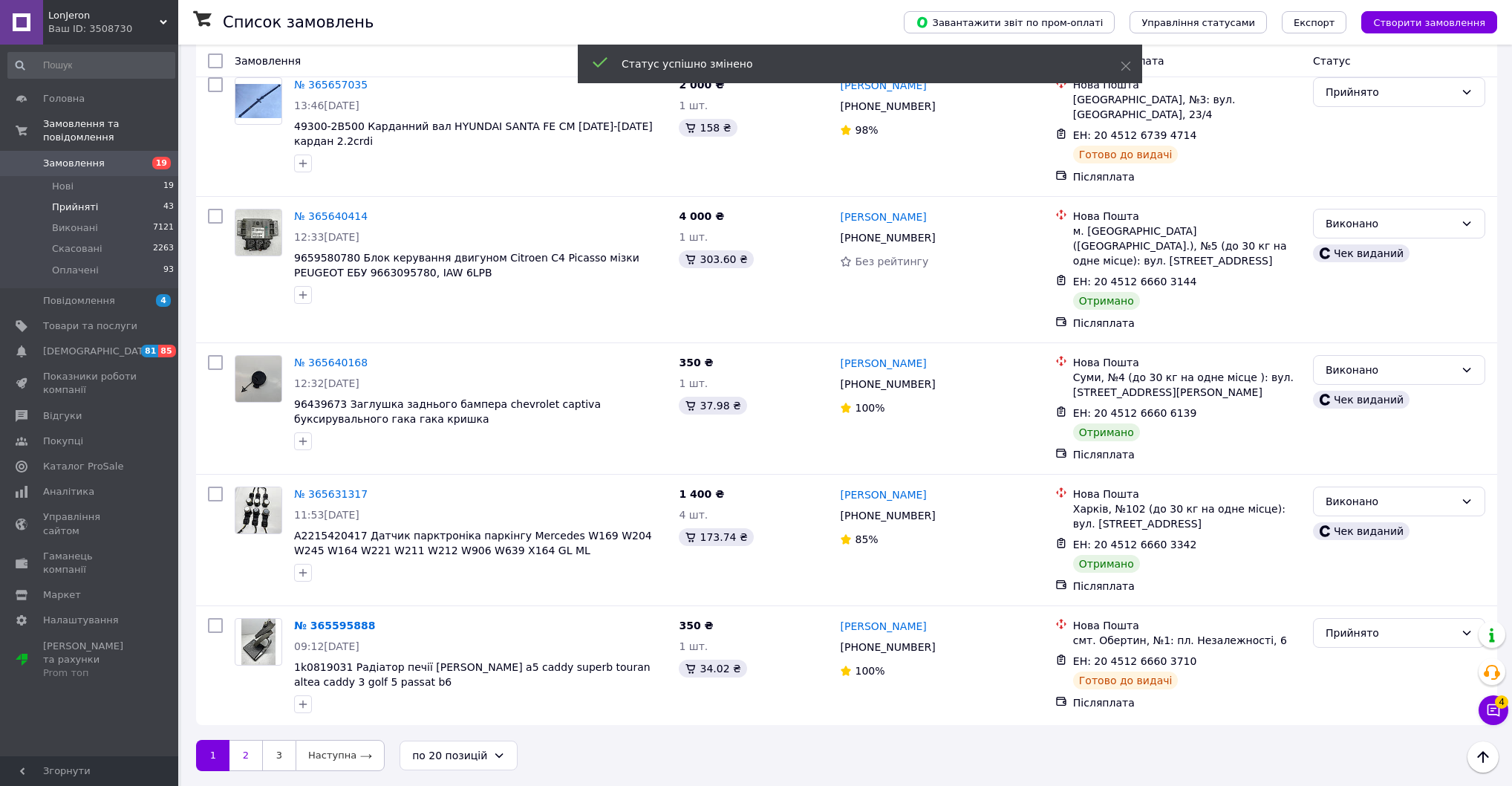
click at [256, 754] on link "2" at bounding box center [246, 755] width 33 height 31
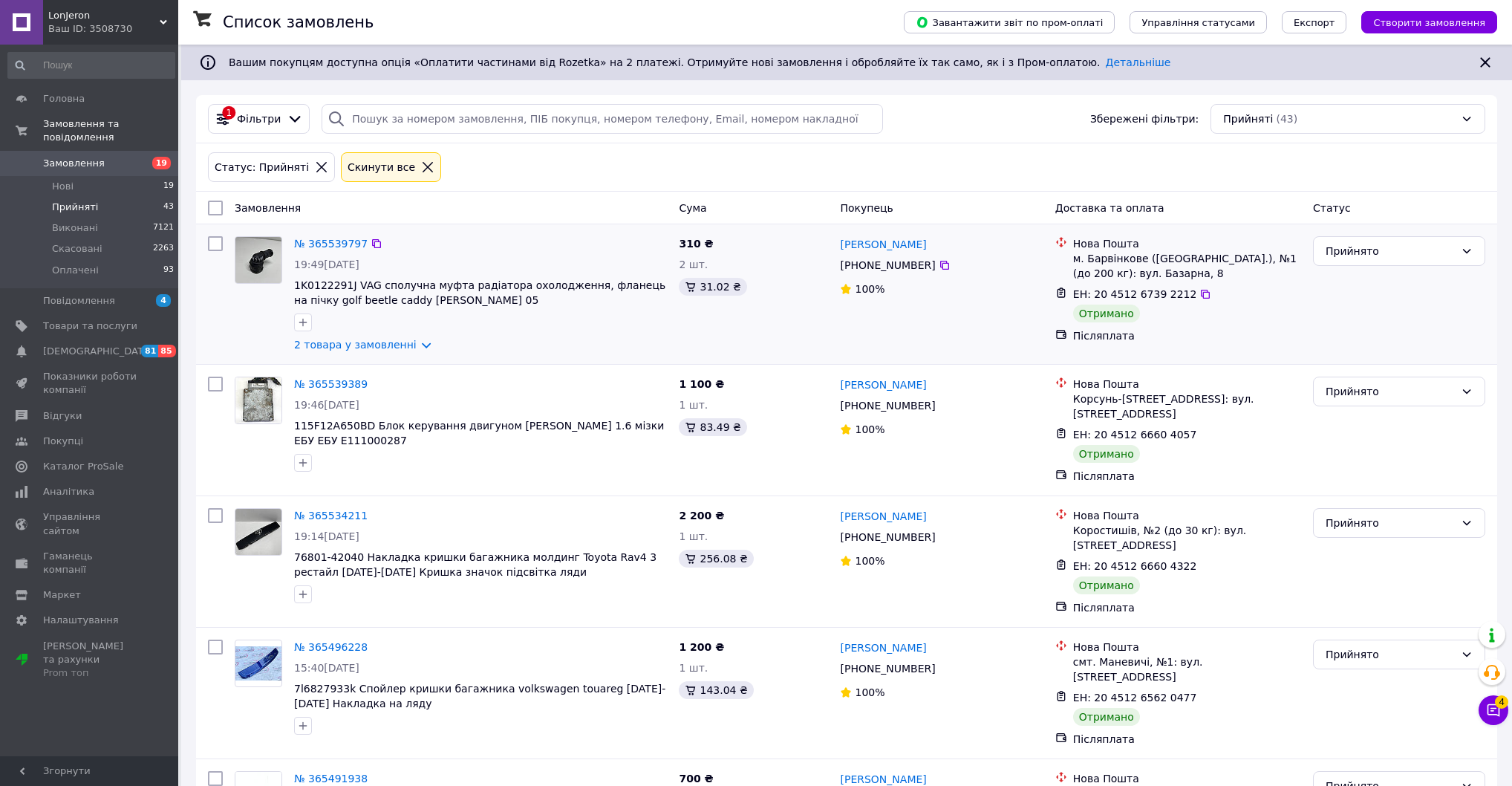
click at [223, 256] on div at bounding box center [215, 294] width 27 height 128
click at [206, 247] on div at bounding box center [215, 294] width 27 height 128
click at [213, 251] on input "checkbox" at bounding box center [214, 243] width 14 height 14
checkbox input "true"
click at [217, 391] on input "checkbox" at bounding box center [214, 383] width 14 height 14
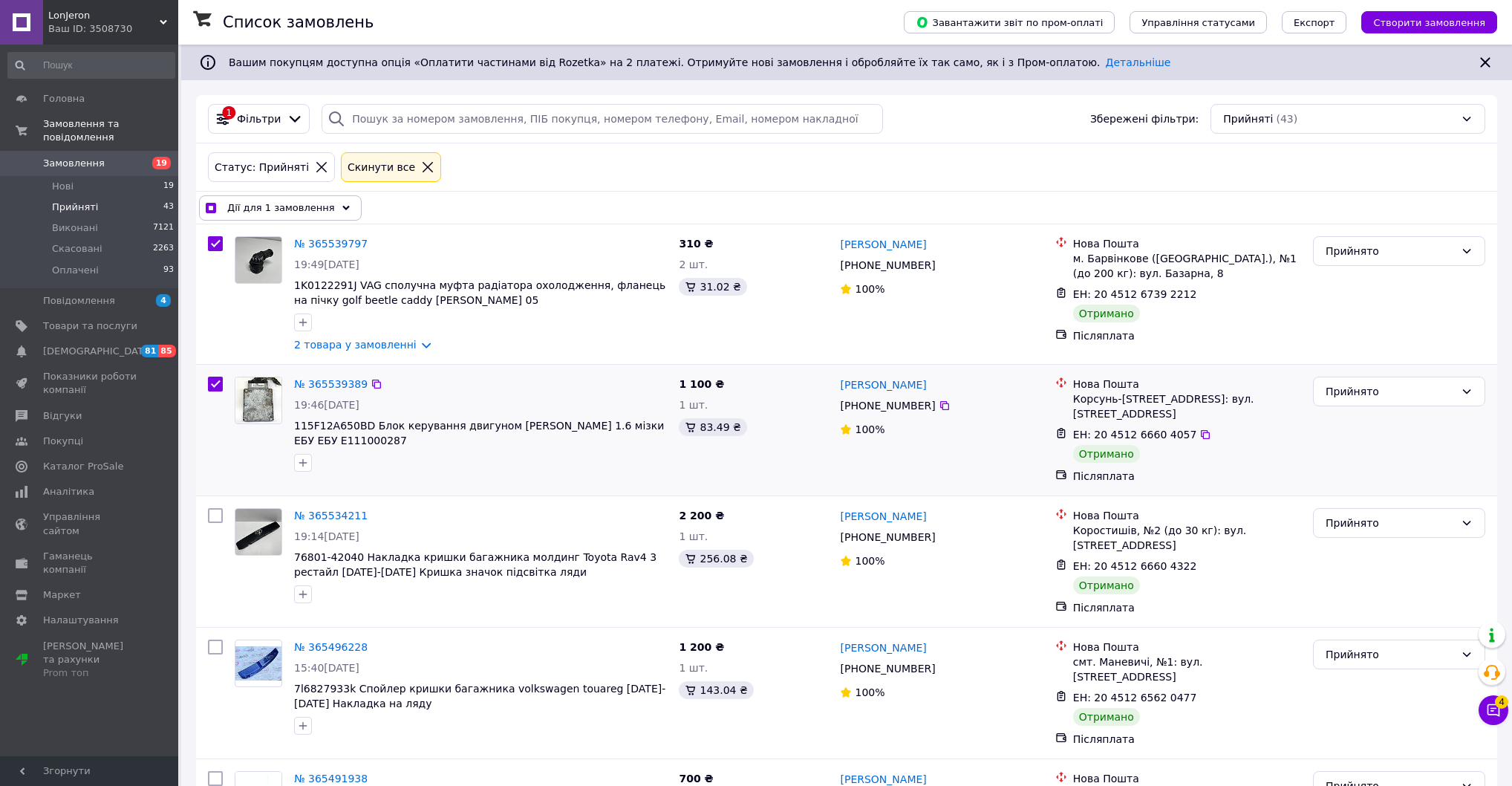
checkbox input "true"
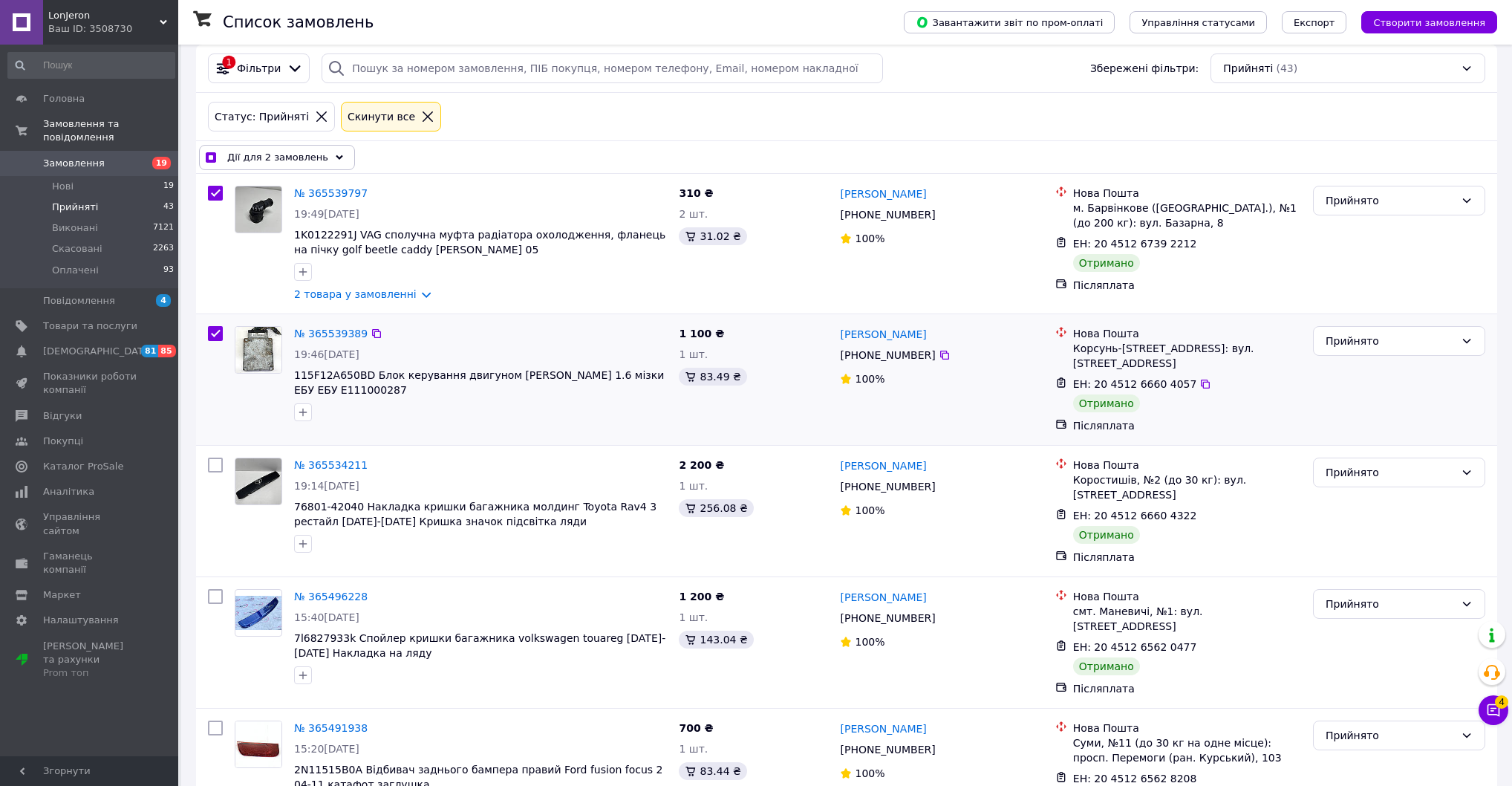
scroll to position [179, 0]
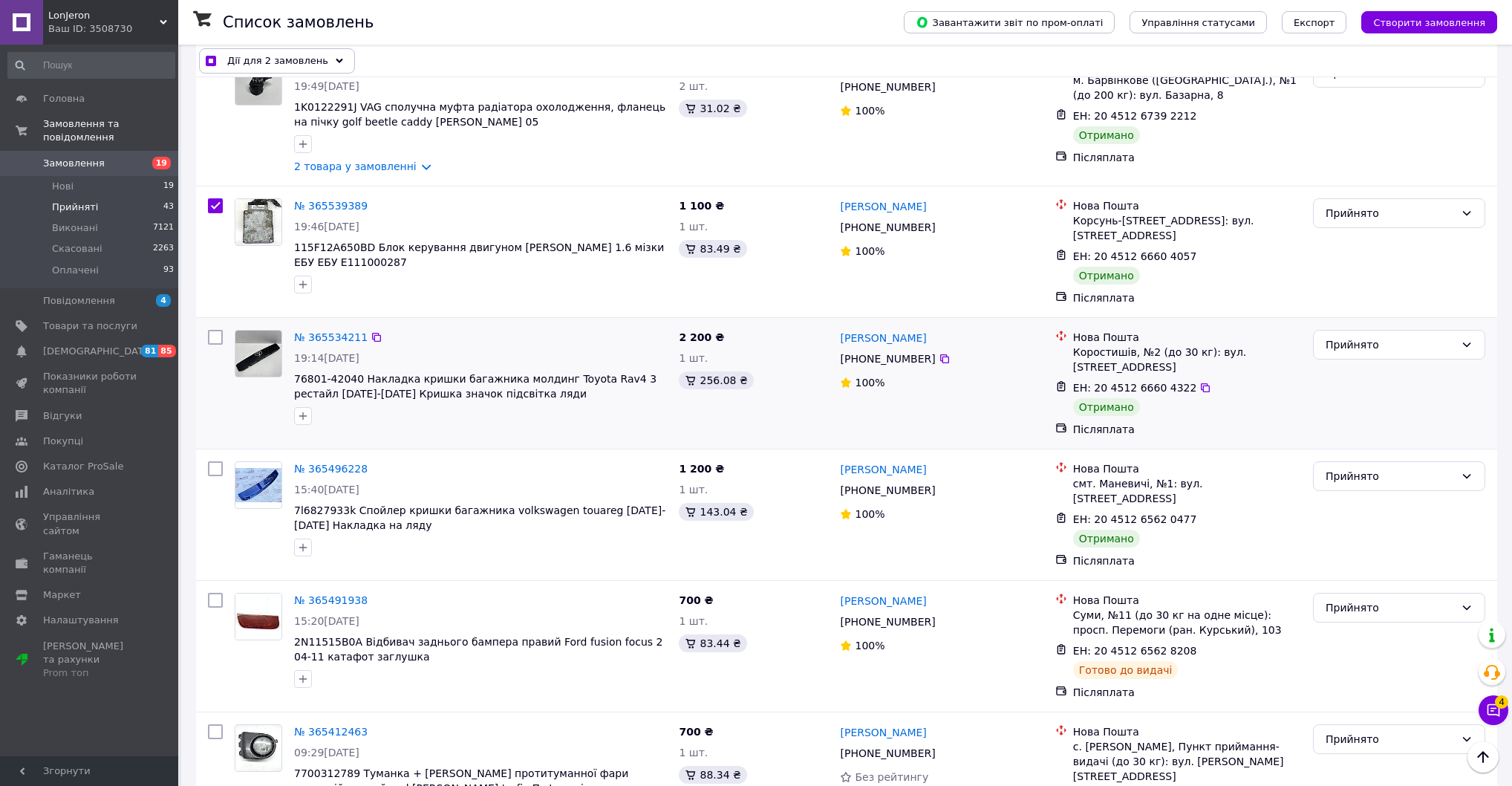
click at [211, 345] on input "checkbox" at bounding box center [214, 336] width 14 height 14
checkbox input "true"
click at [219, 476] on input "checkbox" at bounding box center [214, 468] width 14 height 14
checkbox input "true"
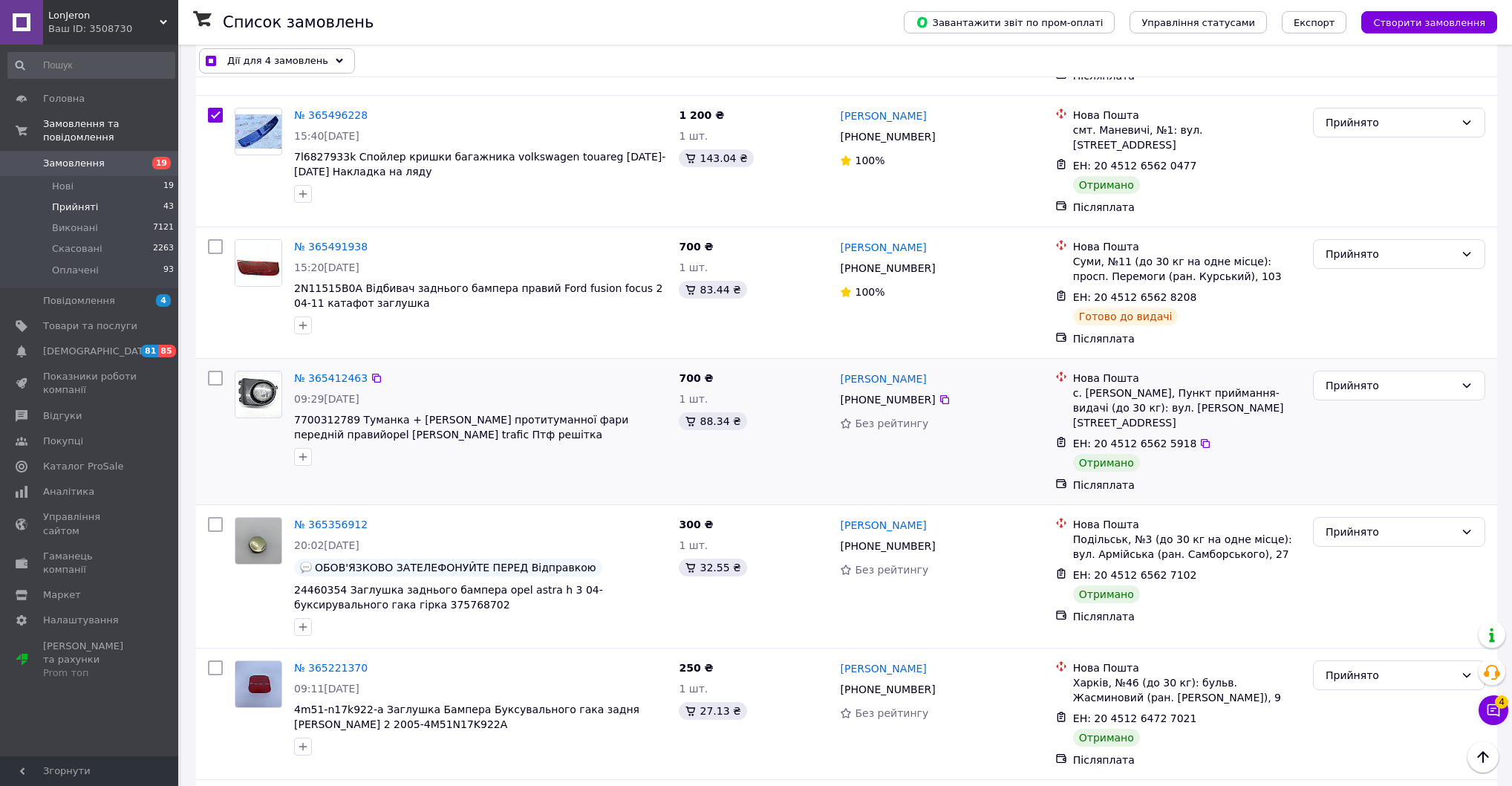
scroll to position [535, 0]
click at [211, 484] on div at bounding box center [215, 428] width 27 height 134
checkbox input "true"
click at [214, 382] on input "checkbox" at bounding box center [214, 375] width 14 height 14
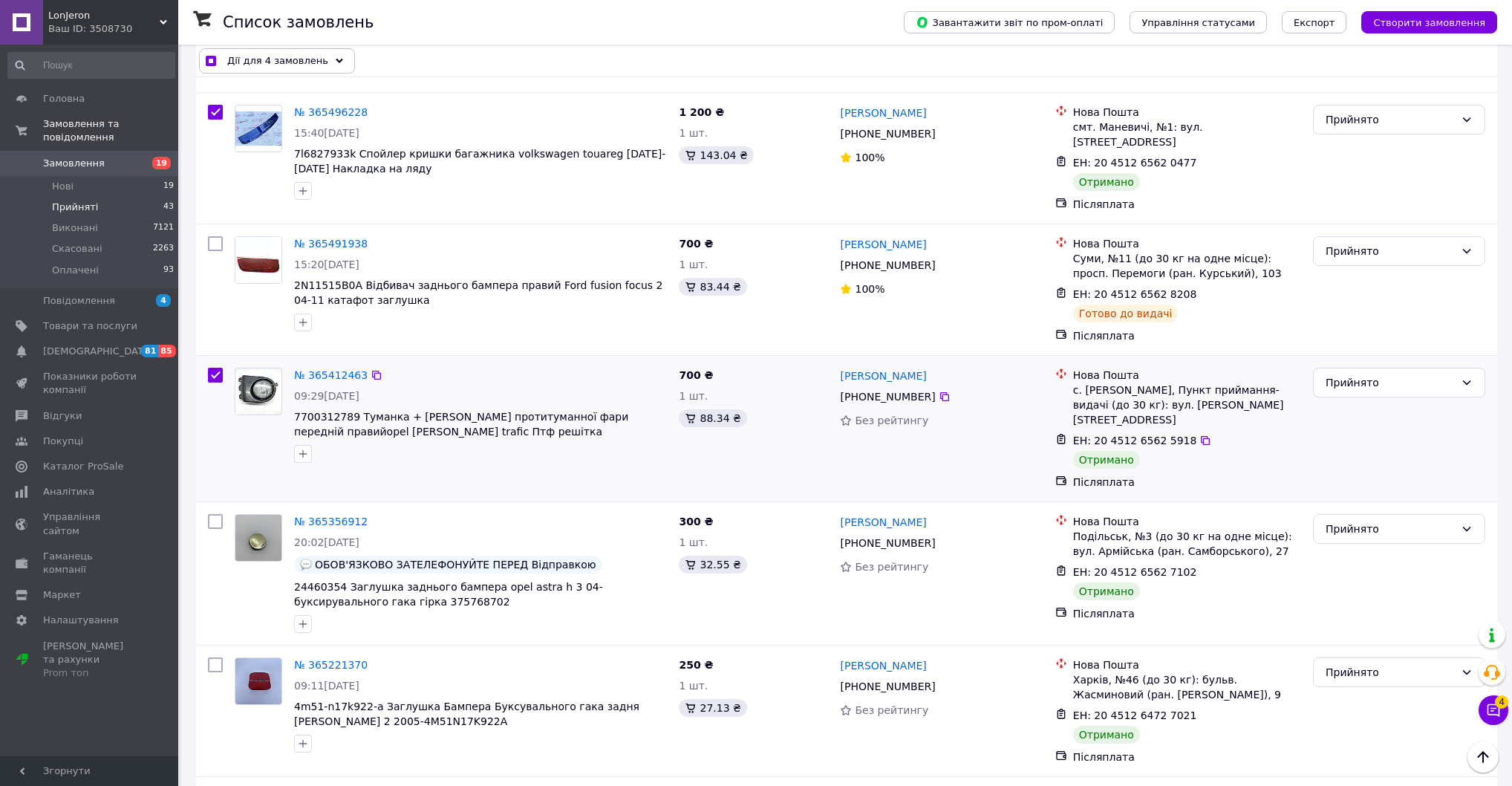
checkbox input "true"
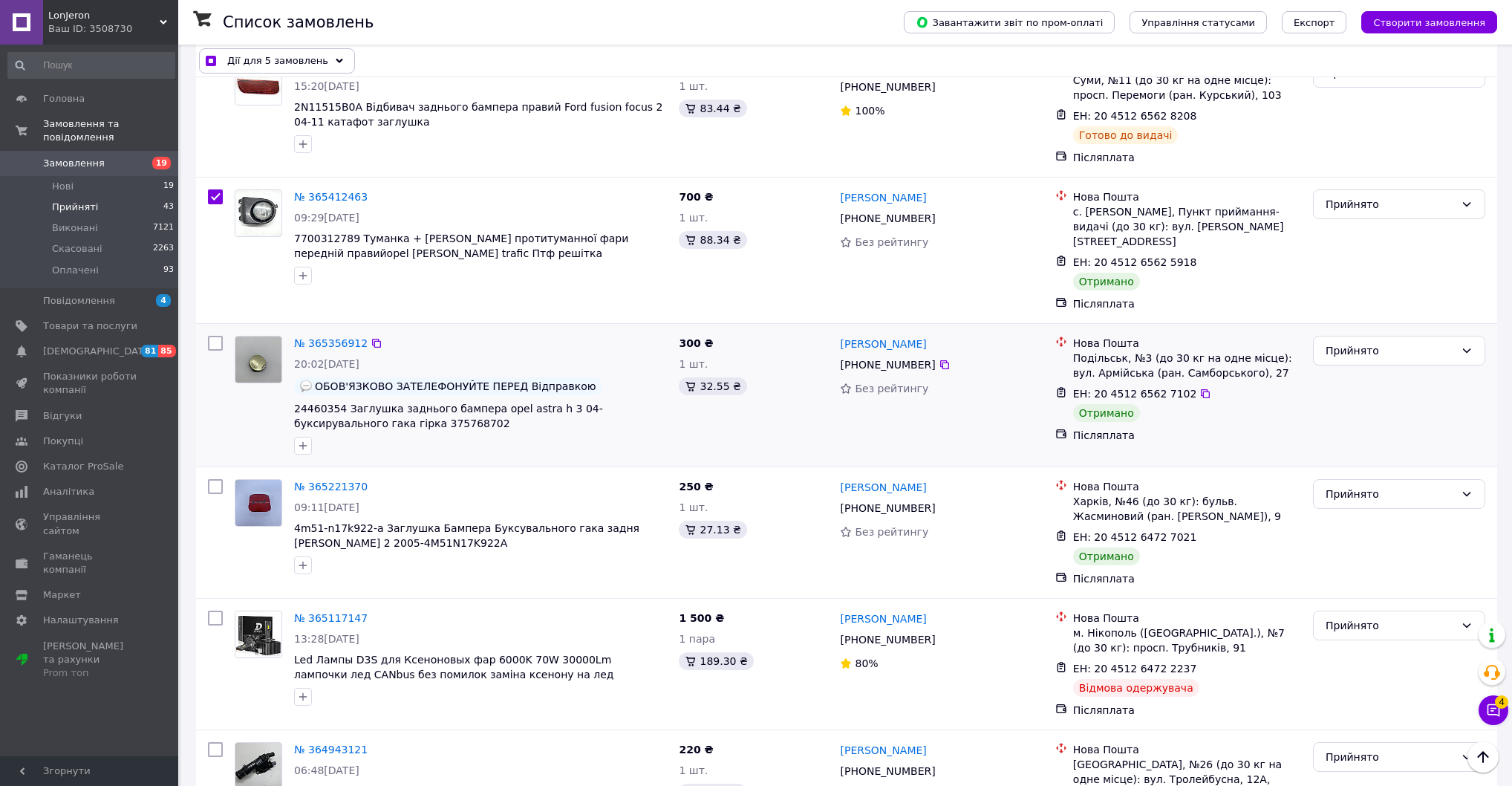
click at [212, 351] on input "checkbox" at bounding box center [214, 342] width 14 height 14
checkbox input "true"
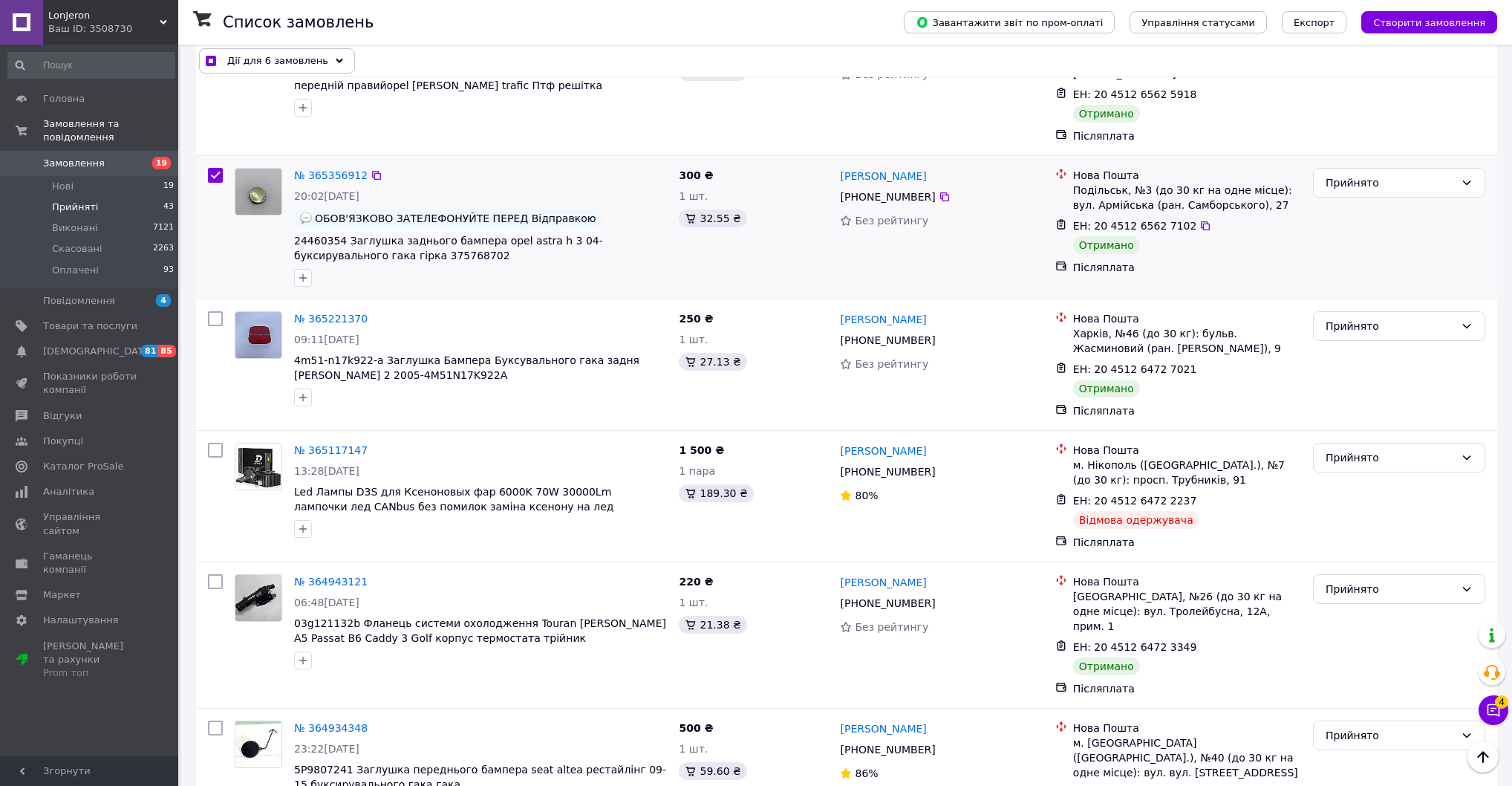
scroll to position [892, 0]
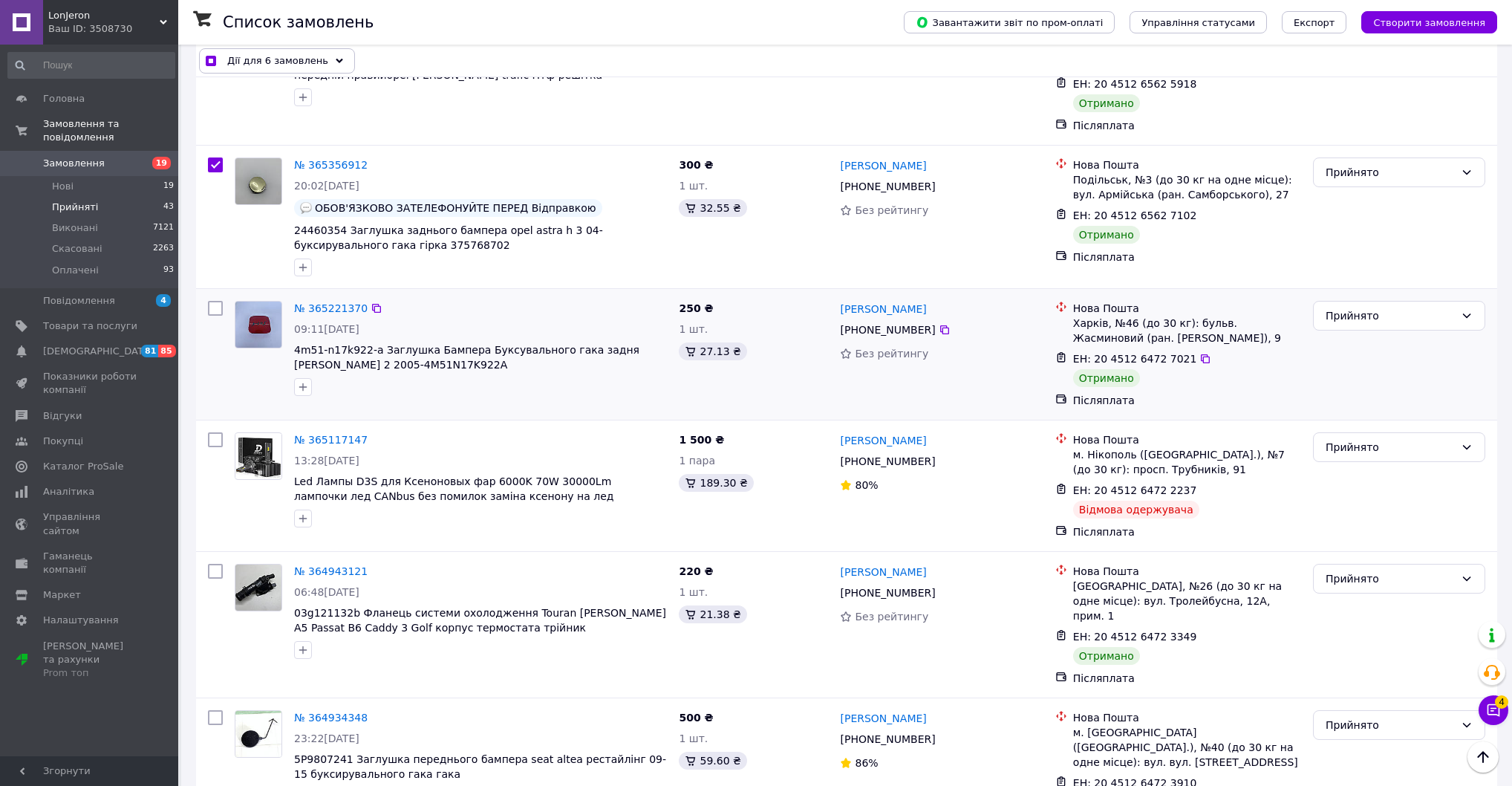
click at [214, 315] on input "checkbox" at bounding box center [214, 307] width 14 height 14
checkbox input "true"
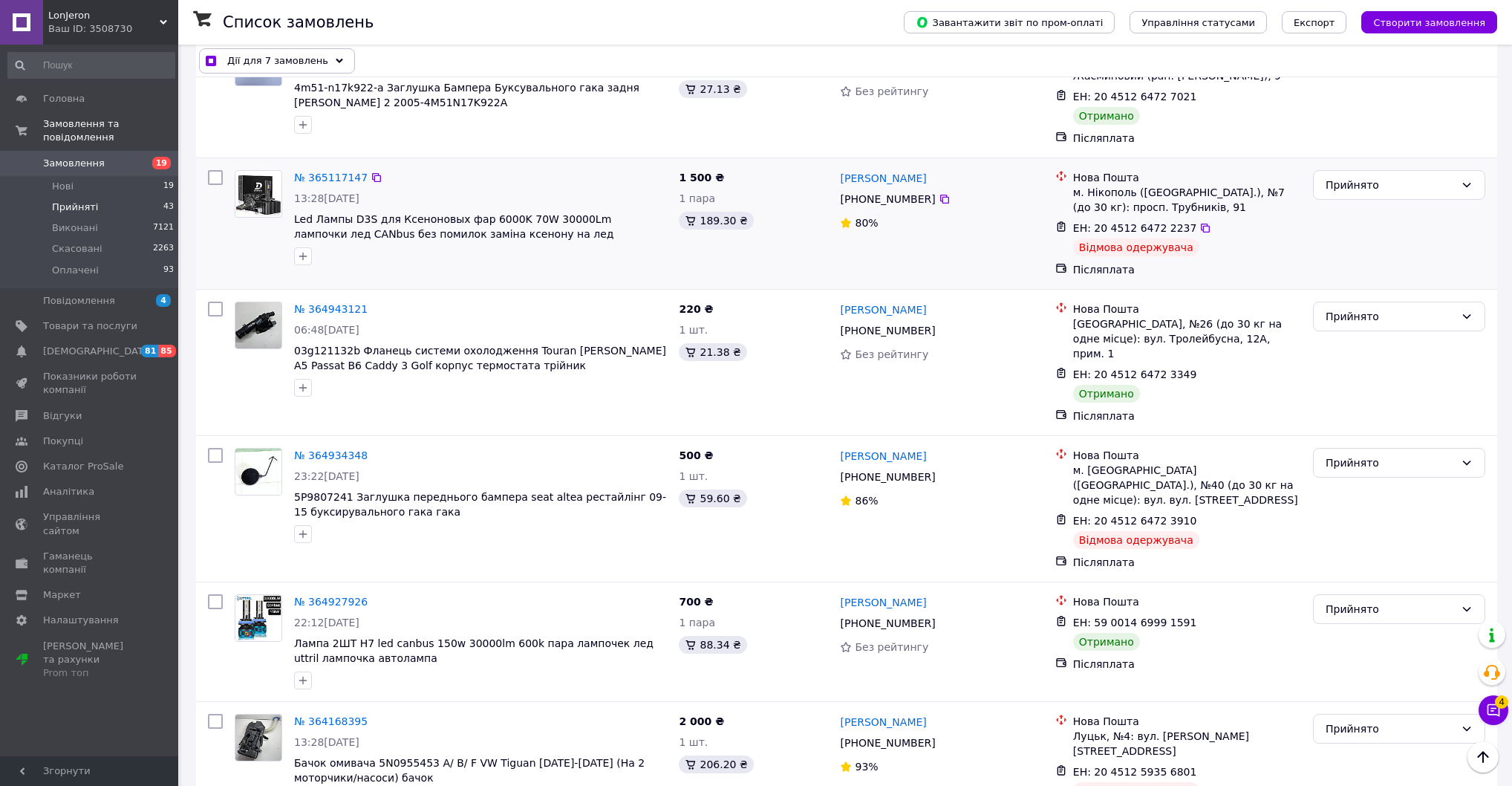
scroll to position [1426, 0]
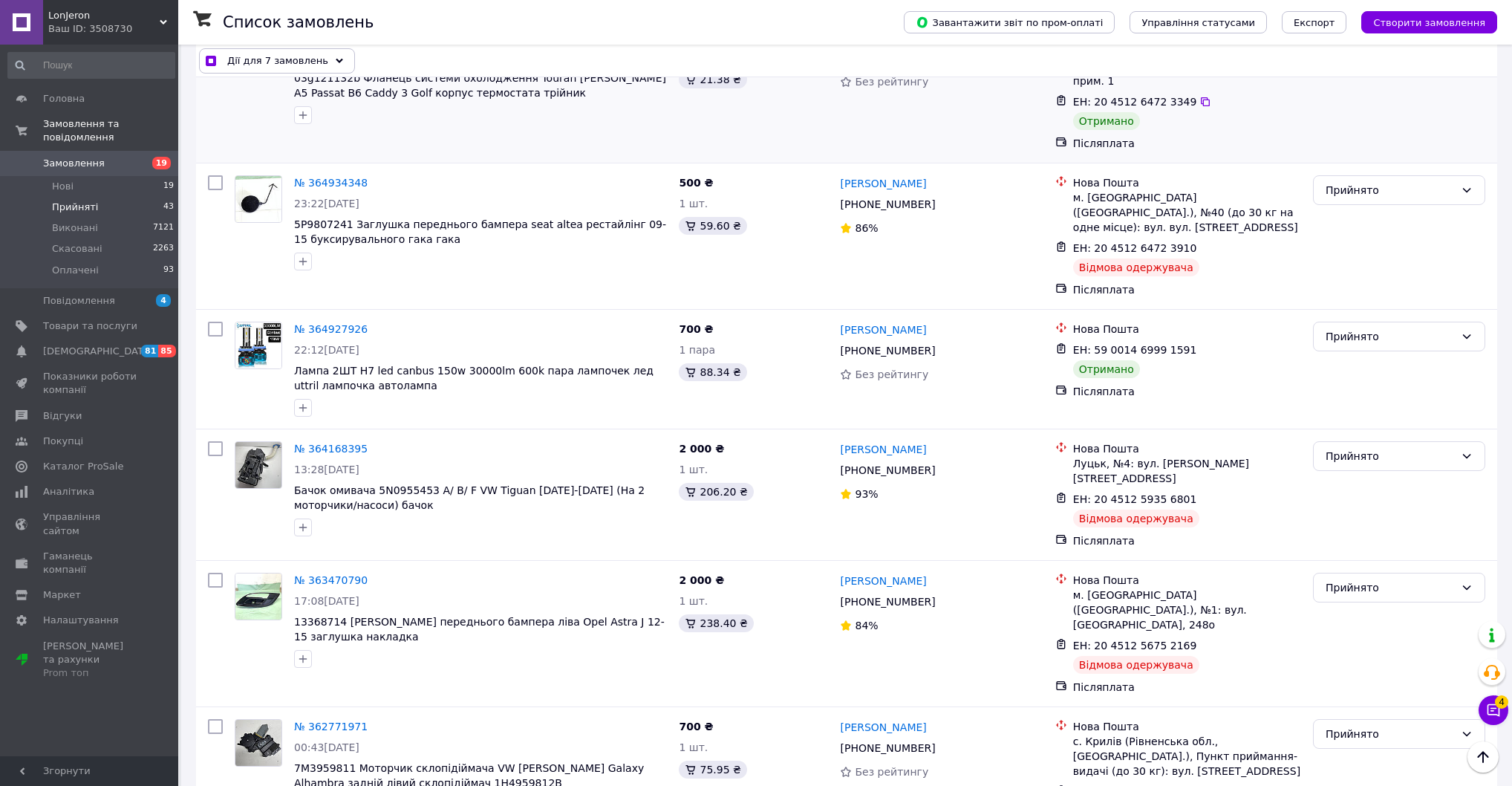
click at [218, 44] on input "checkbox" at bounding box center [214, 36] width 14 height 14
checkbox input "true"
click at [215, 336] on input "checkbox" at bounding box center [214, 329] width 14 height 14
checkbox input "true"
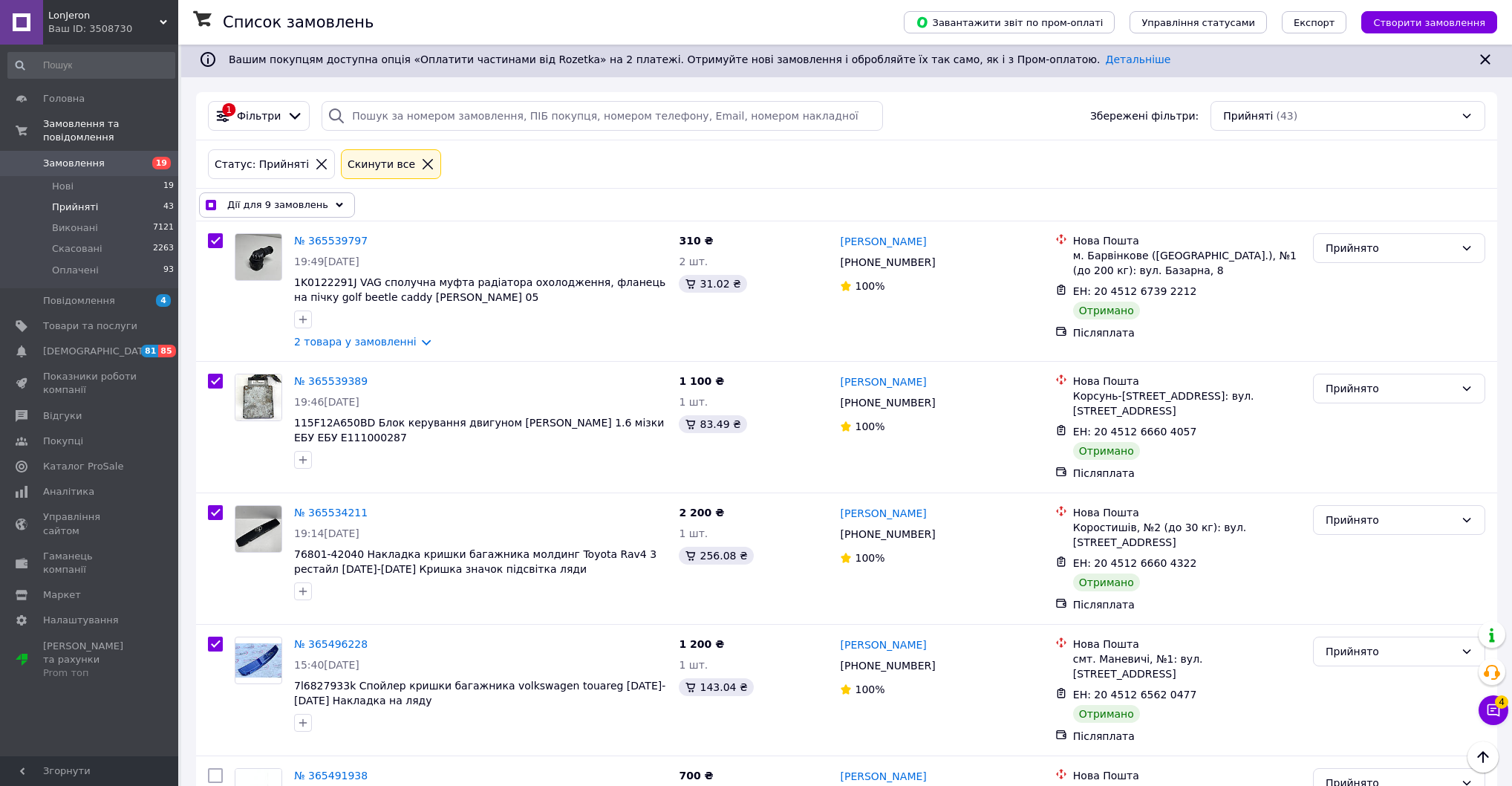
scroll to position [0, 0]
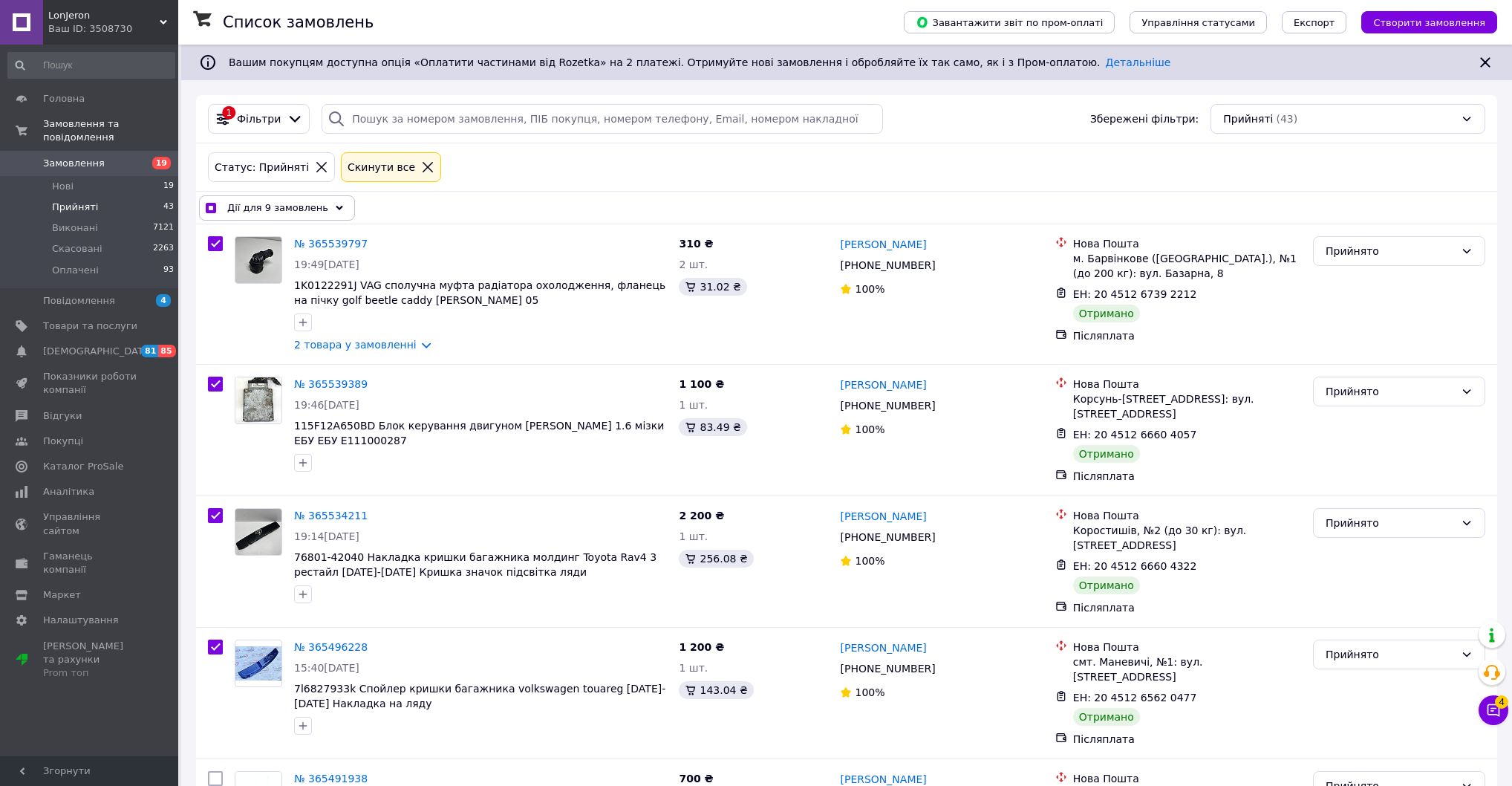
click at [297, 221] on div "Дії для 9 замовлень" at bounding box center [277, 208] width 156 height 25
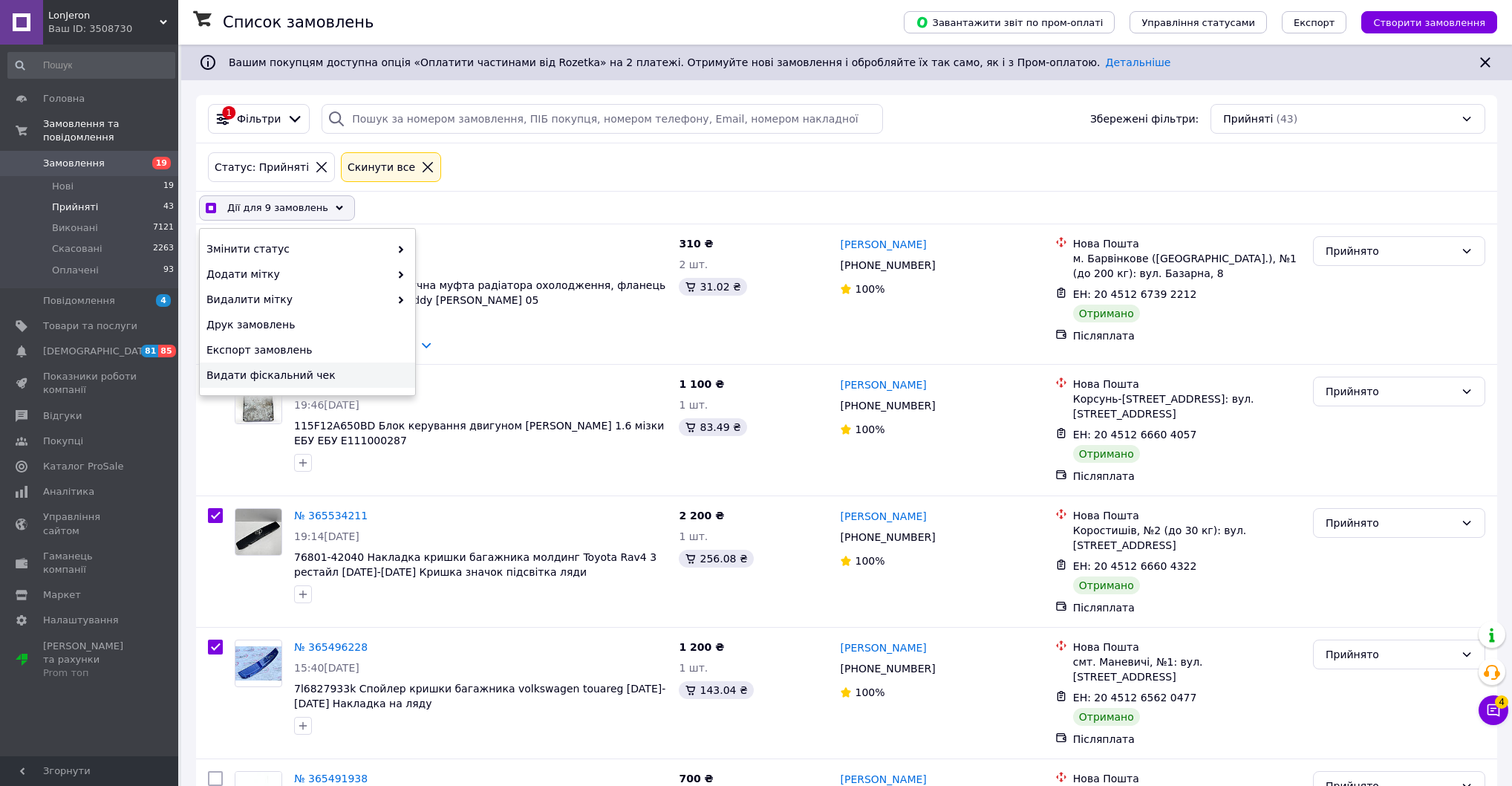
click at [300, 382] on span "Видати фіскальний чек" at bounding box center [305, 375] width 198 height 14
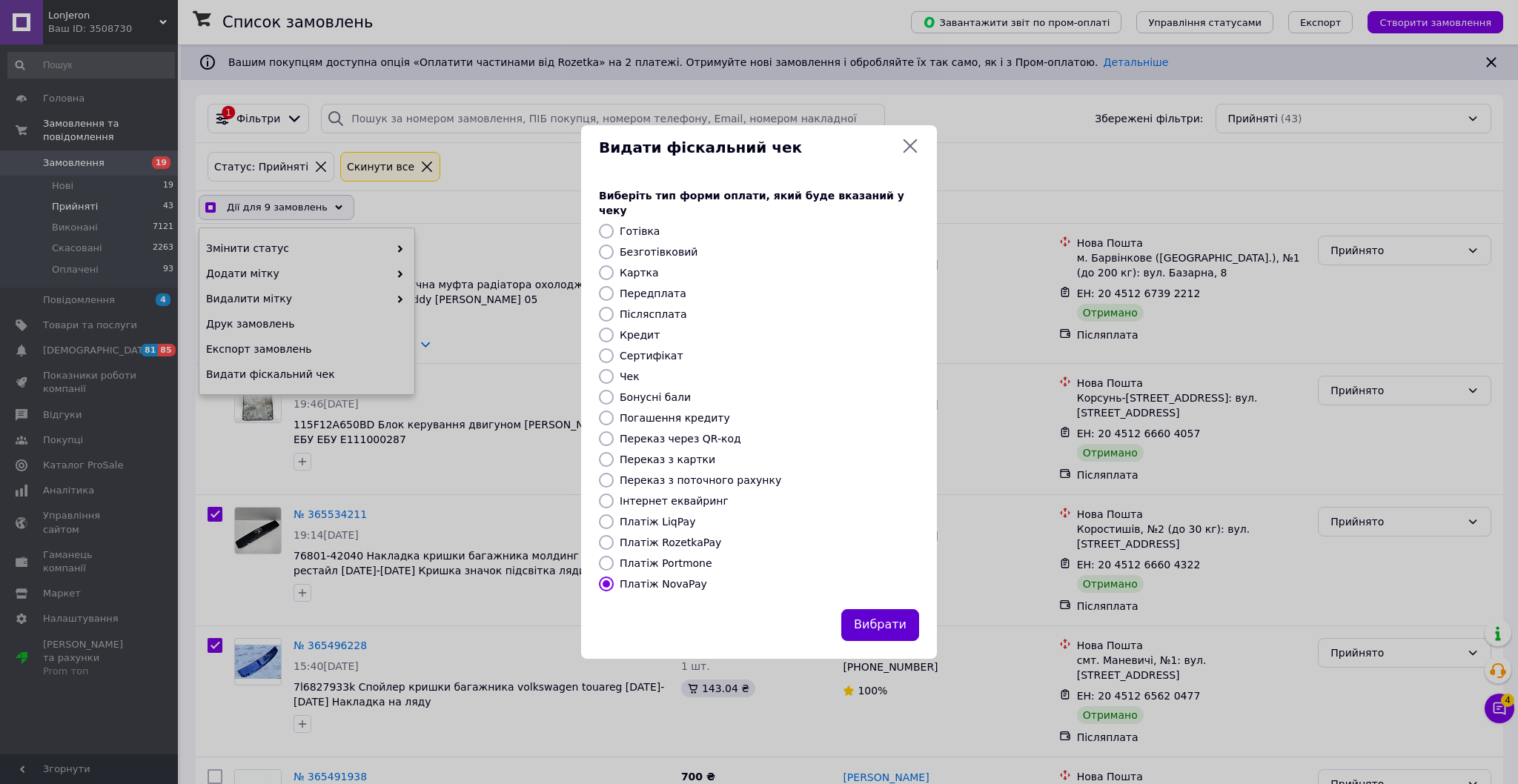
click at [884, 641] on button "Вибрати" at bounding box center [879, 624] width 78 height 32
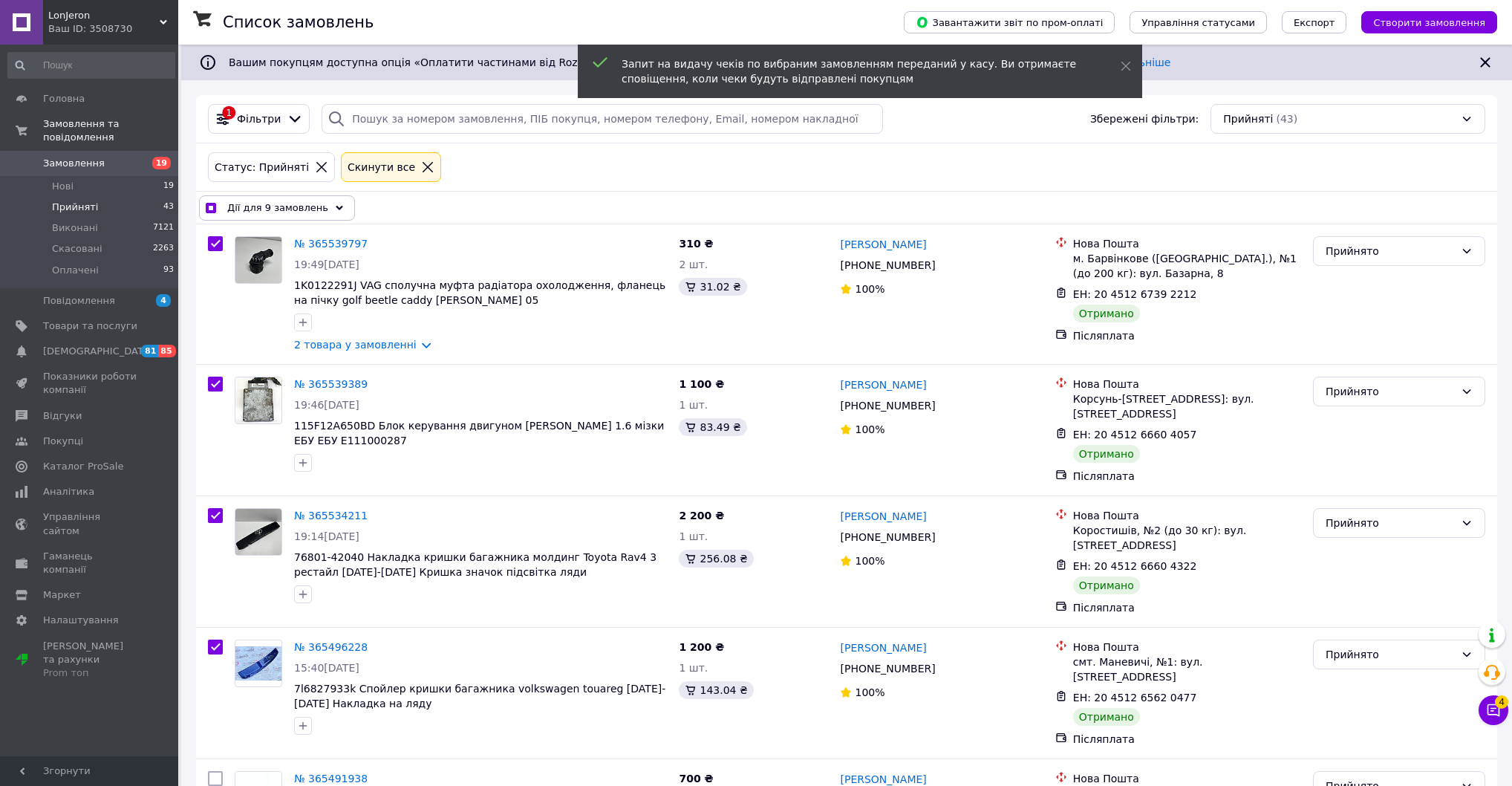
click at [301, 211] on span "Дії для 9 замовлень" at bounding box center [278, 208] width 101 height 14
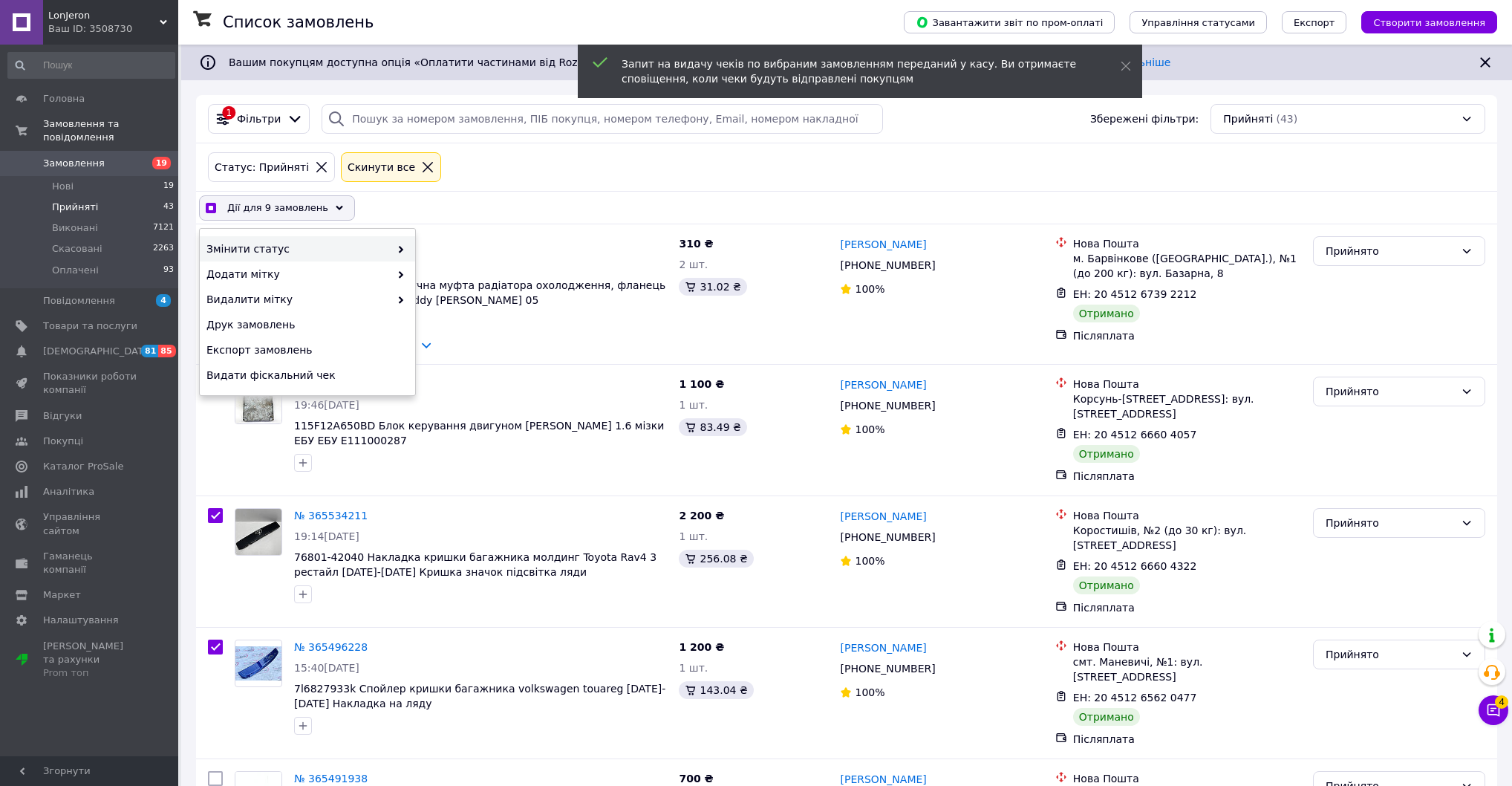
click at [332, 257] on span "Змінити статус" at bounding box center [298, 248] width 183 height 14
checkbox input "true"
drag, startPoint x: 466, startPoint y: 289, endPoint x: 472, endPoint y: 296, distance: 9.2
click at [468, 286] on div "Виконано" at bounding box center [523, 274] width 215 height 25
checkbox input "false"
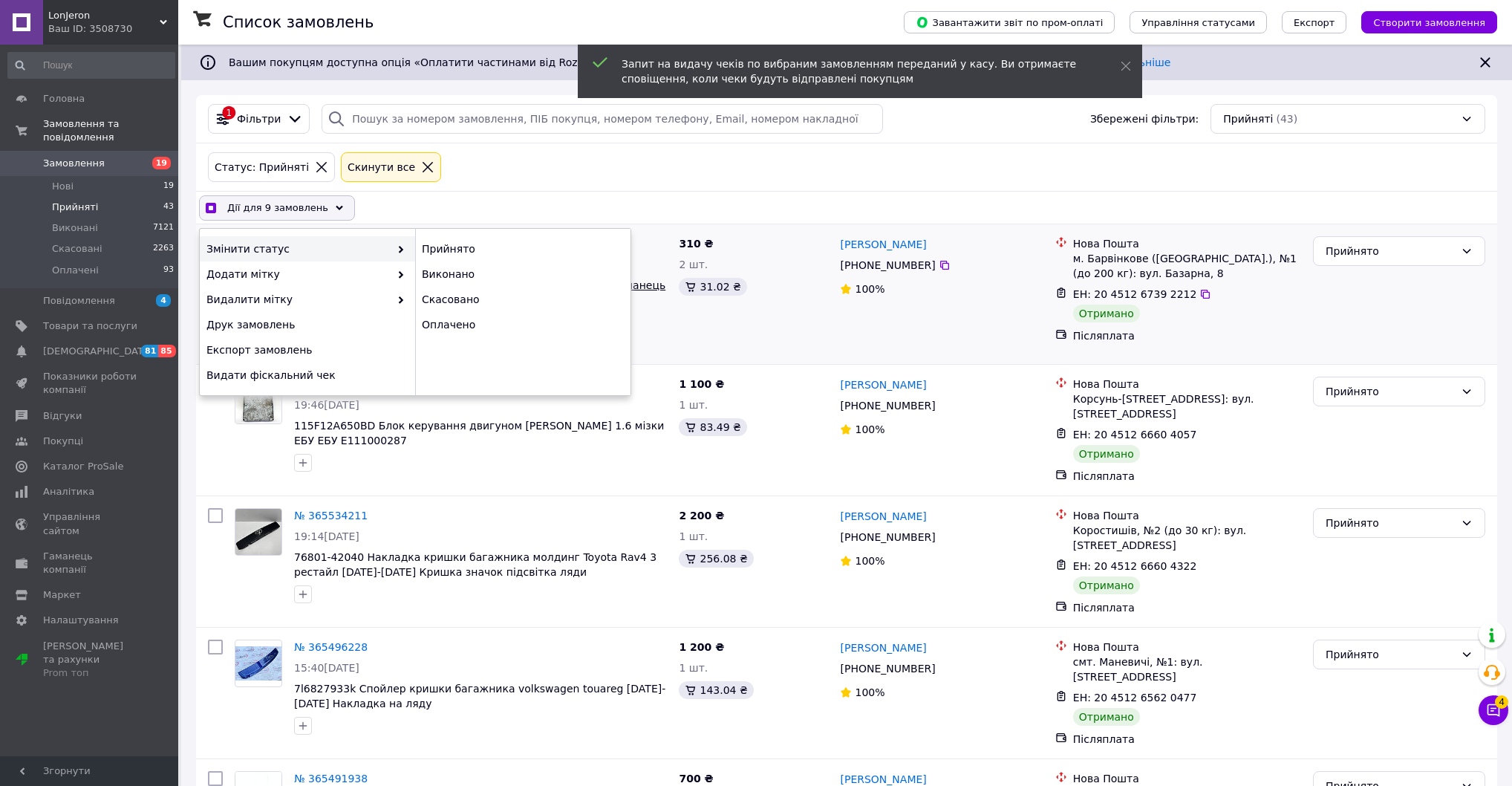
checkbox input "false"
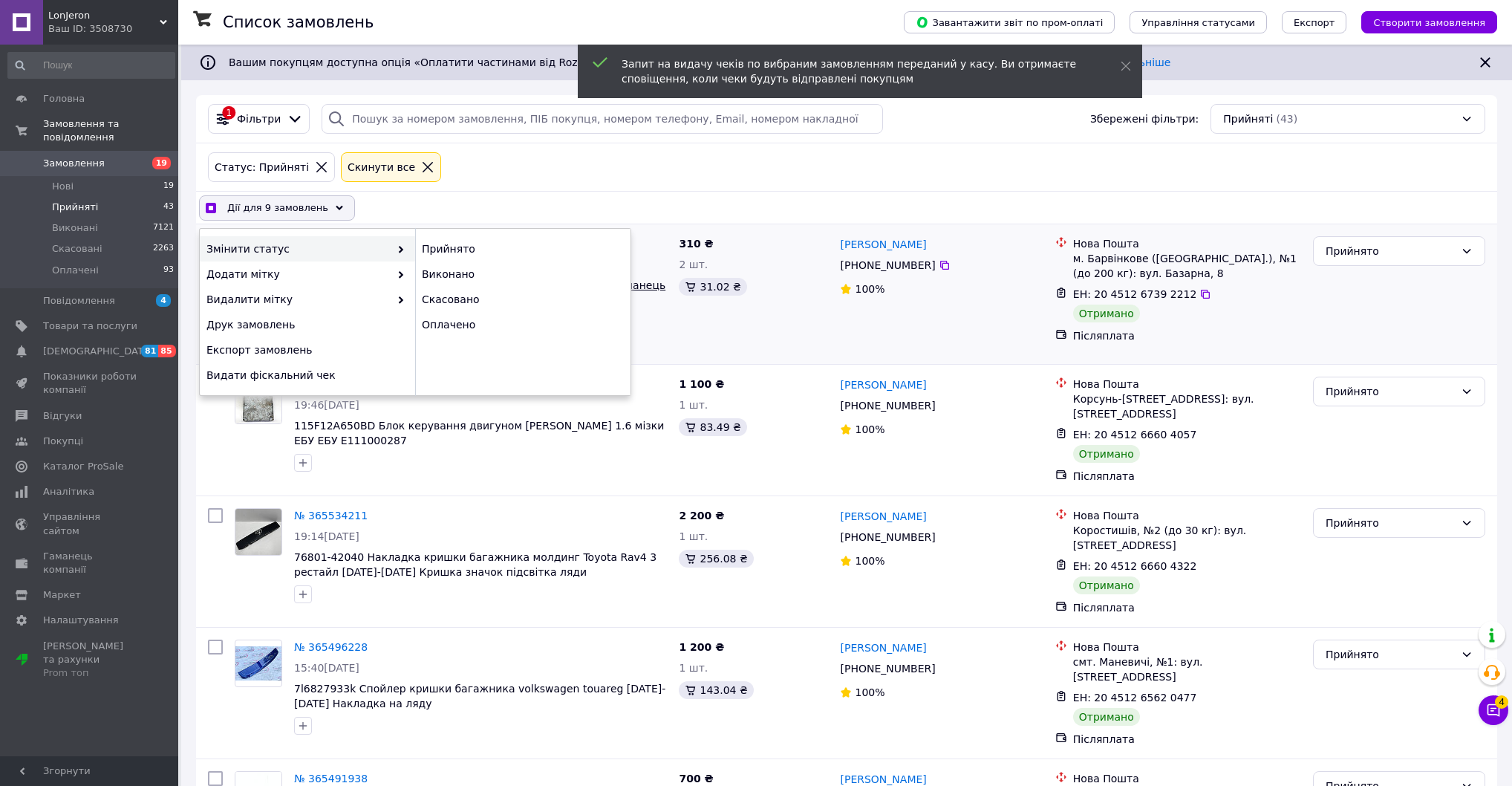
checkbox input "false"
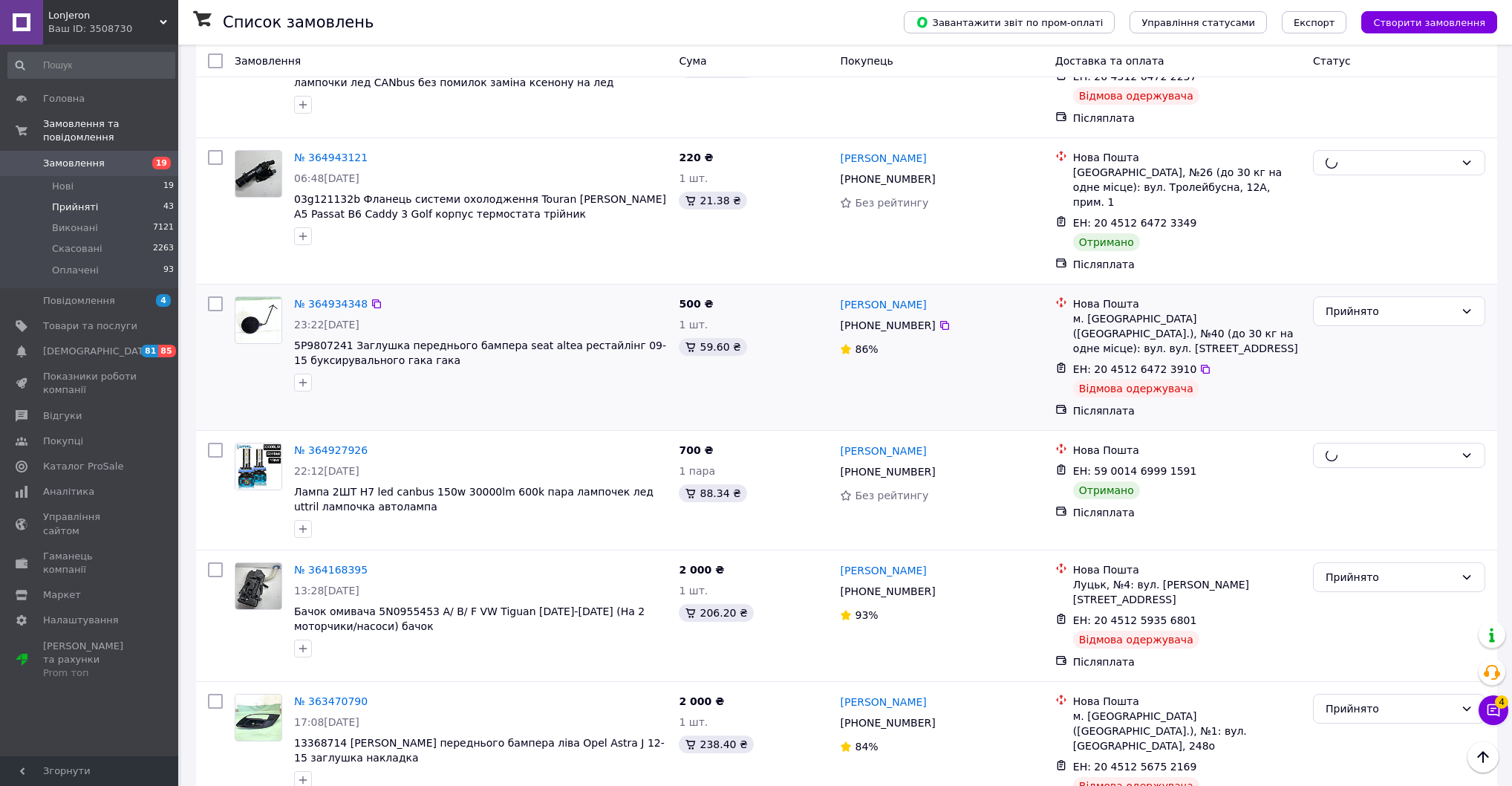
scroll to position [1307, 0]
drag, startPoint x: 1227, startPoint y: 594, endPoint x: 1209, endPoint y: 597, distance: 18.2
click at [1223, 376] on div "ЕН: 20 4512 6472 3910" at bounding box center [1186, 367] width 231 height 18
drag, startPoint x: 1209, startPoint y: 597, endPoint x: 1230, endPoint y: 609, distance: 24.2
click at [1209, 373] on icon at bounding box center [1205, 367] width 12 height 12
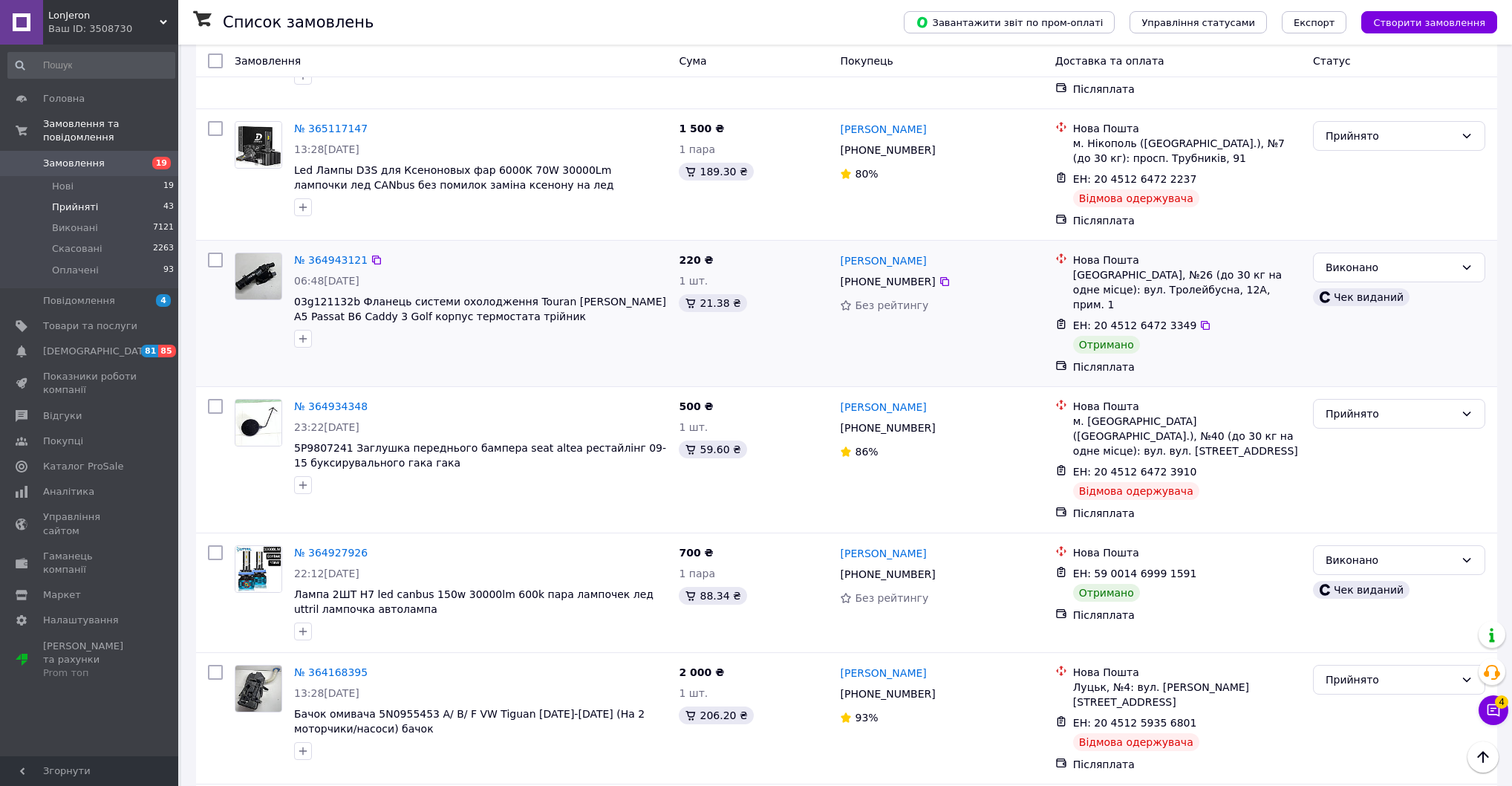
scroll to position [1189, 0]
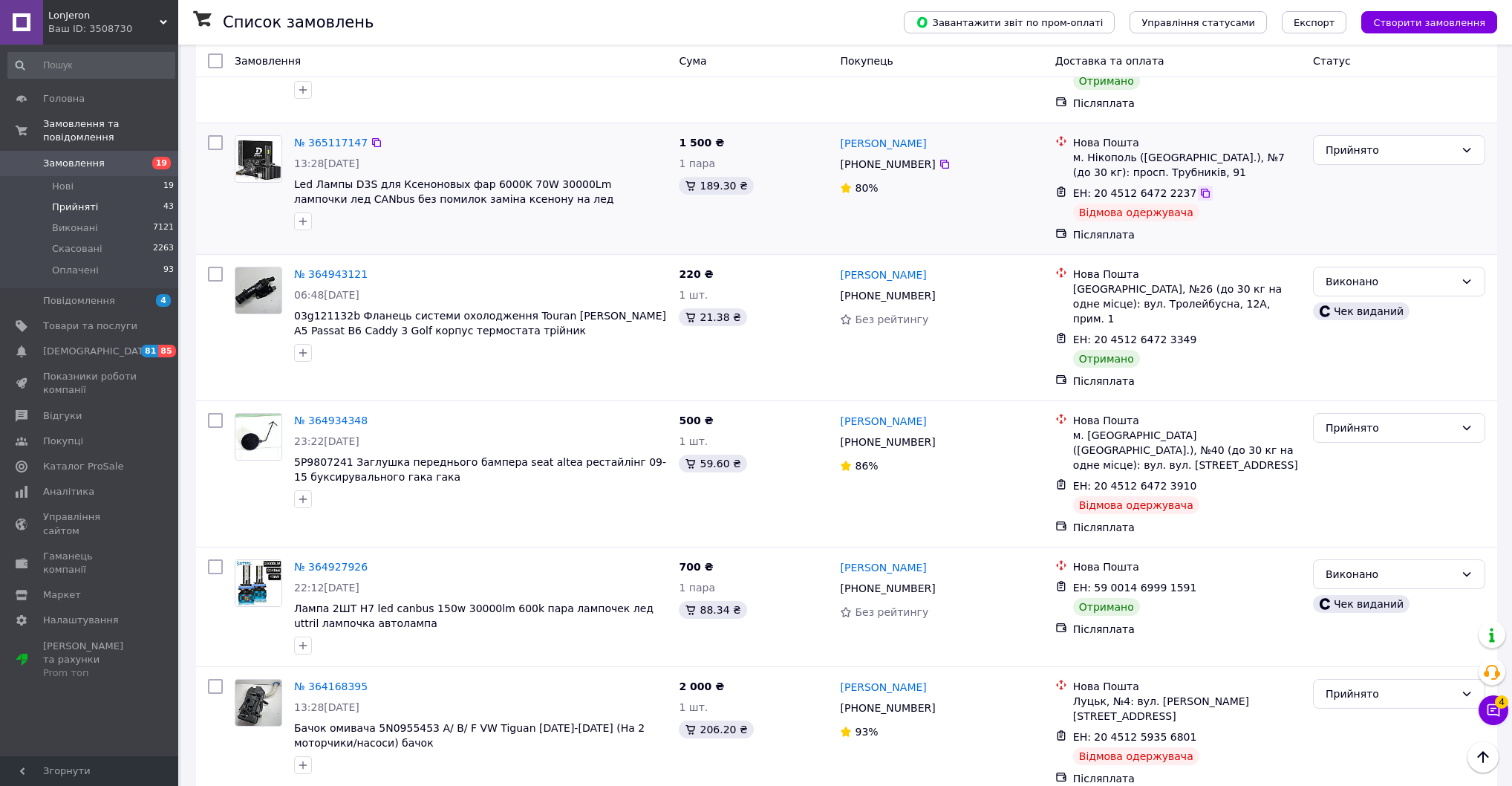
click at [1211, 199] on icon at bounding box center [1205, 193] width 12 height 12
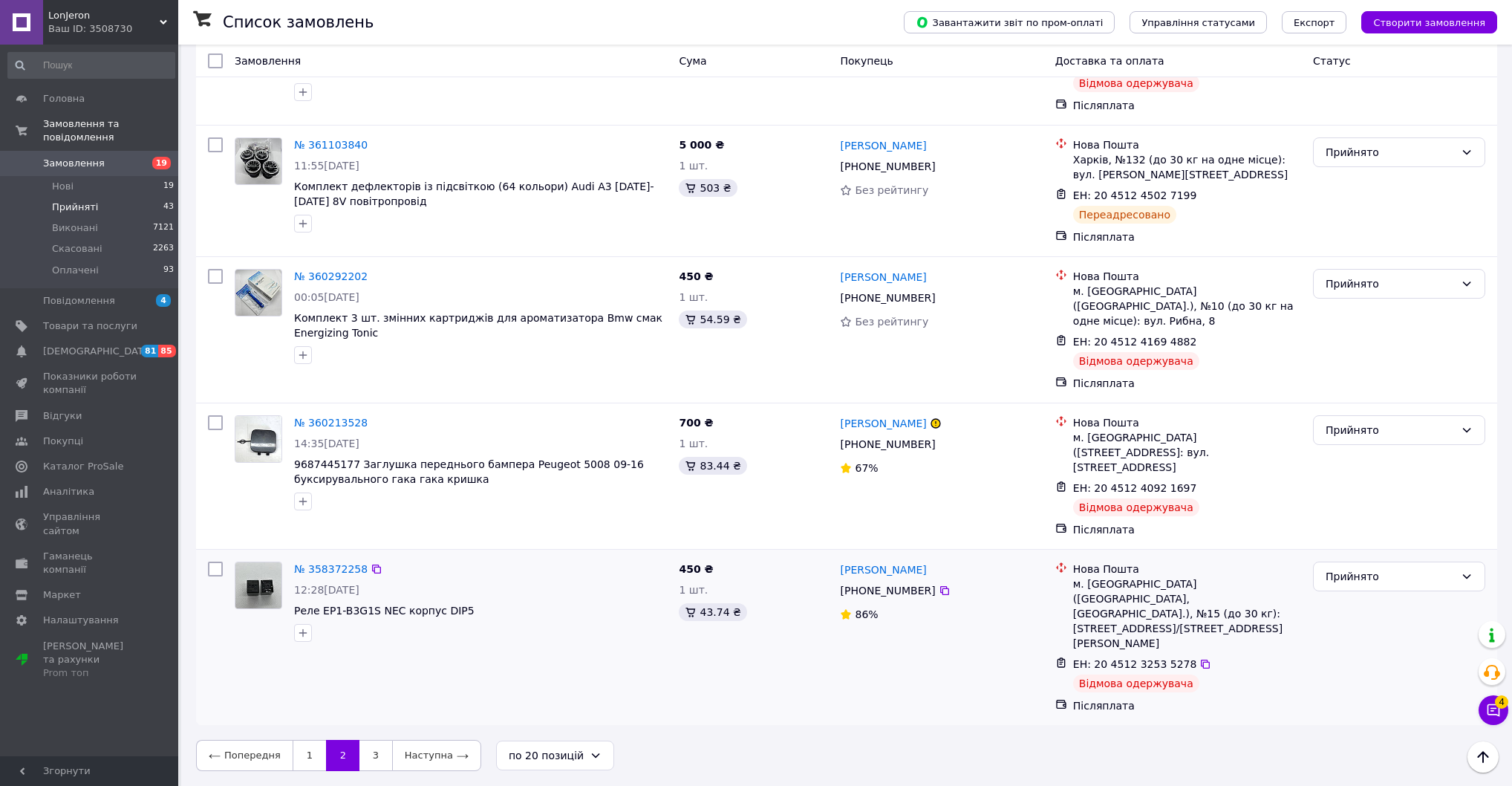
scroll to position [2710, 0]
click at [367, 754] on link "3" at bounding box center [376, 755] width 33 height 31
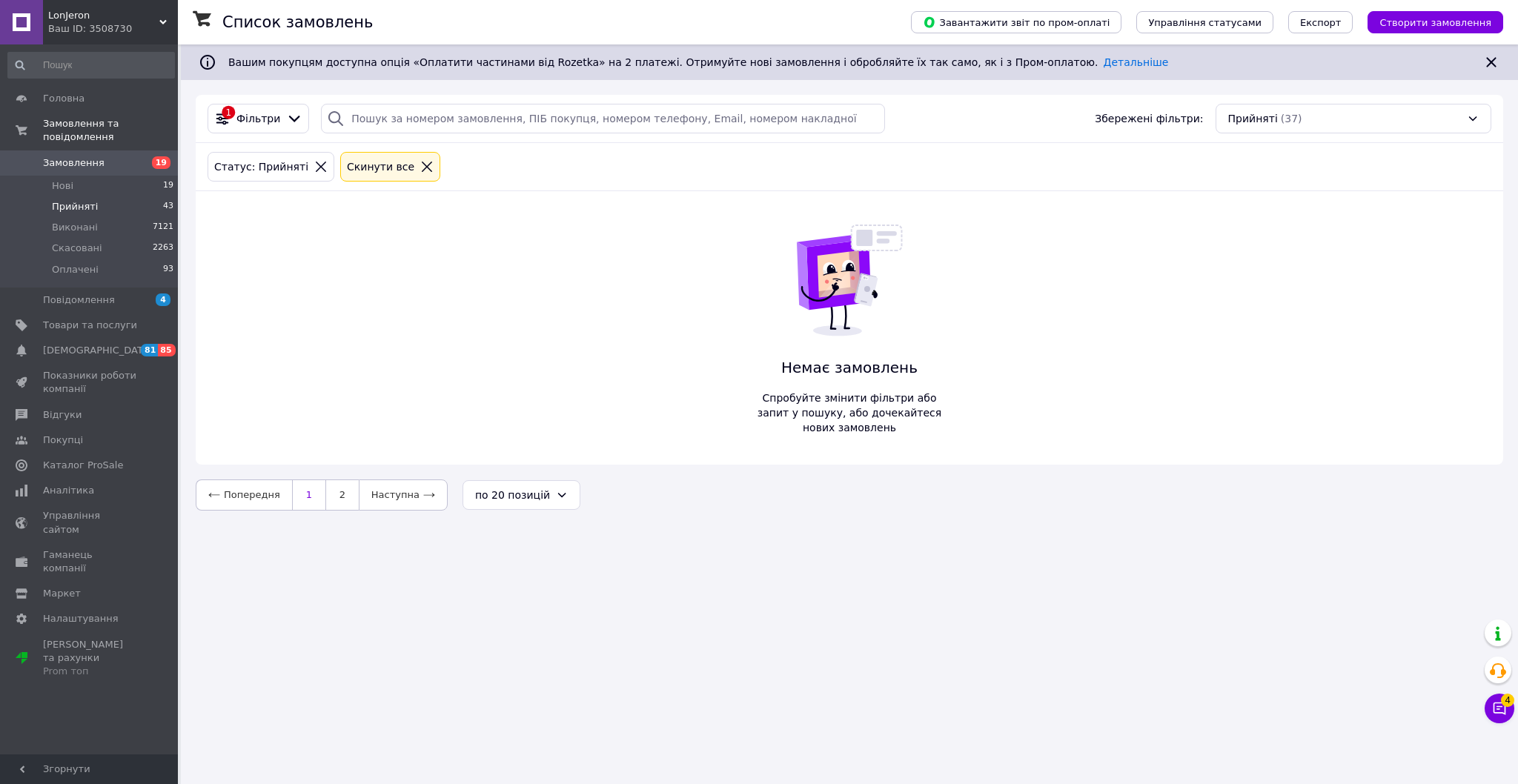
click at [303, 511] on link "1" at bounding box center [309, 495] width 34 height 31
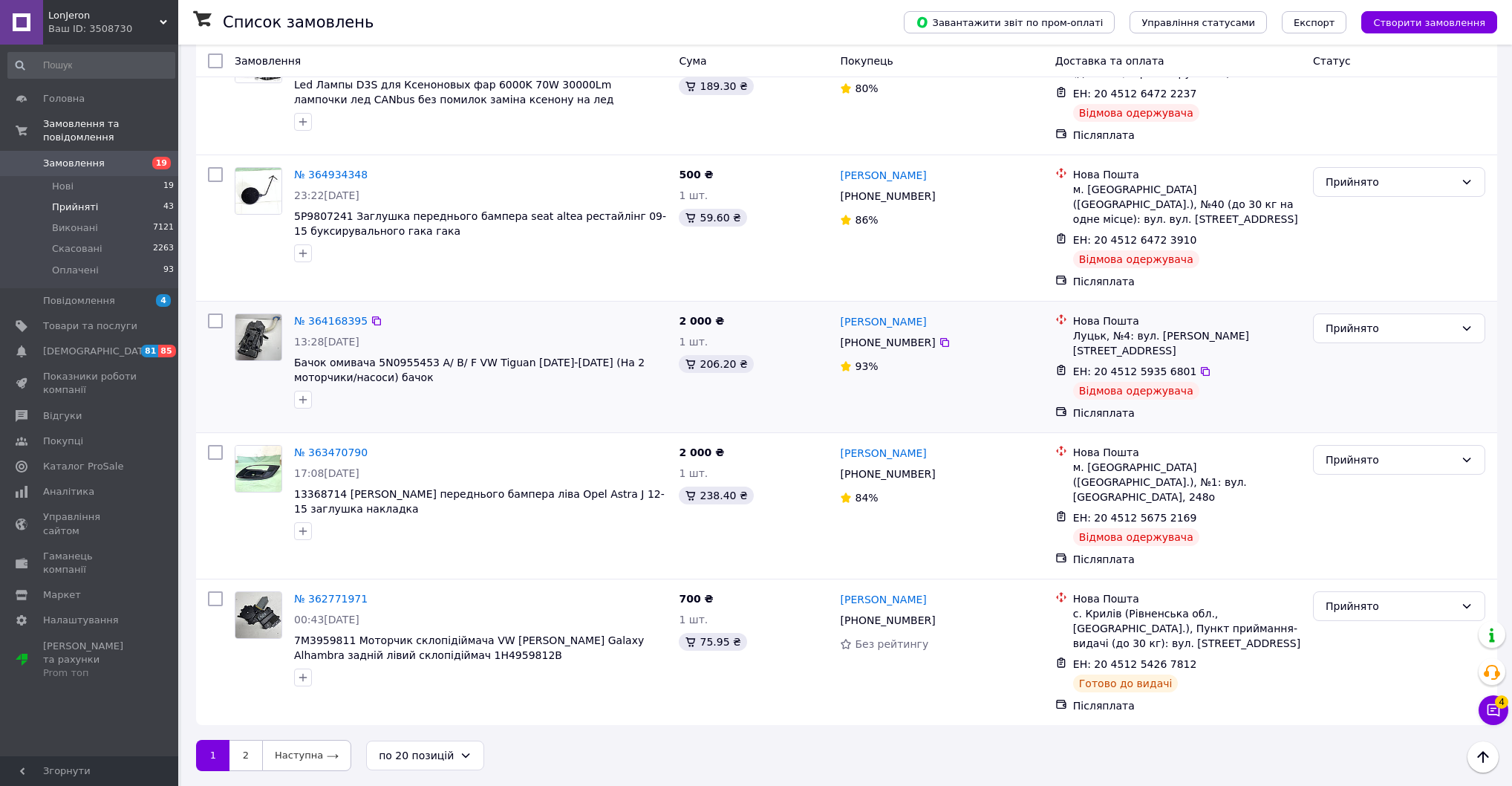
scroll to position [2615, 0]
click at [1211, 378] on icon at bounding box center [1205, 371] width 12 height 12
